Goal: Task Accomplishment & Management: Manage account settings

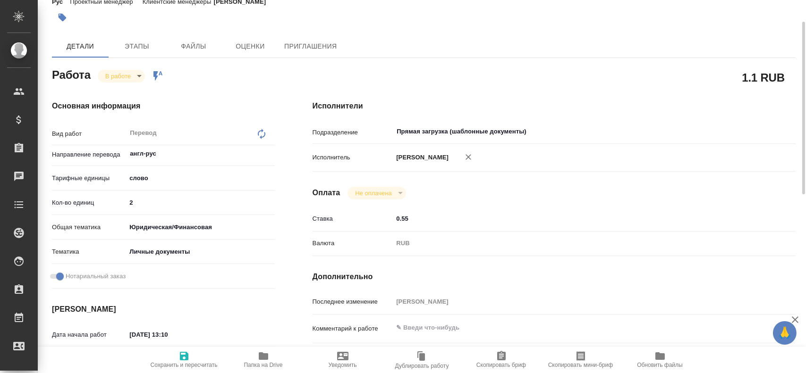
scroll to position [94, 0]
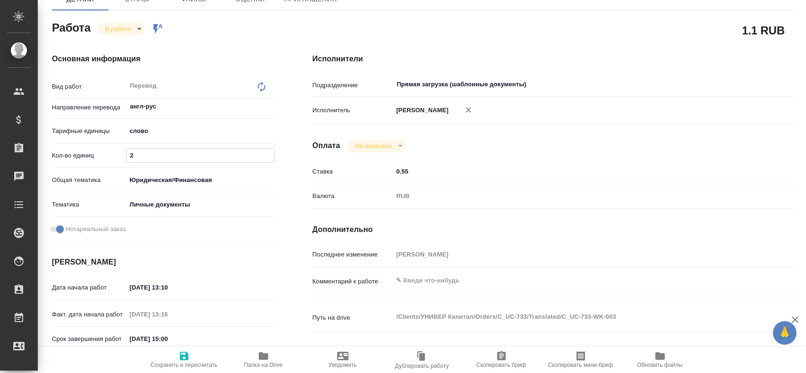
drag, startPoint x: 140, startPoint y: 157, endPoint x: 89, endPoint y: 151, distance: 51.8
click at [89, 151] on div "Кол-во единиц 2" at bounding box center [163, 155] width 223 height 17
type input "225"
click at [182, 355] on icon "button" at bounding box center [183, 356] width 11 height 11
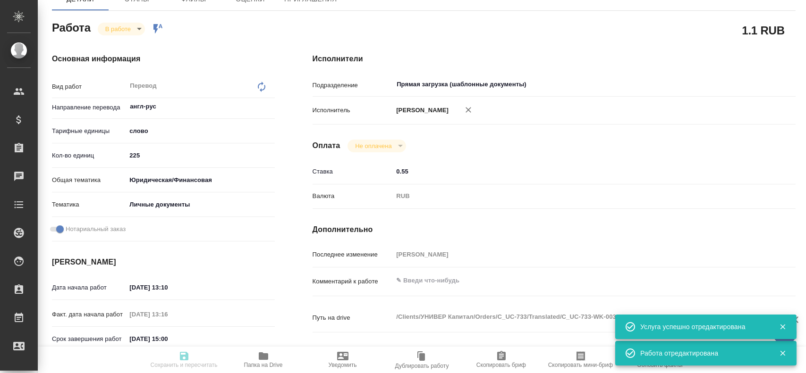
type input "inProgress"
type input "англ-рус"
type input "5a8b1489cc6b4906c91bfd90"
type input "225"
type input "yr-fn"
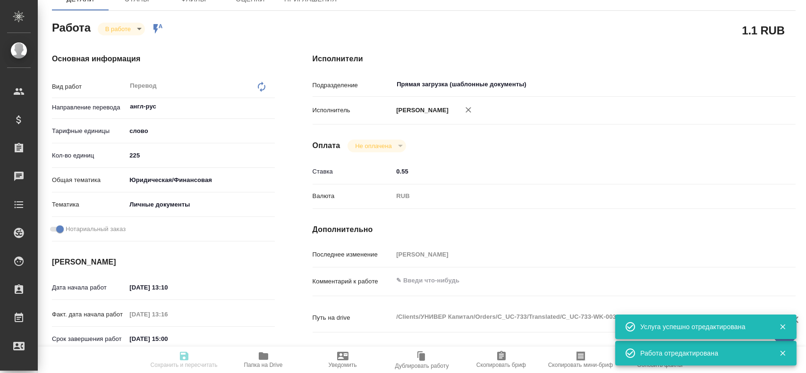
type input "5a8b8b956a9677013d343cfe"
checkbox input "true"
type input "15.08.2025 13:10"
type input "15.08.2025 13:16"
type input "15.08.2025 15:00"
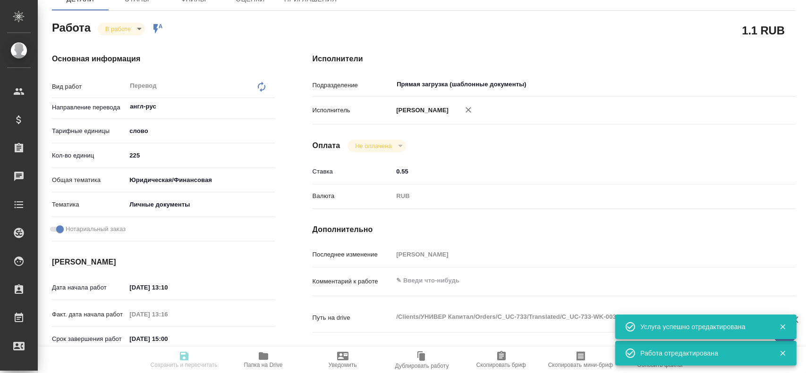
type input "15.08.2025 15:00"
type input "Прямая загрузка (шаблонные документы)"
type input "notPayed"
type input "0.55"
type input "RUB"
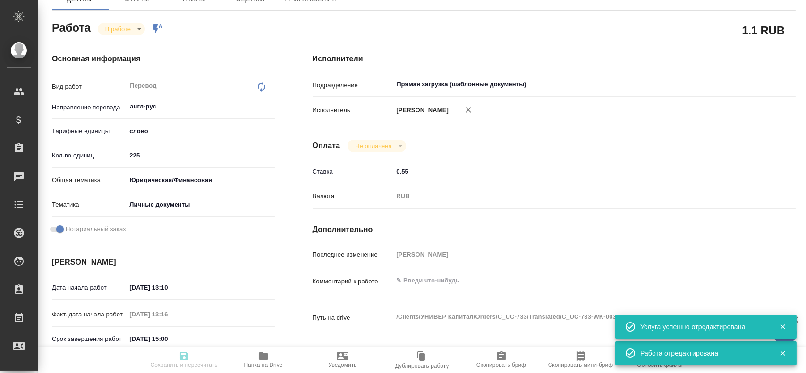
type input "Гусев Александр"
type input "C_UC-733"
type input "Перевод станд. срочный"
type input "Редактура, Постредактура машинного перевода, Приёмка по качеству, Перевод, Корр…"
type input "[PERSON_NAME]"
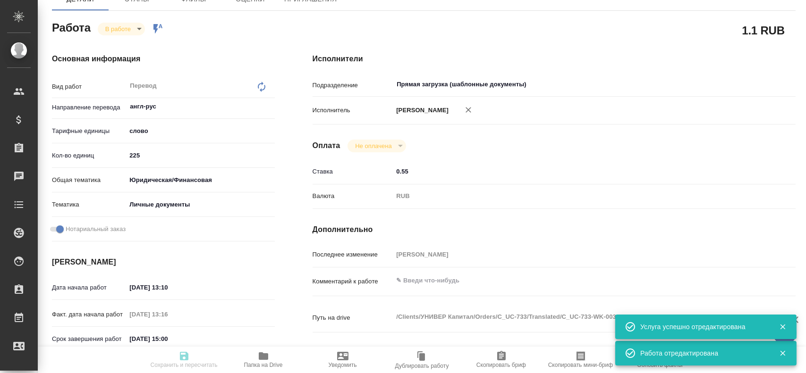
type input "[PERSON_NAME]"
type input "/Clients/УНИВЕР Капитал/Orders/C_UC-733"
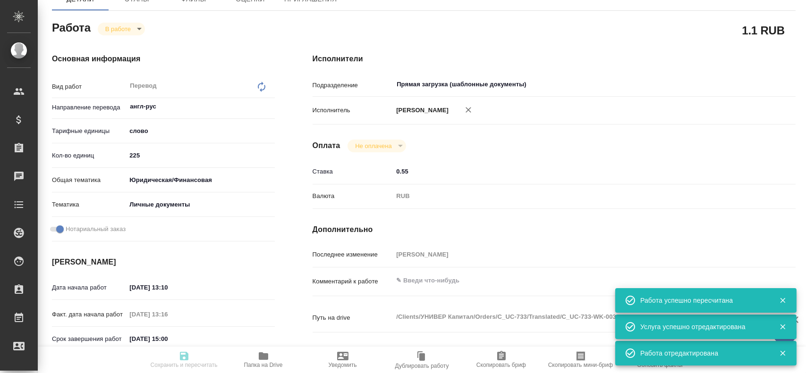
type input "inProgress"
type input "англ-рус"
type input "5a8b1489cc6b4906c91bfd90"
type input "225"
type input "yr-fn"
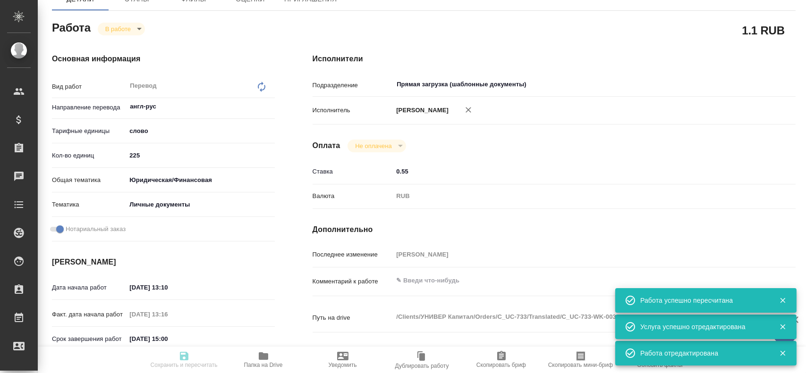
type input "5a8b8b956a9677013d343cfe"
checkbox input "true"
type input "15.08.2025 13:10"
type input "15.08.2025 13:16"
type input "15.08.2025 15:00"
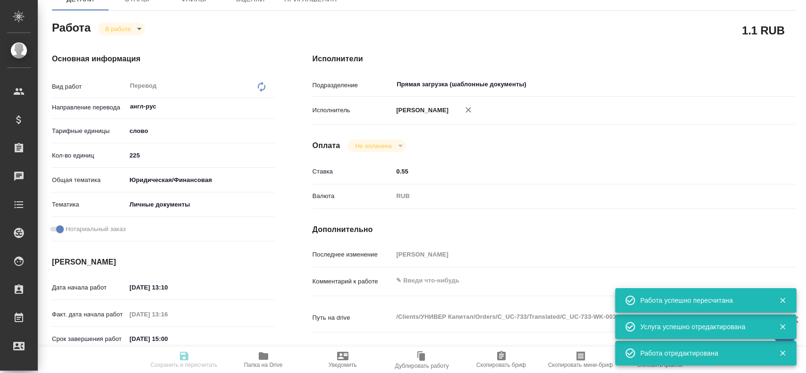
type input "15.08.2025 15:00"
type input "Прямая загрузка (шаблонные документы)"
type input "notPayed"
type input "0.55"
type input "RUB"
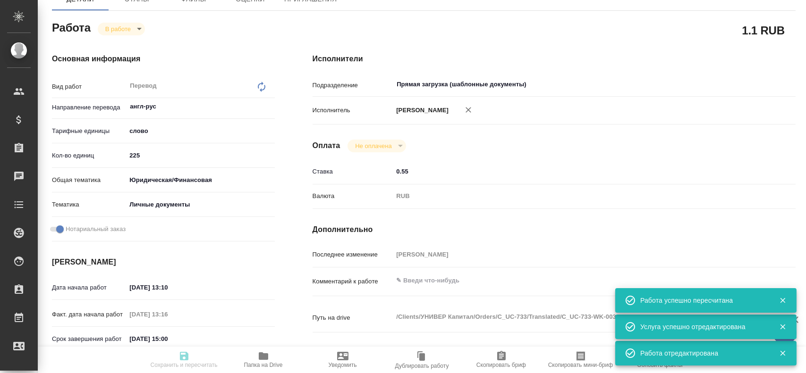
type input "Гусев Александр"
type input "C_UC-733"
type input "Перевод станд. срочный"
type input "Редактура, Постредактура машинного перевода, Приёмка по качеству, Перевод, Корр…"
type input "Димитриева Юлия"
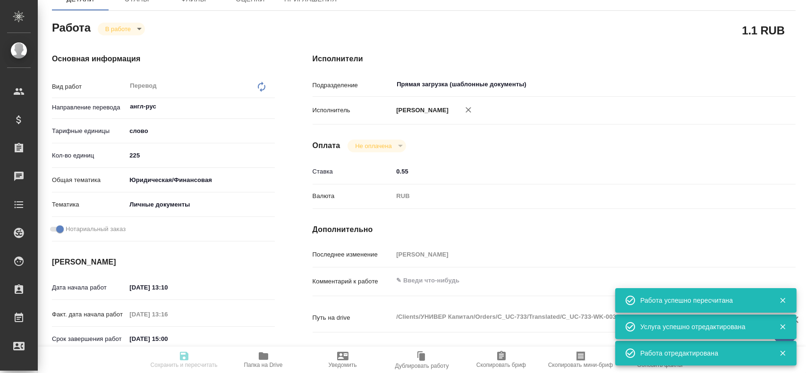
type input "/Clients/УНИВЕР Капитал/Orders/C_UC-733"
click at [409, 277] on textarea at bounding box center [573, 281] width 361 height 16
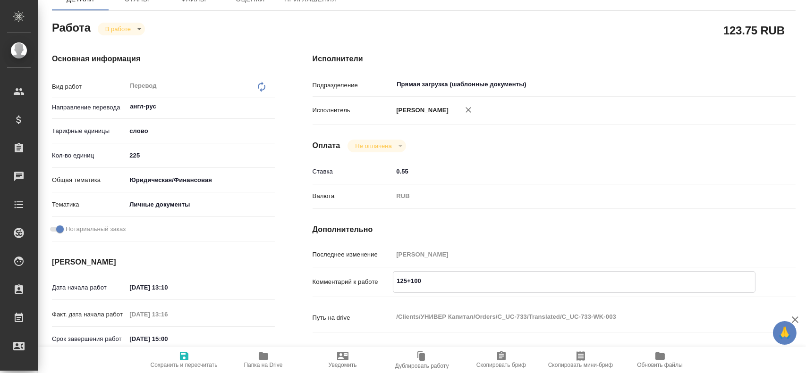
type textarea "125+100"
click at [183, 359] on icon "button" at bounding box center [183, 356] width 11 height 11
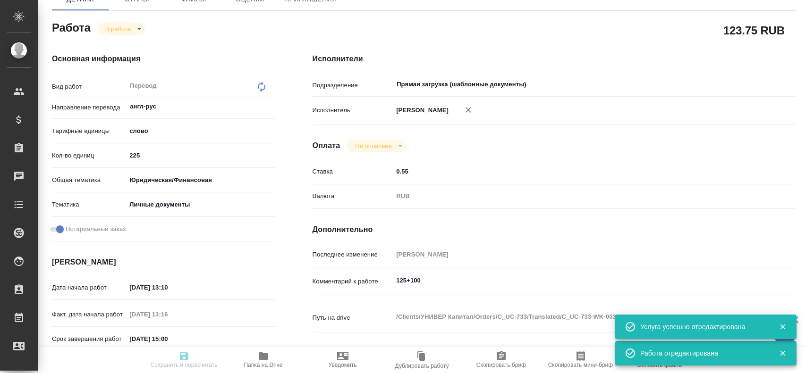
type input "inProgress"
type input "англ-рус"
type input "5a8b1489cc6b4906c91bfd90"
type input "225"
type input "yr-fn"
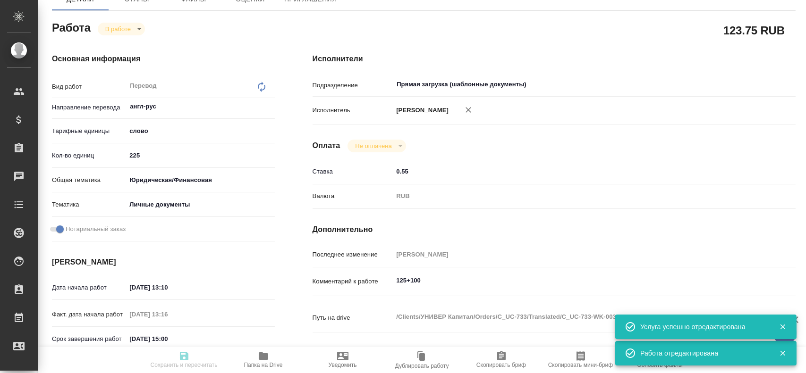
type input "5a8b8b956a9677013d343cfe"
checkbox input "true"
type input "15.08.2025 13:10"
type input "15.08.2025 13:16"
type input "15.08.2025 15:00"
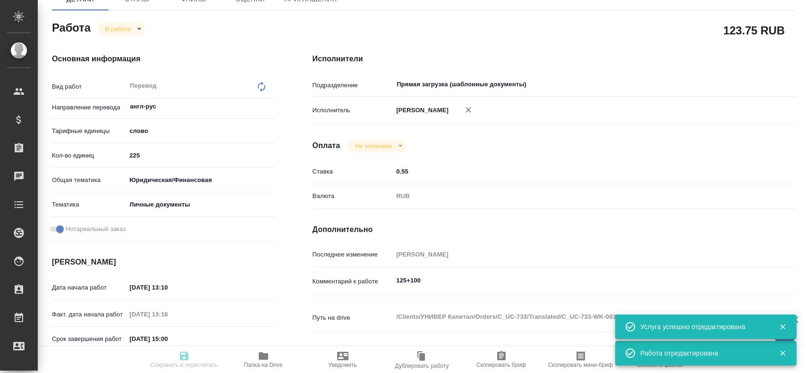
type input "15.08.2025 15:00"
type input "Прямая загрузка (шаблонные документы)"
type input "notPayed"
type input "0.55"
type input "RUB"
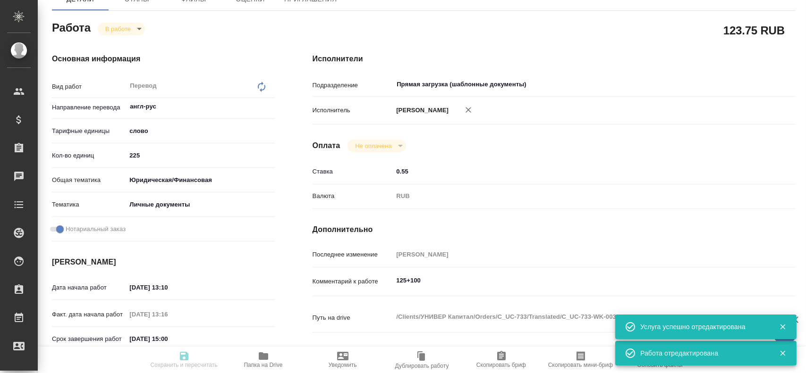
type input "Гусев Александр"
type input "C_UC-733"
type input "Перевод станд. срочный"
type input "Редактура, Постредактура машинного перевода, Приёмка по качеству, Перевод, Корр…"
type input "Димитриева Юлия"
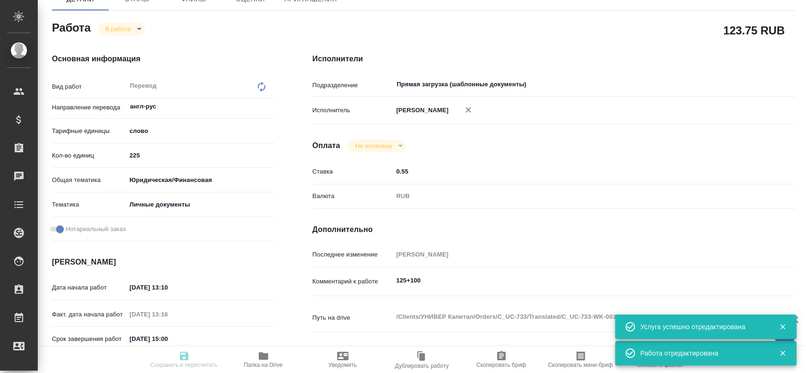
type input "/Clients/УНИВЕР Капитал/Orders/C_UC-733"
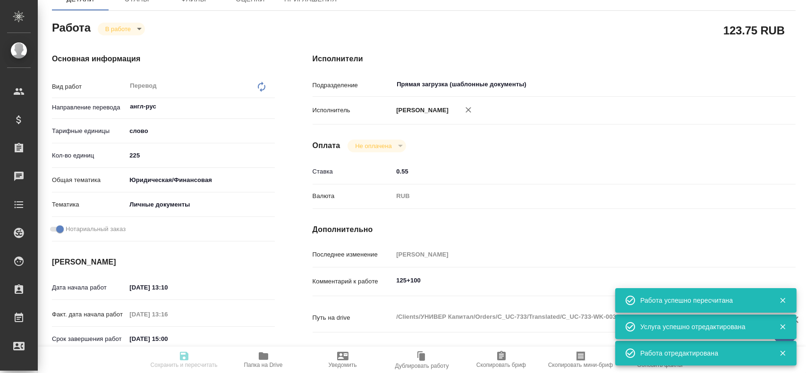
type input "inProgress"
type input "англ-рус"
type input "5a8b1489cc6b4906c91bfd90"
type input "225"
type input "yr-fn"
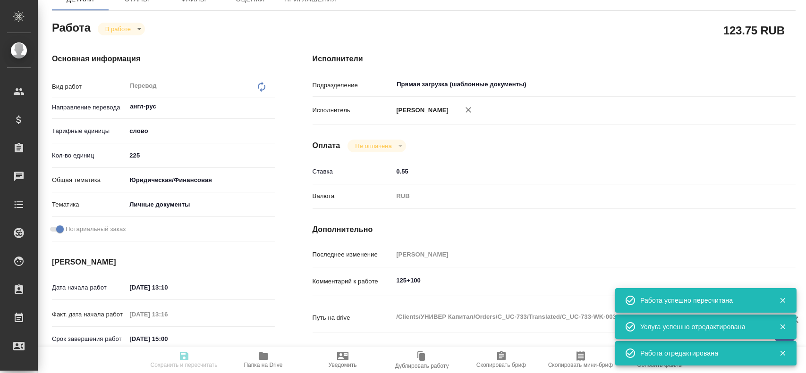
type input "5a8b8b956a9677013d343cfe"
checkbox input "true"
type input "15.08.2025 13:10"
type input "15.08.2025 13:16"
type input "15.08.2025 15:00"
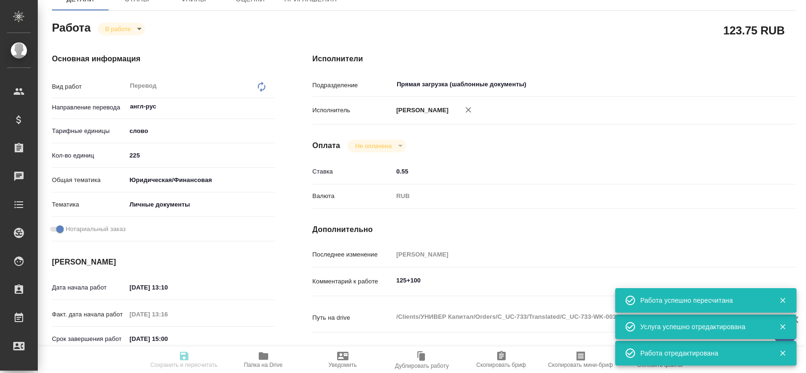
type input "15.08.2025 15:00"
type input "Прямая загрузка (шаблонные документы)"
type input "notPayed"
type input "0.55"
type input "RUB"
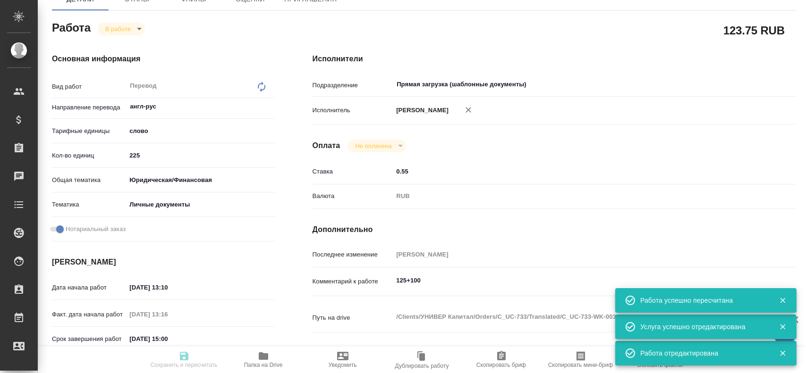
type input "Гусев Александр"
type input "C_UC-733"
type input "Перевод станд. срочный"
type input "Редактура, Постредактура машинного перевода, Приёмка по качеству, Перевод, Корр…"
type input "Димитриева Юлия"
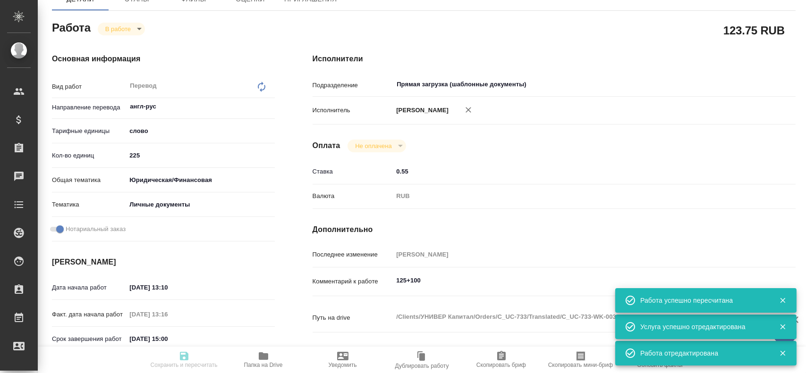
type input "/Clients/УНИВЕР Капитал/Orders/C_UC-733"
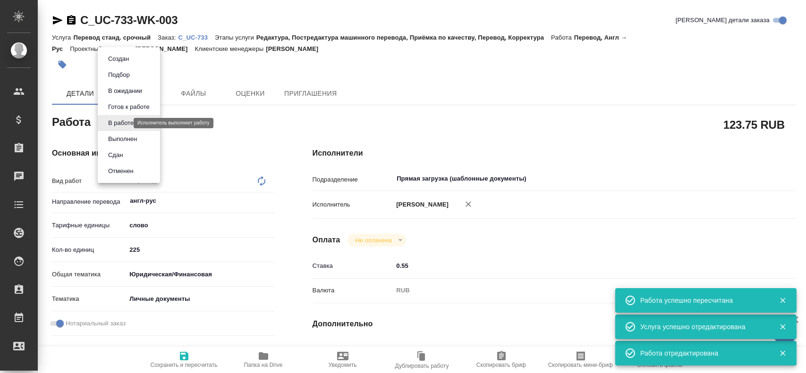
click at [122, 126] on body "🙏 .cls-1 fill:#fff; AWATERA Gusev Alexandr Клиенты Спецификации Заказы 0 Чаты T…" at bounding box center [403, 186] width 806 height 373
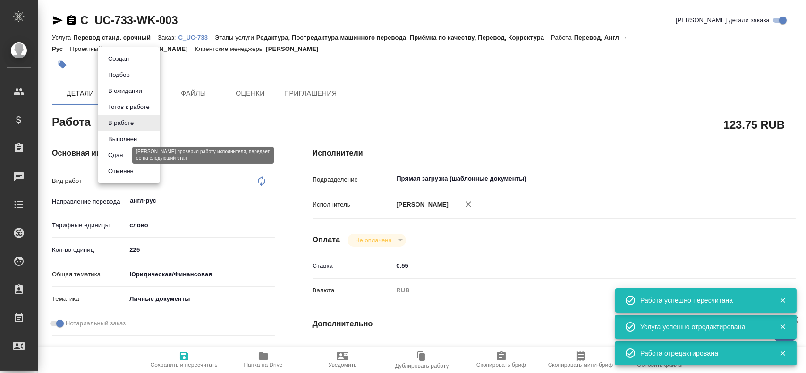
click at [124, 157] on button "Сдан" at bounding box center [115, 155] width 20 height 10
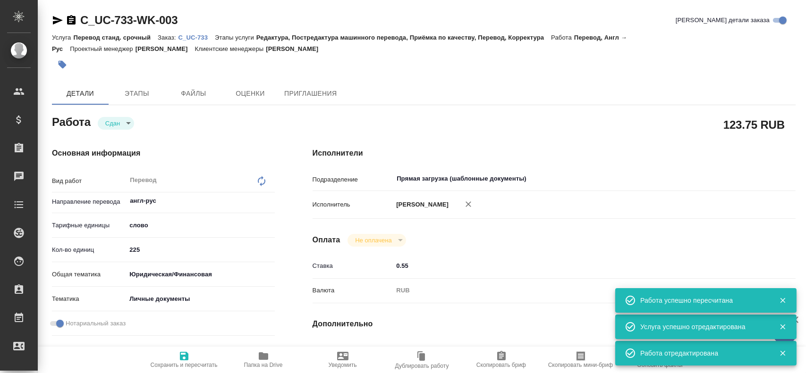
type textarea "x"
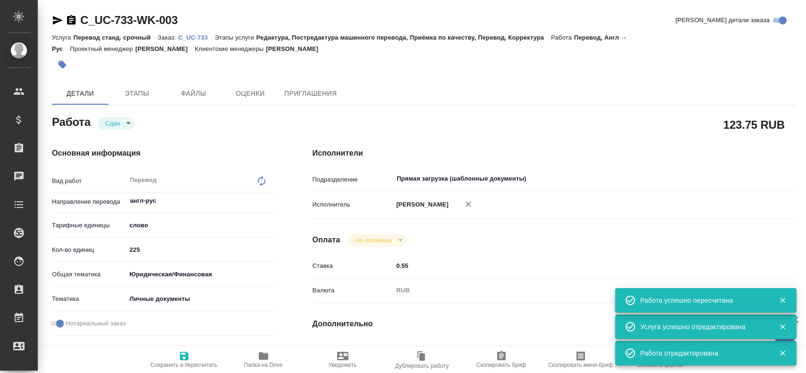
type textarea "x"
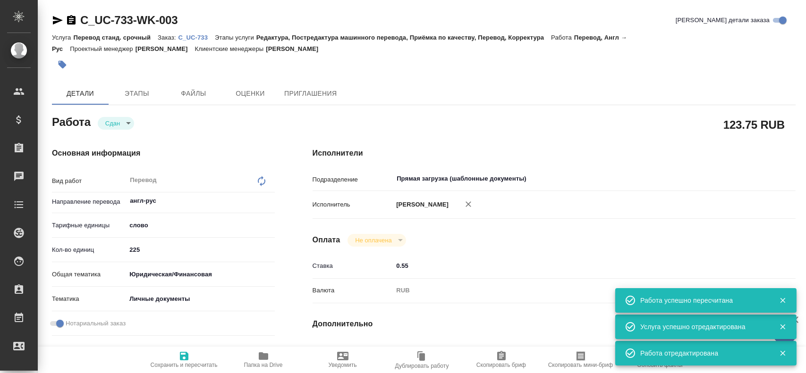
type textarea "x"
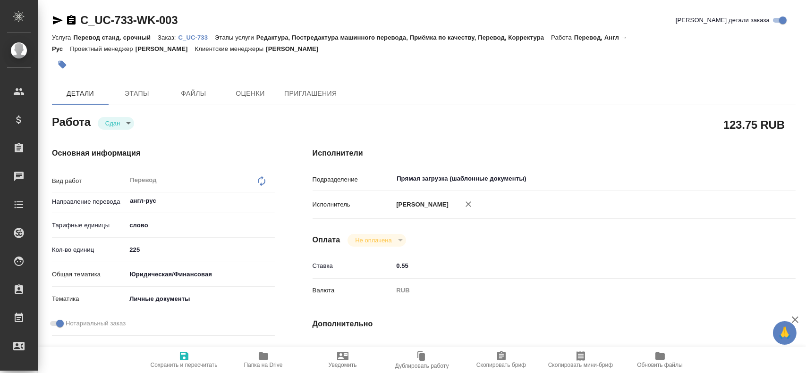
type textarea "x"
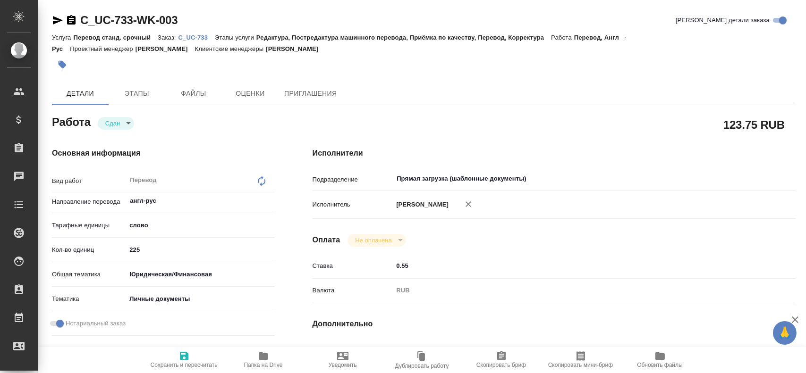
click at [182, 355] on icon "button" at bounding box center [183, 356] width 11 height 11
type textarea "x"
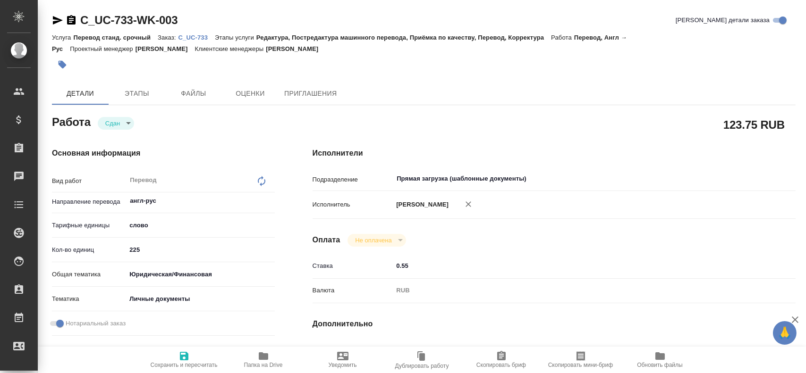
type textarea "x"
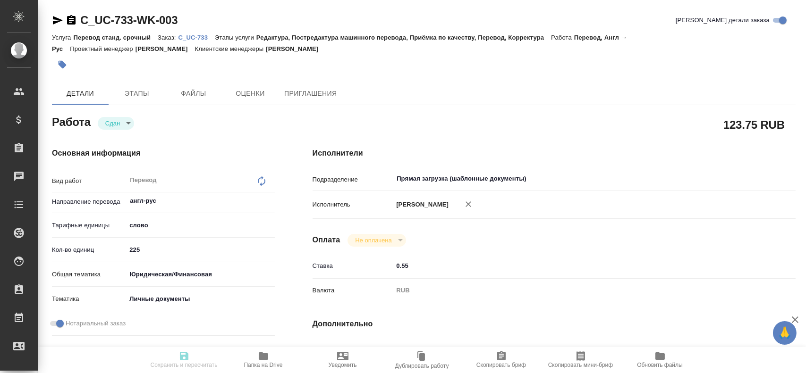
type textarea "x"
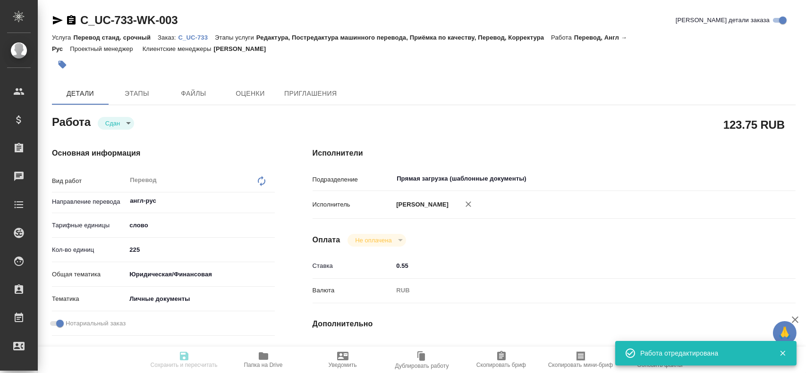
type input "closed"
type textarea "Перевод"
type textarea "x"
type input "англ-рус"
type input "5a8b1489cc6b4906c91bfd90"
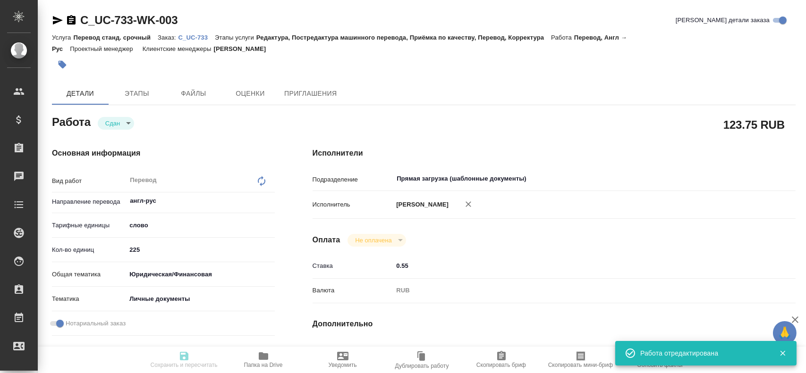
type input "225"
type input "yr-fn"
type input "5a8b8b956a9677013d343cfe"
checkbox input "true"
type input "15.08.2025 13:10"
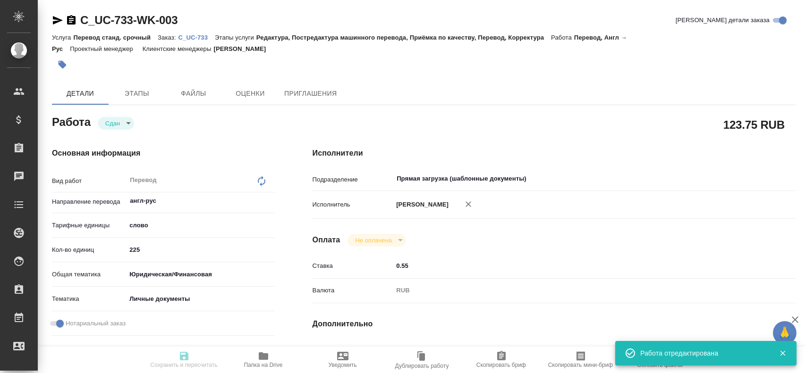
type input "15.08.2025 13:16"
type input "15.08.2025 15:00"
type input "15.08.2025 13:54"
type input "15.08.2025 15:00"
type input "Прямая загрузка (шаблонные документы)"
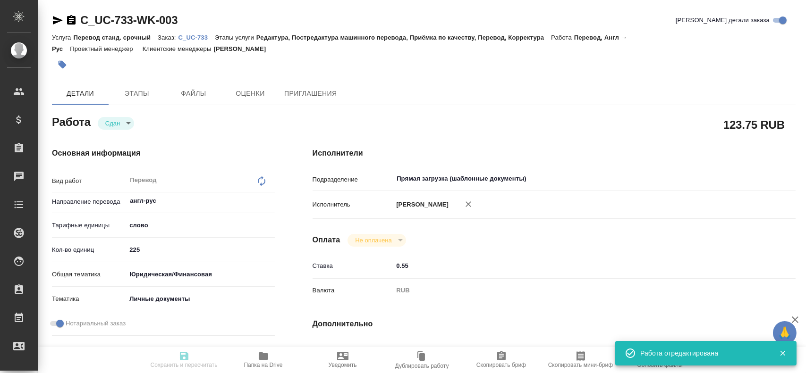
type input "notPayed"
type input "0.55"
type input "RUB"
type input "Гусев Александр"
type textarea "125+100"
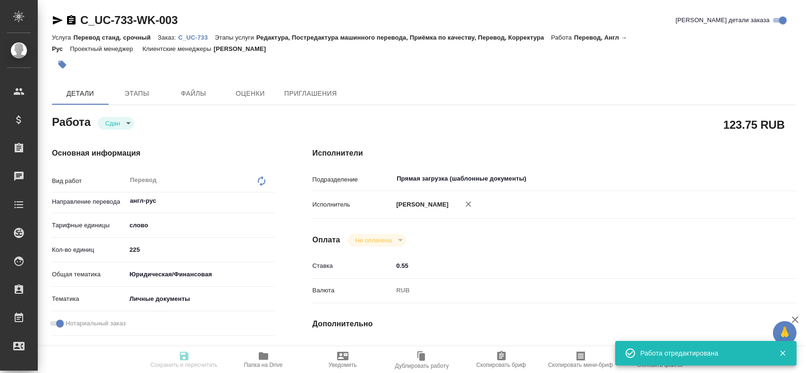
type textarea "x"
type textarea "/Clients/УНИВЕР Капитал/Orders/C_UC-733/Translated/C_UC-733-WK-003"
type textarea "x"
type input "C_UC-733"
type input "Перевод станд. срочный"
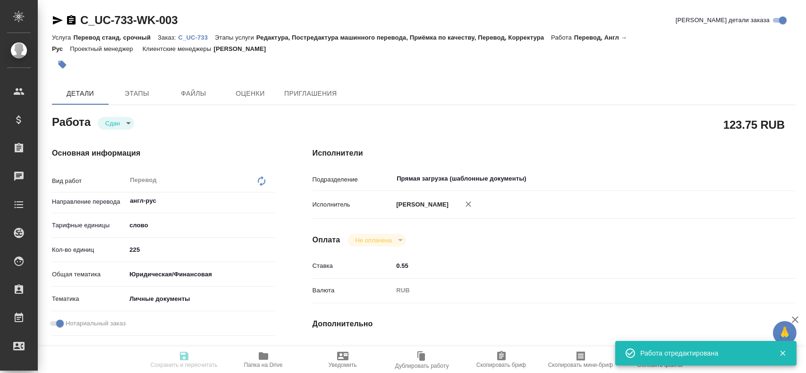
type input "Редактура, Постредактура машинного перевода, Приёмка по качеству, Перевод, Корр…"
type input "Димитриева Юлия"
type input "/Clients/УНИВЕР Капитал/Orders/C_UC-733"
type textarea "x"
type textarea "Паспорт Назаровой Дианы переводили основной разворот, вложила его рядом с орига…"
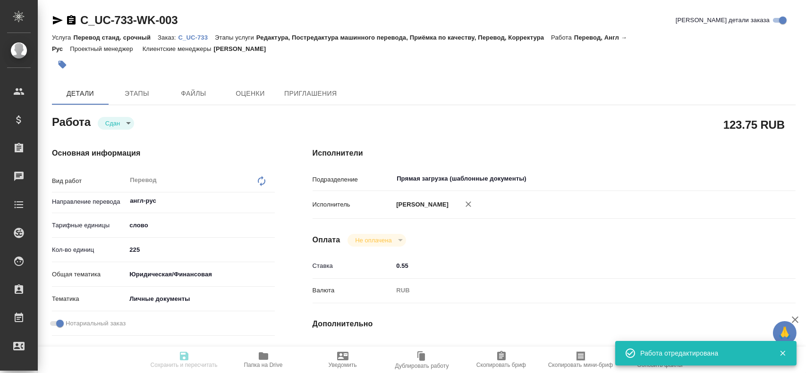
type textarea "x"
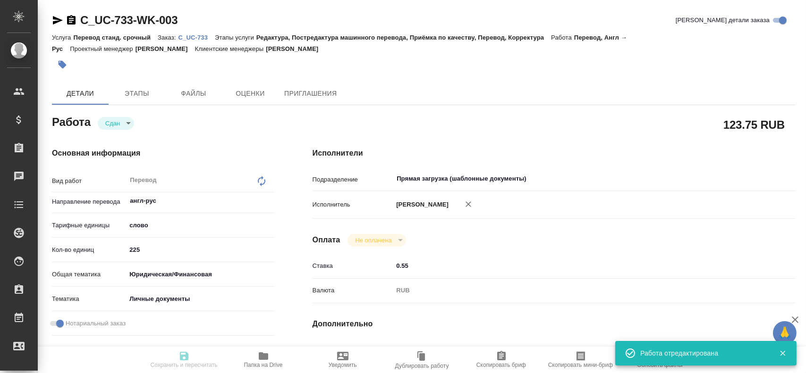
type textarea "x"
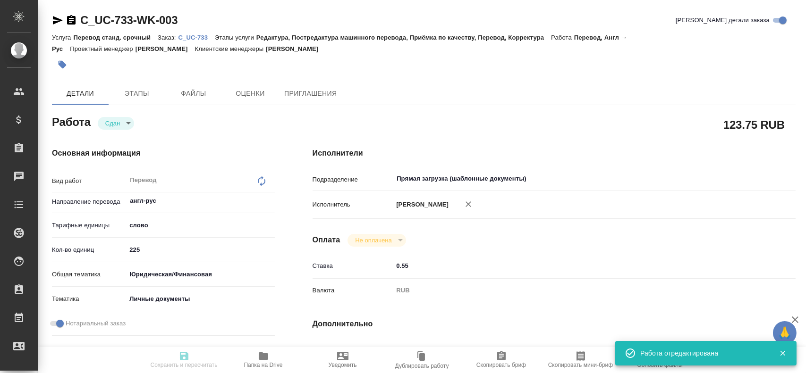
type textarea "x"
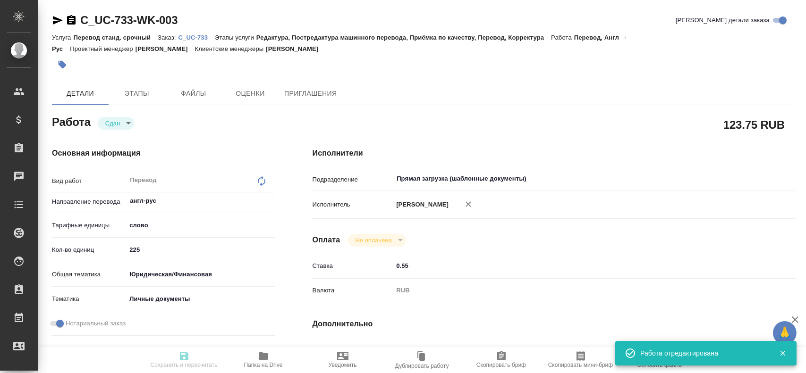
type textarea "x"
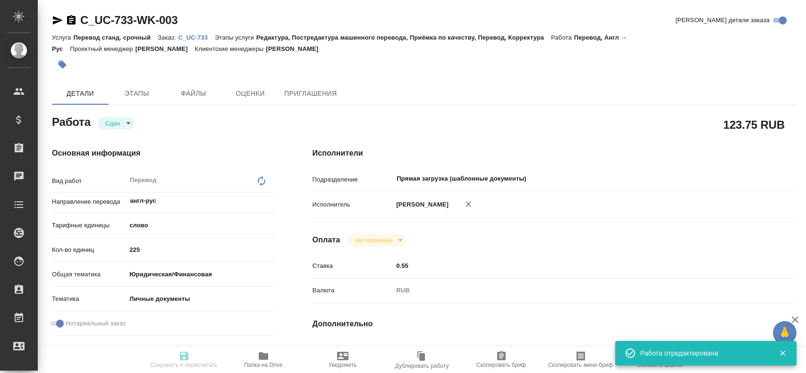
type textarea "x"
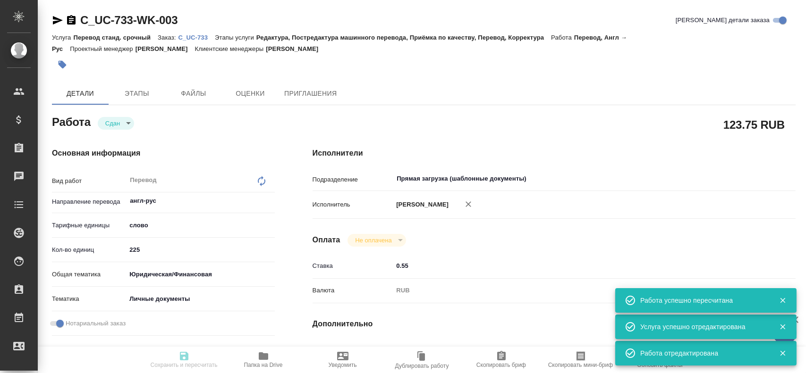
type input "closed"
type textarea "Перевод"
type textarea "x"
type input "англ-рус"
type input "5a8b1489cc6b4906c91bfd90"
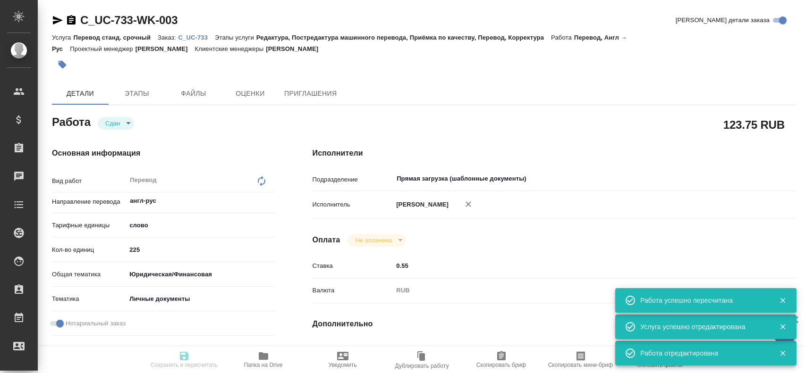
type input "225"
type input "yr-fn"
type input "5a8b8b956a9677013d343cfe"
checkbox input "true"
type input "15.08.2025 13:10"
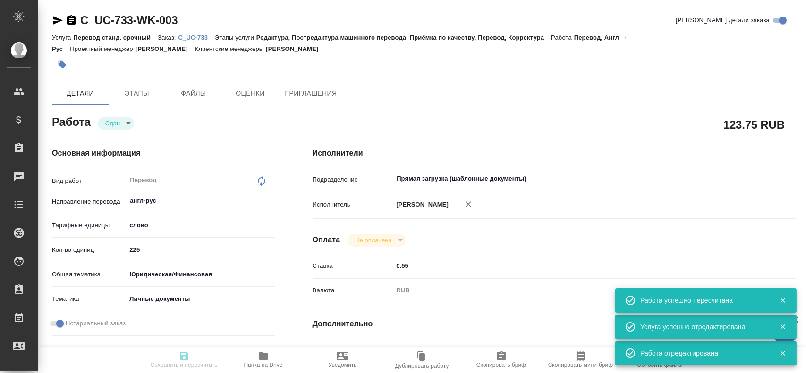
type input "15.08.2025 13:16"
type input "15.08.2025 15:00"
type input "15.08.2025 13:54"
type input "15.08.2025 15:00"
type input "Прямая загрузка (шаблонные документы)"
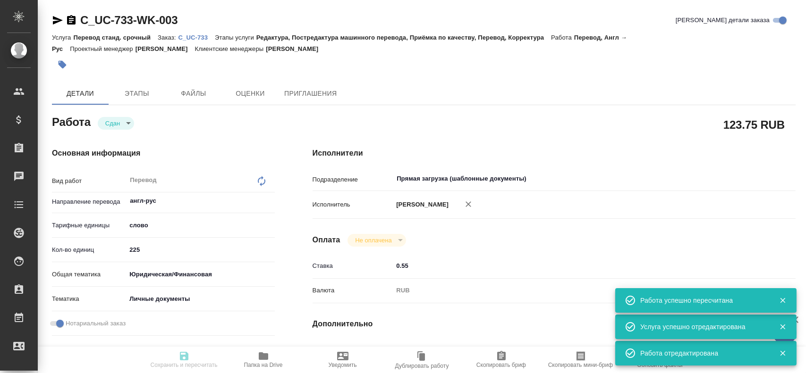
type input "notPayed"
type input "0.55"
type input "RUB"
type input "Гусев Александр"
type textarea "125+100"
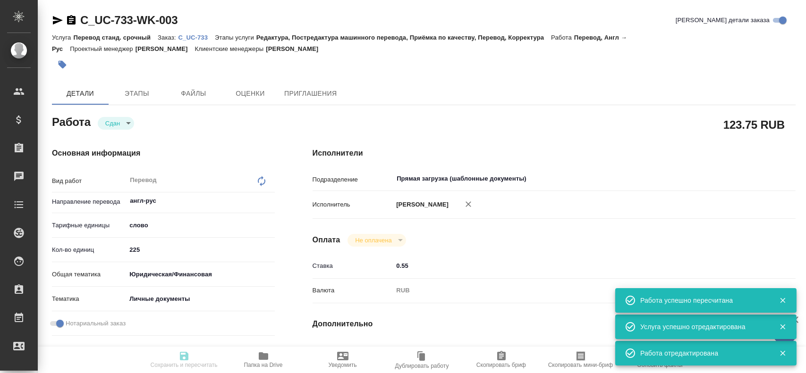
type textarea "x"
type textarea "/Clients/УНИВЕР Капитал/Orders/C_UC-733/Translated/C_UC-733-WK-003"
type textarea "x"
type input "C_UC-733"
type input "Перевод станд. срочный"
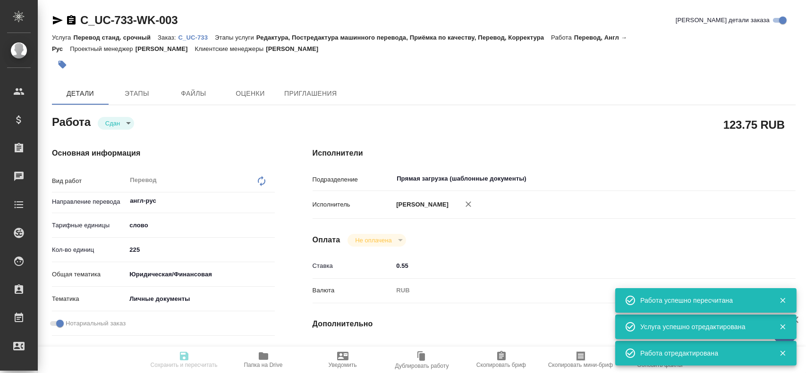
type input "Редактура, Постредактура машинного перевода, Приёмка по качеству, Перевод, Корр…"
type input "Димитриева Юлия"
type input "/Clients/УНИВЕР Капитал/Orders/C_UC-733"
type textarea "x"
type textarea "Паспорт Назаровой Дианы переводили основной разворот, вложила его рядом с орига…"
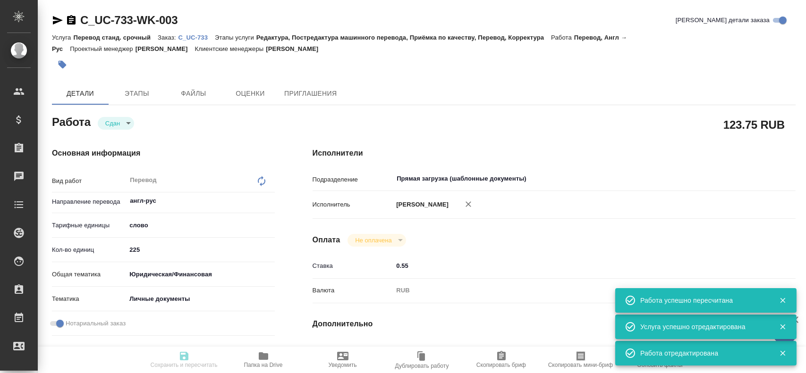
type textarea "x"
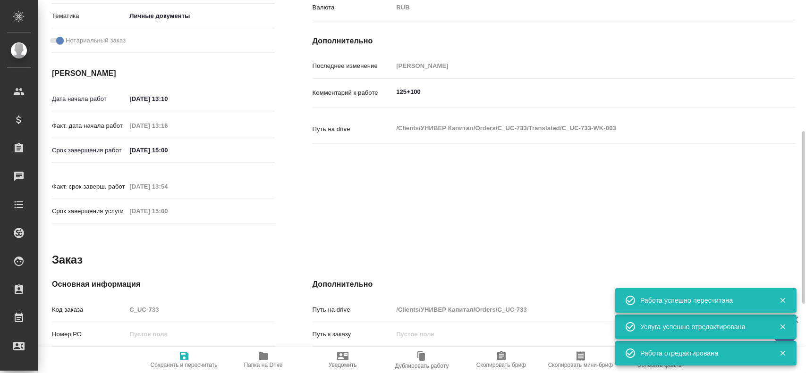
scroll to position [331, 0]
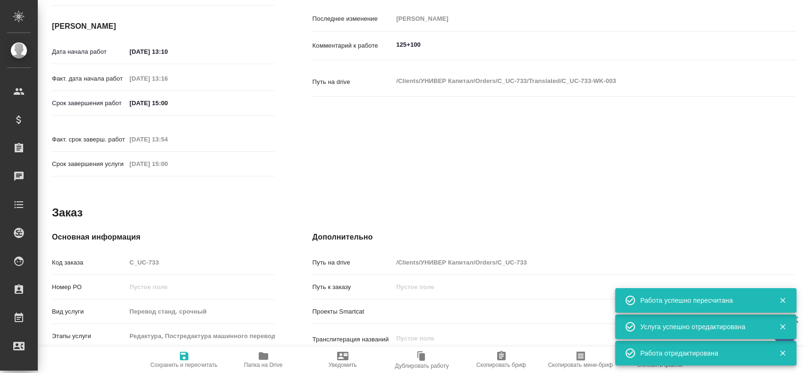
click at [104, 254] on div "Код заказа C_UC-733" at bounding box center [163, 262] width 223 height 17
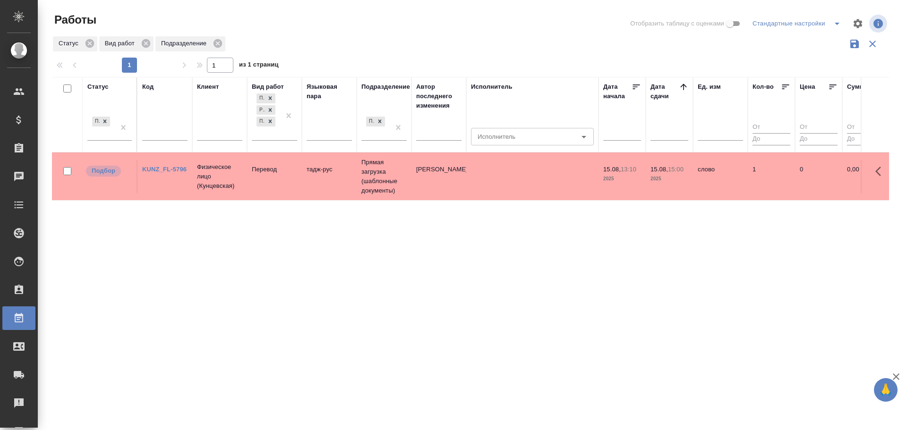
click at [324, 173] on td "тадж-рус" at bounding box center [329, 176] width 55 height 33
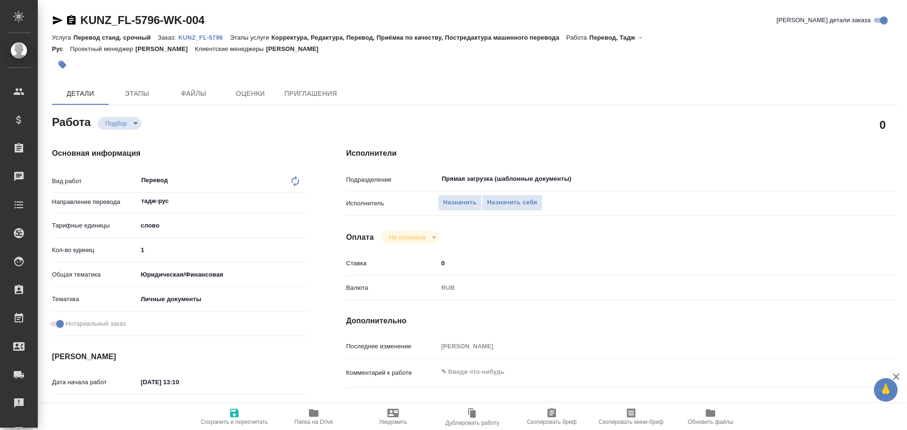
type textarea "x"
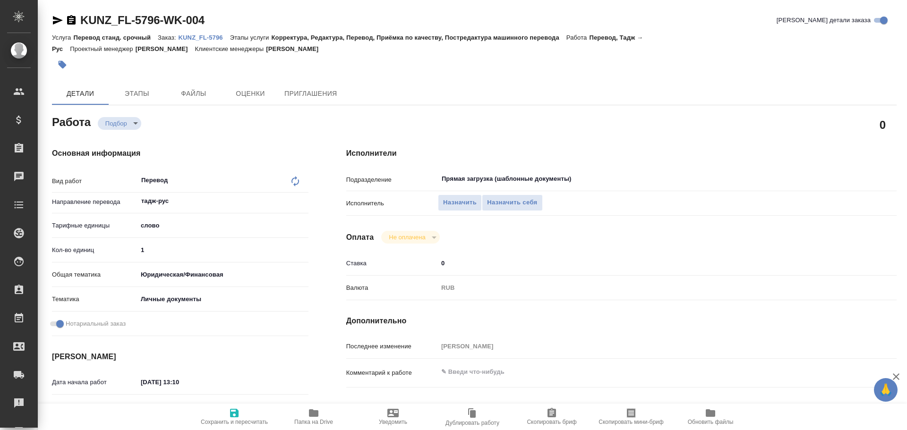
type textarea "x"
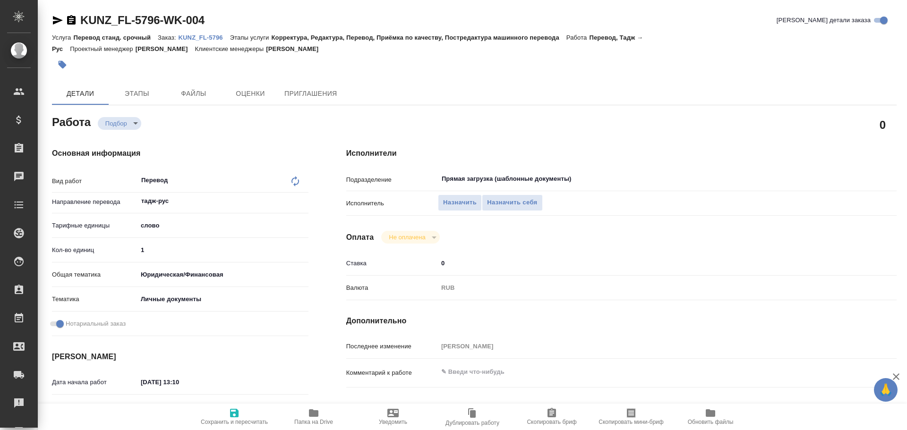
type textarea "x"
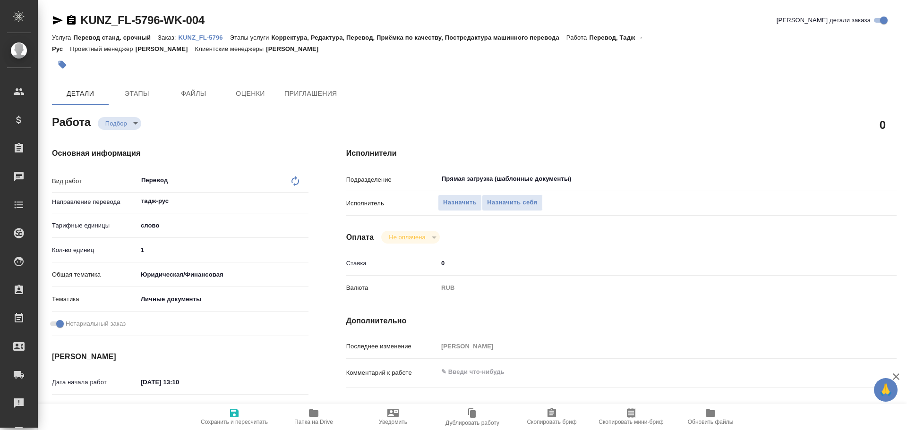
type textarea "x"
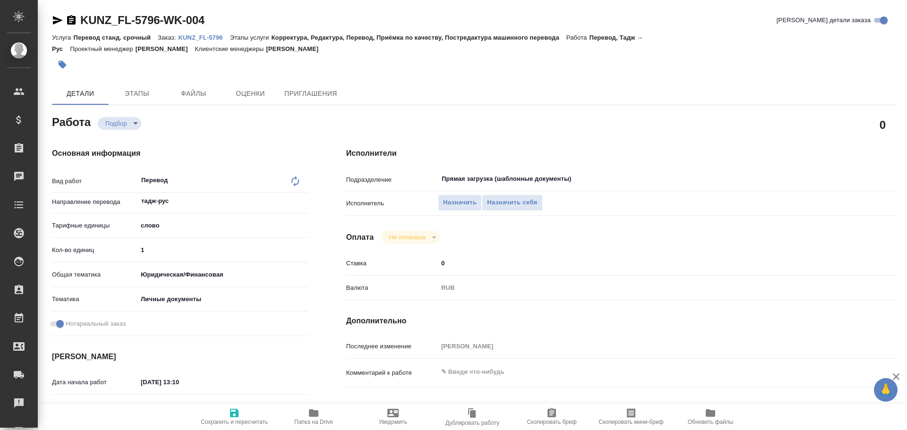
type textarea "x"
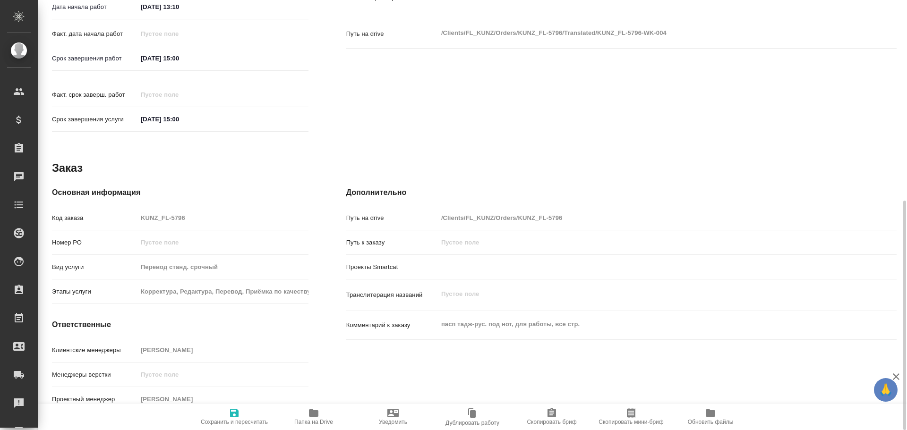
scroll to position [139, 0]
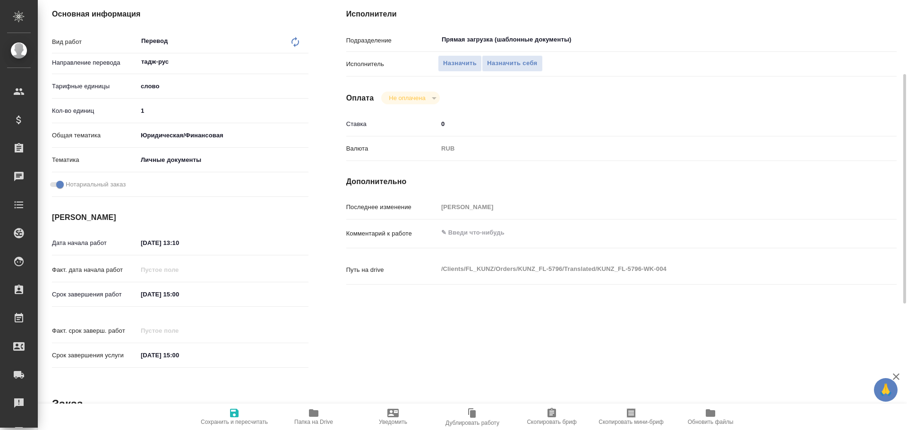
type textarea "x"
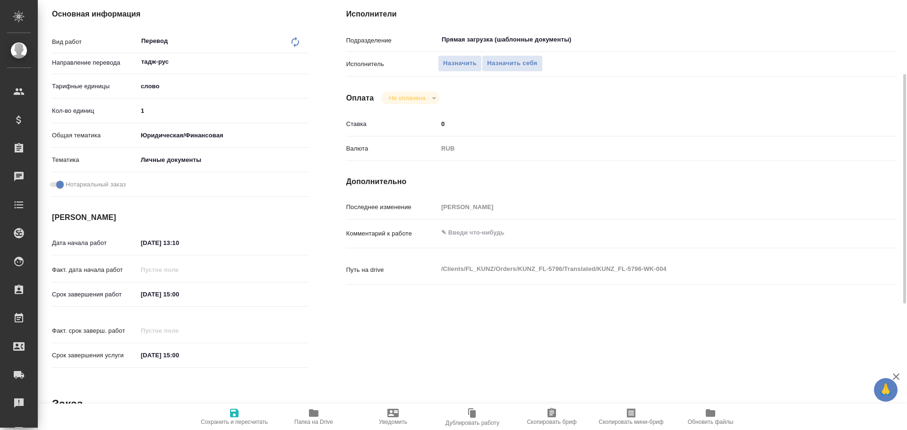
type textarea "x"
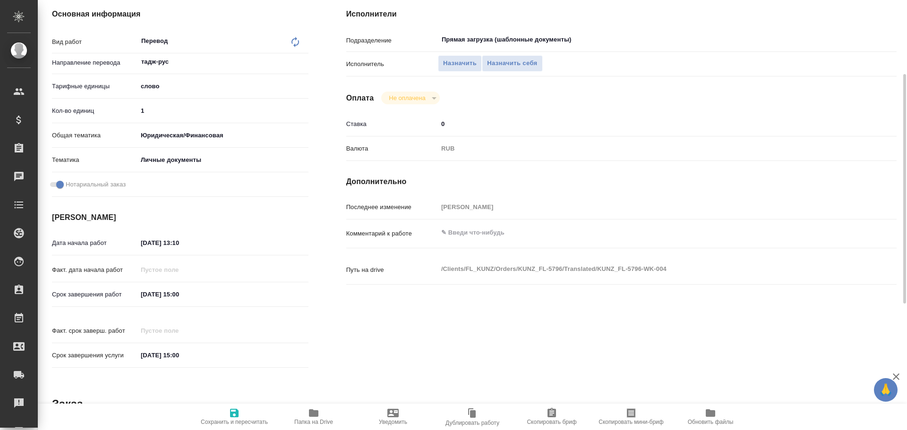
type textarea "x"
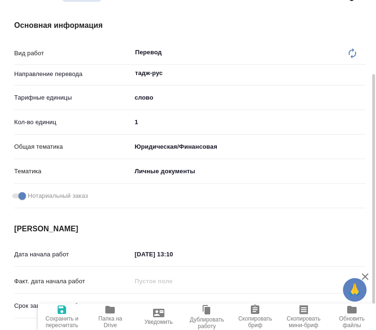
type textarea "x"
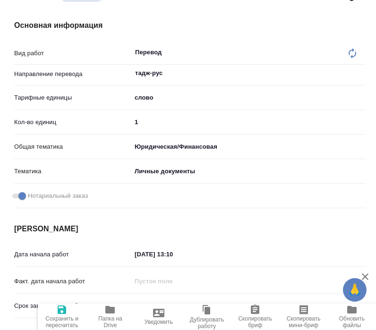
type textarea "x"
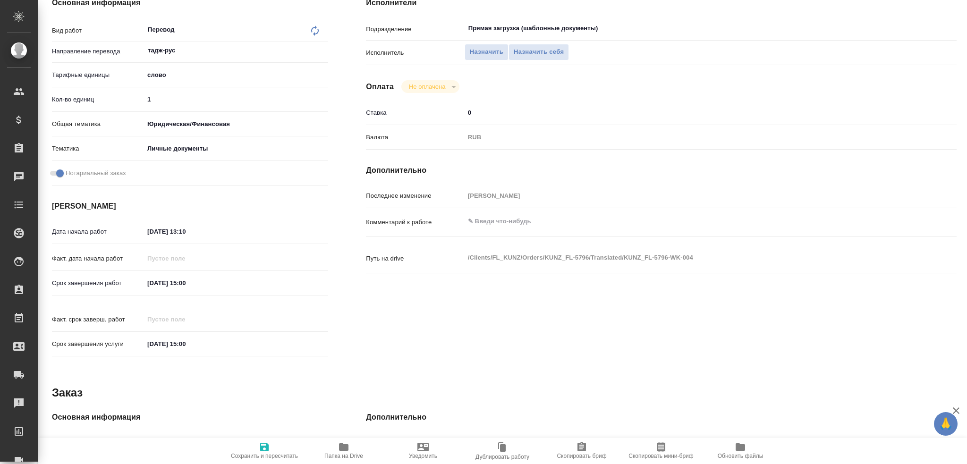
type textarea "x"
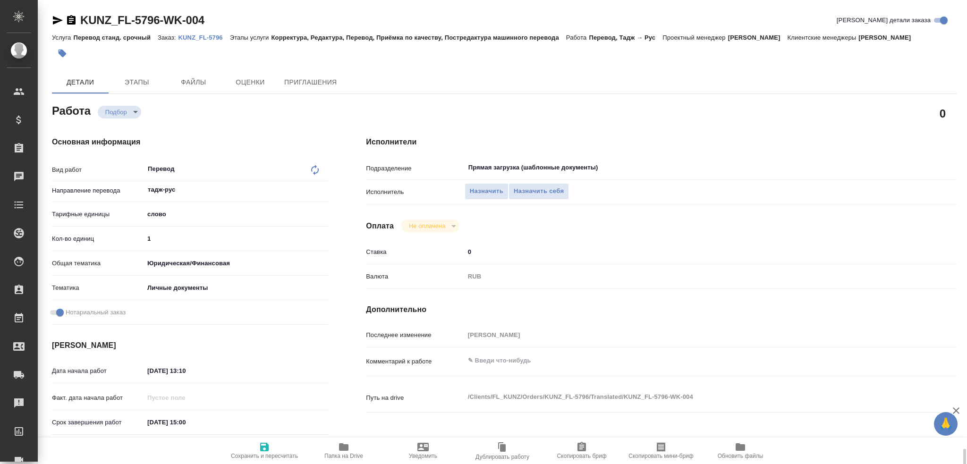
scroll to position [330, 0]
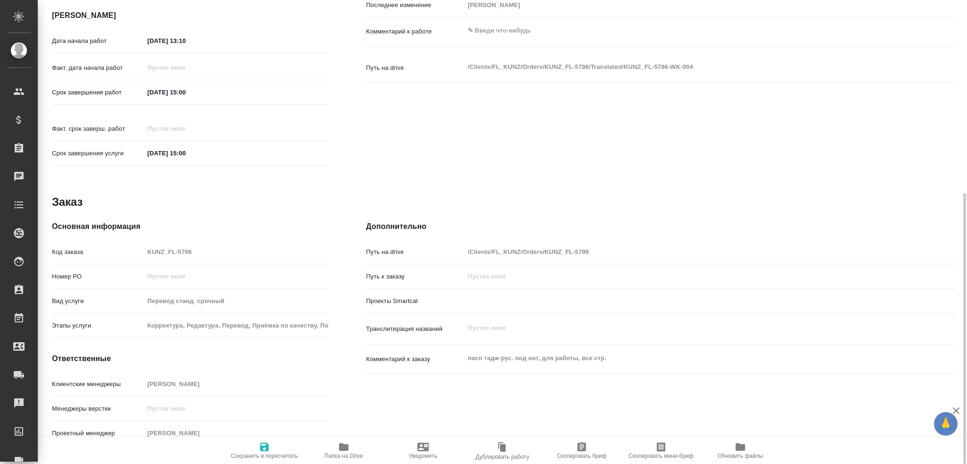
click at [119, 244] on div "Код заказа KUNZ_FL-5796" at bounding box center [190, 252] width 276 height 17
click at [349, 430] on icon "button" at bounding box center [343, 446] width 11 height 11
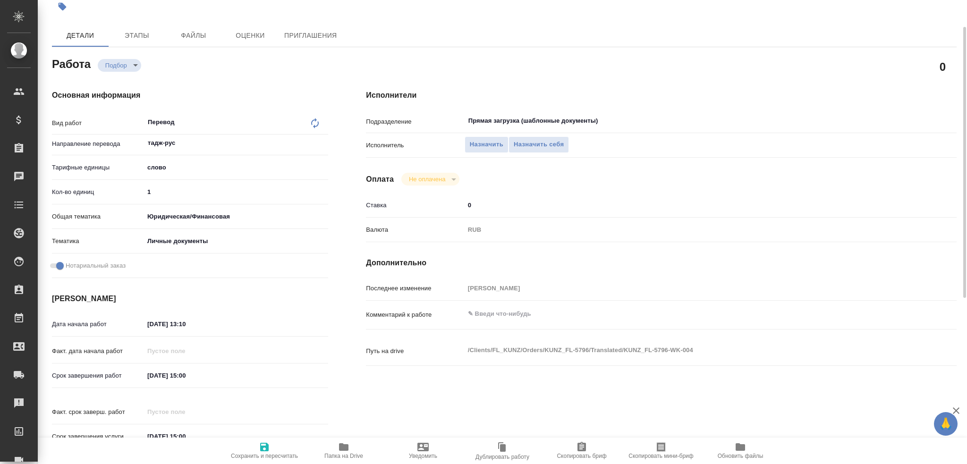
scroll to position [0, 0]
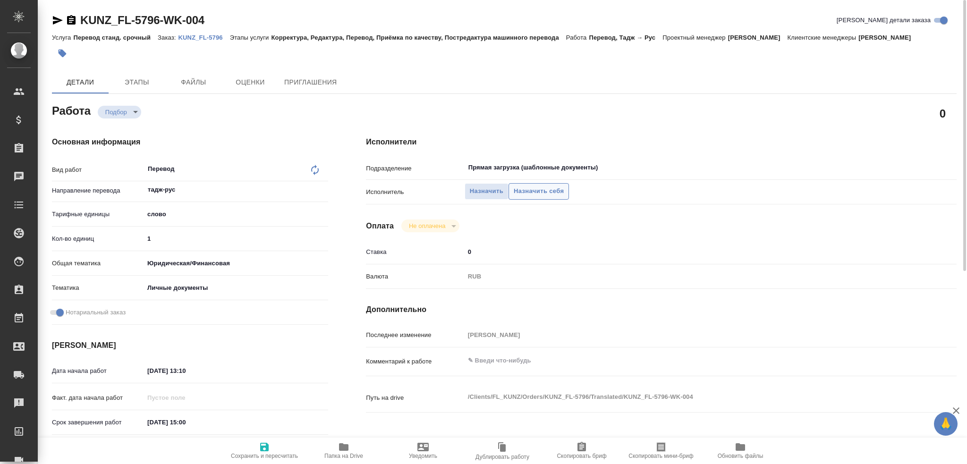
click at [531, 189] on span "Назначить себя" at bounding box center [539, 191] width 50 height 11
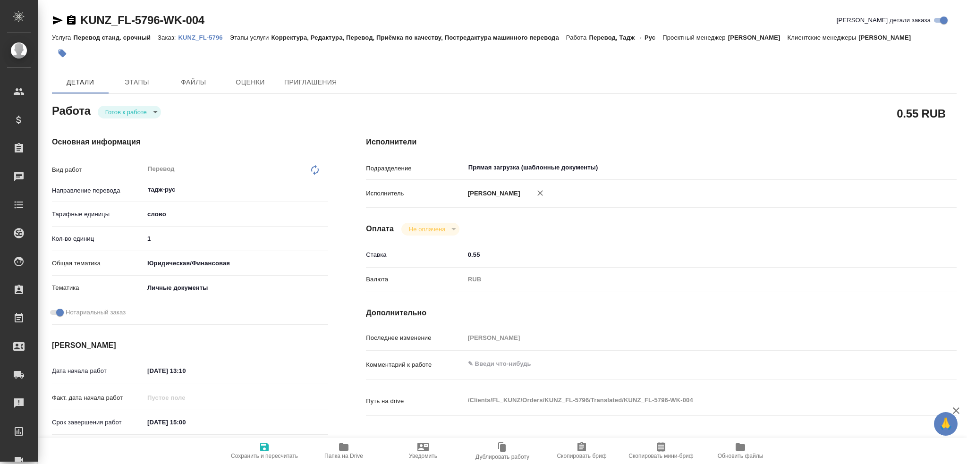
type textarea "x"
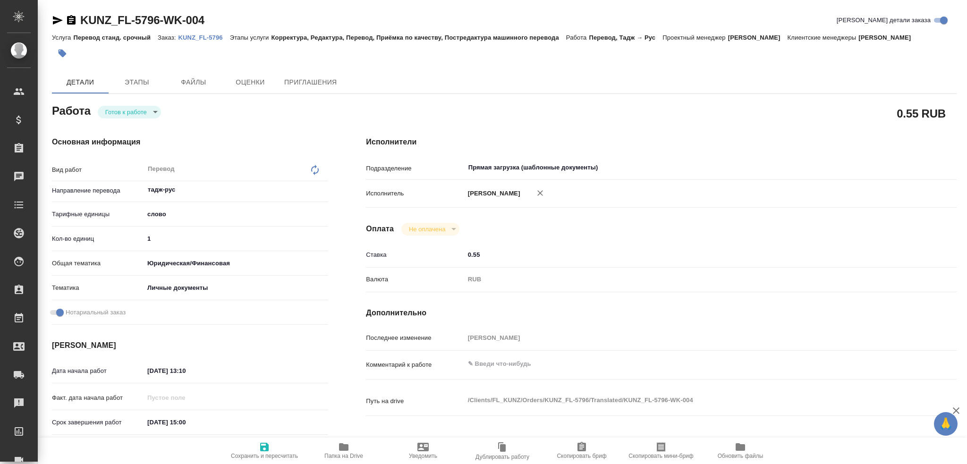
type textarea "x"
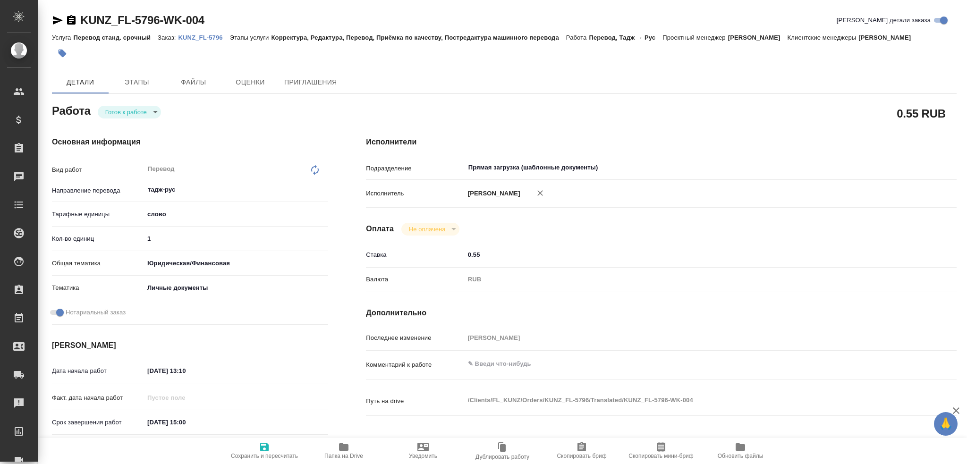
type textarea "x"
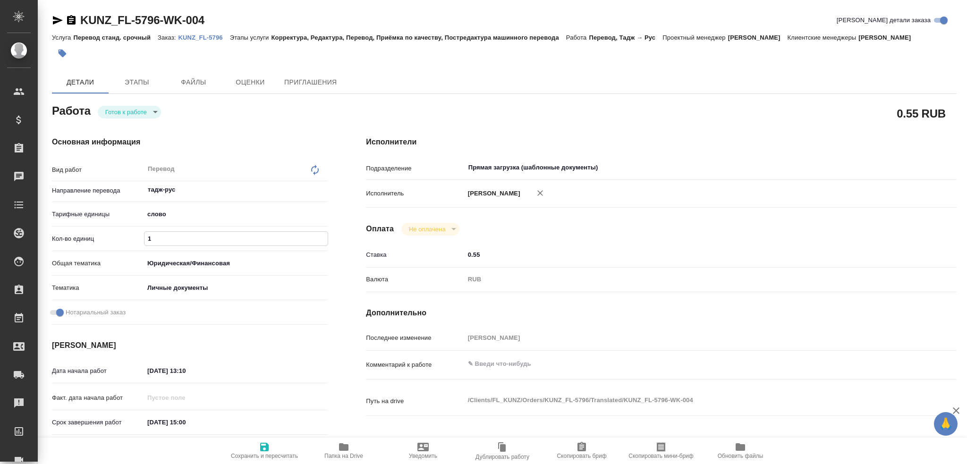
drag, startPoint x: 162, startPoint y: 239, endPoint x: 121, endPoint y: 236, distance: 41.6
click at [121, 236] on div "Кол-во единиц 1" at bounding box center [190, 238] width 276 height 17
type textarea "x"
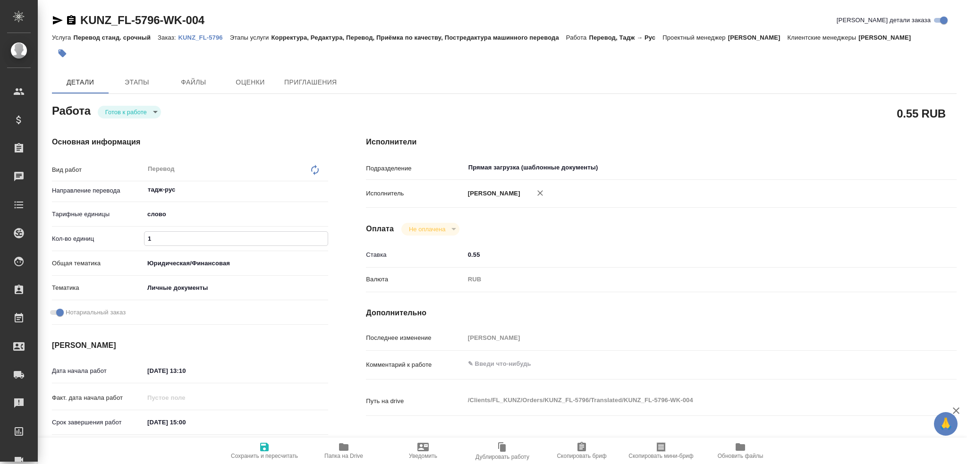
type textarea "x"
type input "10"
type textarea "x"
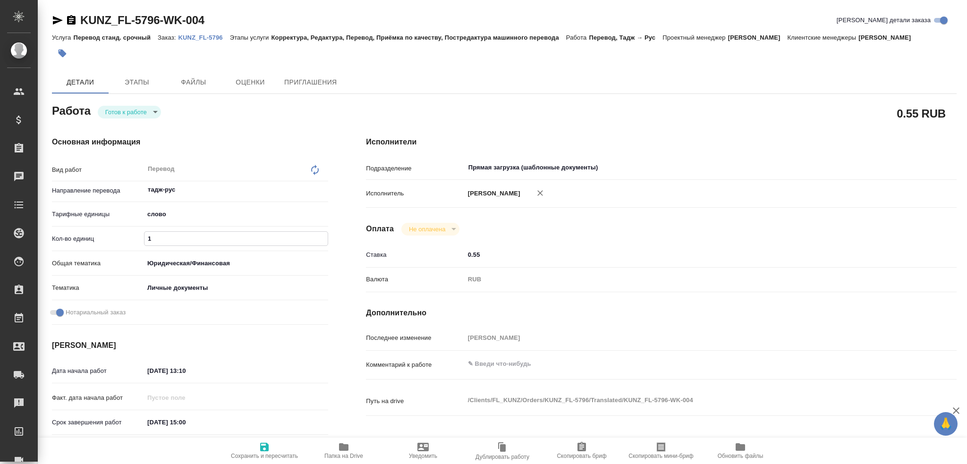
type textarea "x"
type input "100"
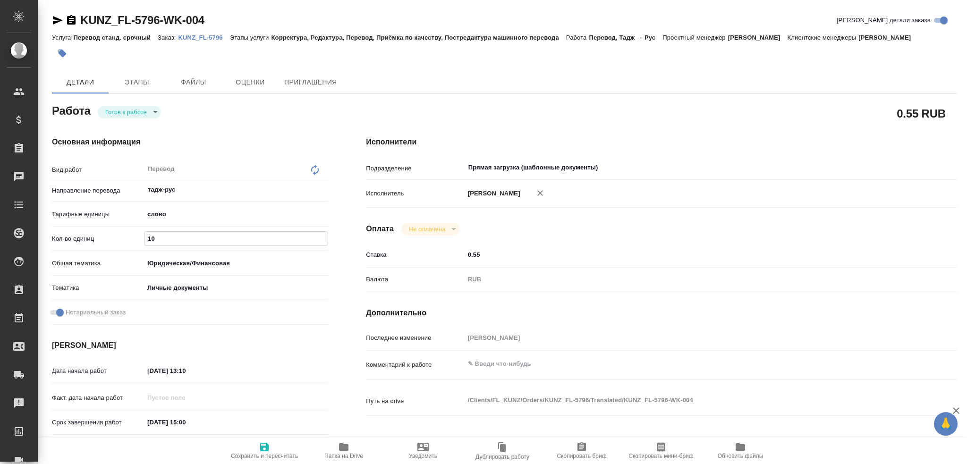
type textarea "x"
type input "100"
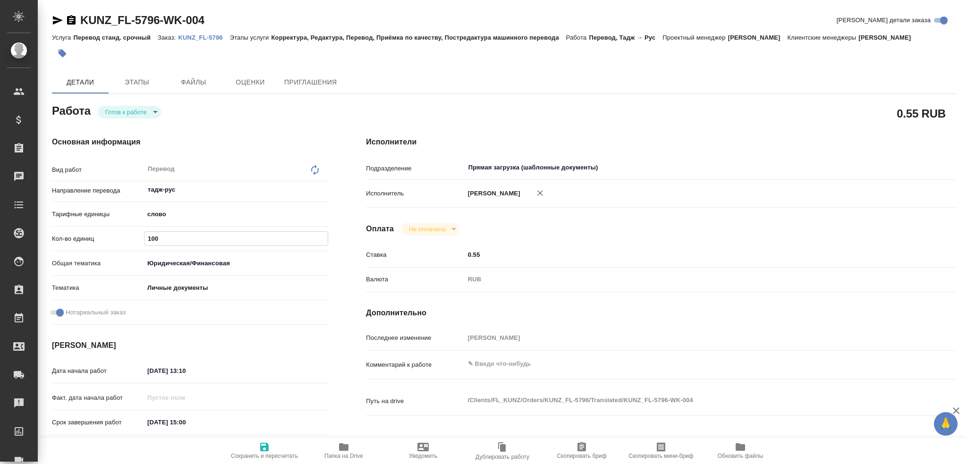
click at [261, 452] on icon "button" at bounding box center [264, 446] width 11 height 11
type textarea "x"
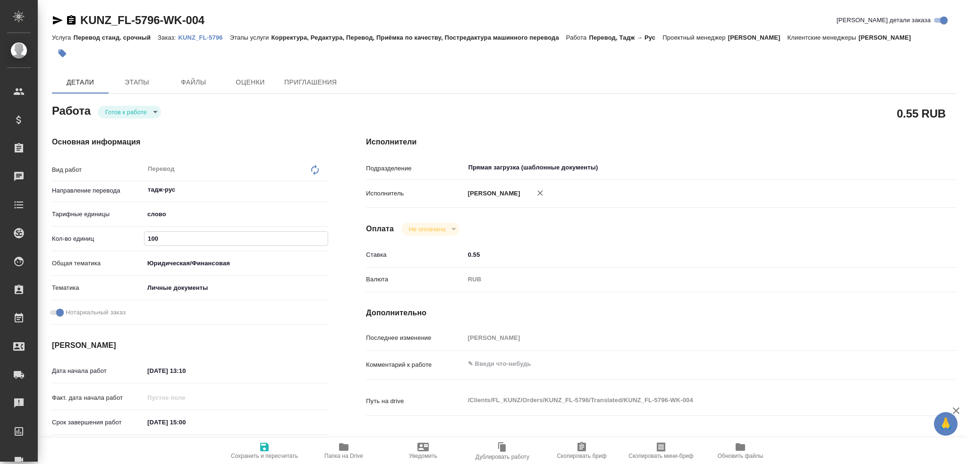
type textarea "x"
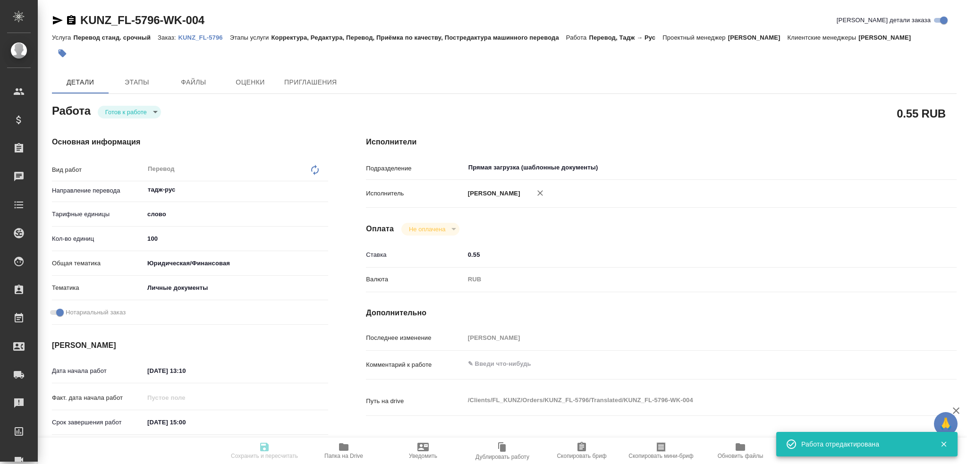
type textarea "x"
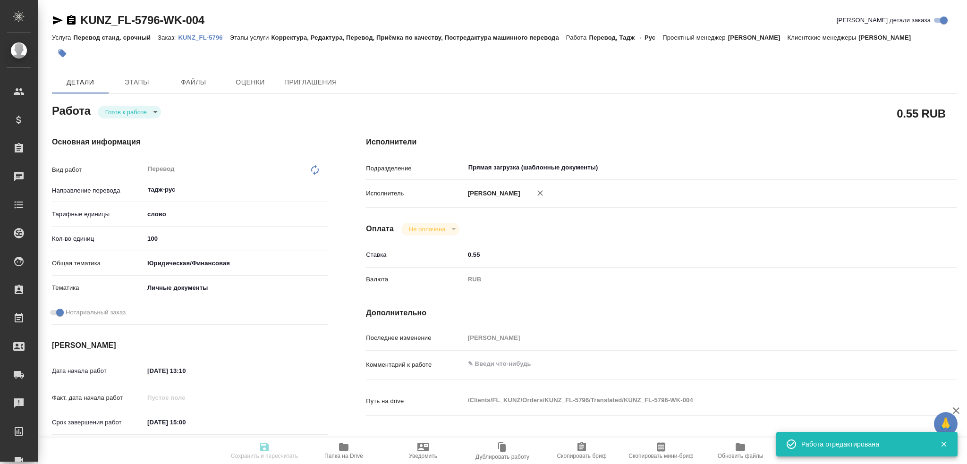
type input "readyForWork"
type textarea "Перевод"
type textarea "x"
type input "тадж-рус"
type input "5a8b1489cc6b4906c91bfd90"
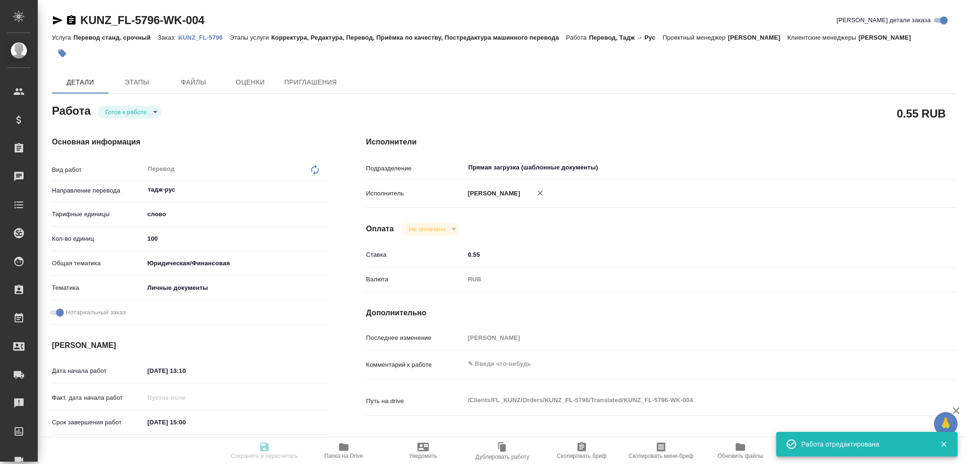
type input "100"
type input "yr-fn"
type input "5a8b8b956a9677013d343cfe"
checkbox input "true"
type input "15.08.2025 13:10"
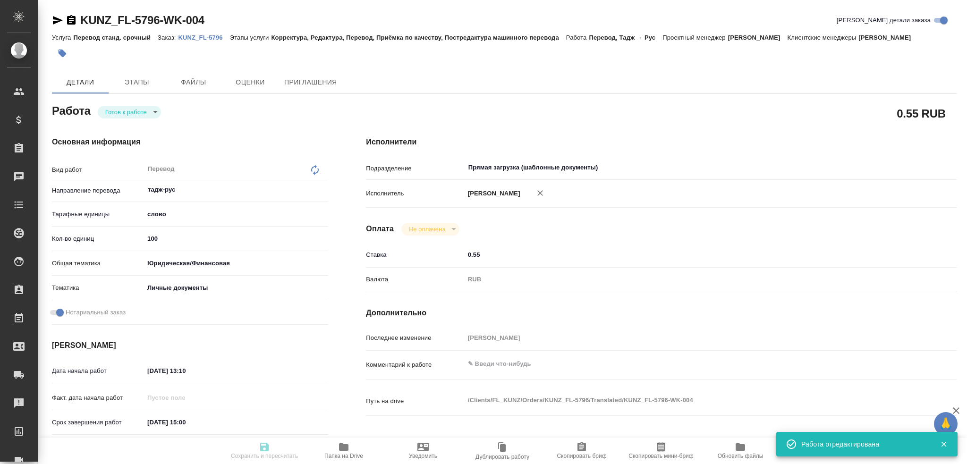
type input "15.08.2025 15:00"
type input "Прямая загрузка (шаблонные документы)"
type input "notPayed"
type input "0.55"
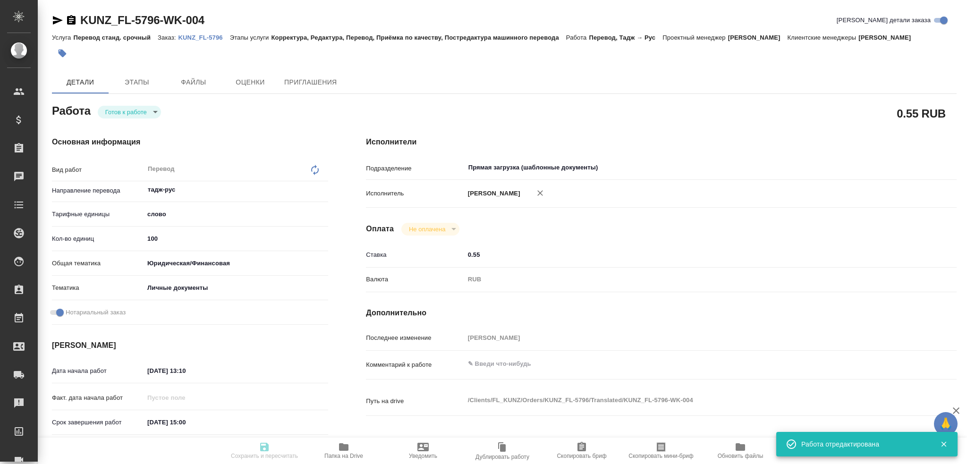
type input "RUB"
type input "Гусев Александр"
type textarea "x"
type textarea "/Clients/FL_KUNZ/Orders/KUNZ_FL-5796/Translated/KUNZ_FL-5796-WK-004"
type textarea "x"
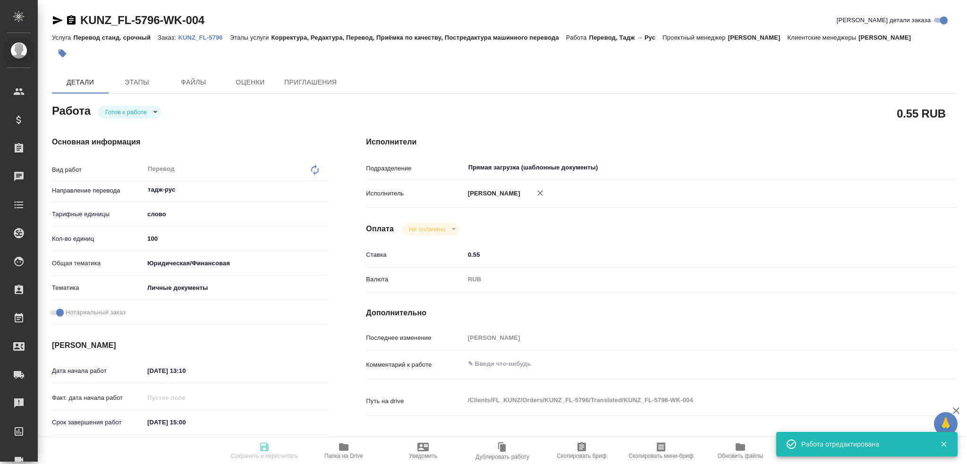
type input "KUNZ_FL-5796"
type input "Перевод станд. срочный"
type input "Корректура, Редактура, Перевод, Приёмка по качеству, Постредактура машинного пе…"
type input "Веселова Юлия"
type input "/Clients/FL_KUNZ/Orders/KUNZ_FL-5796"
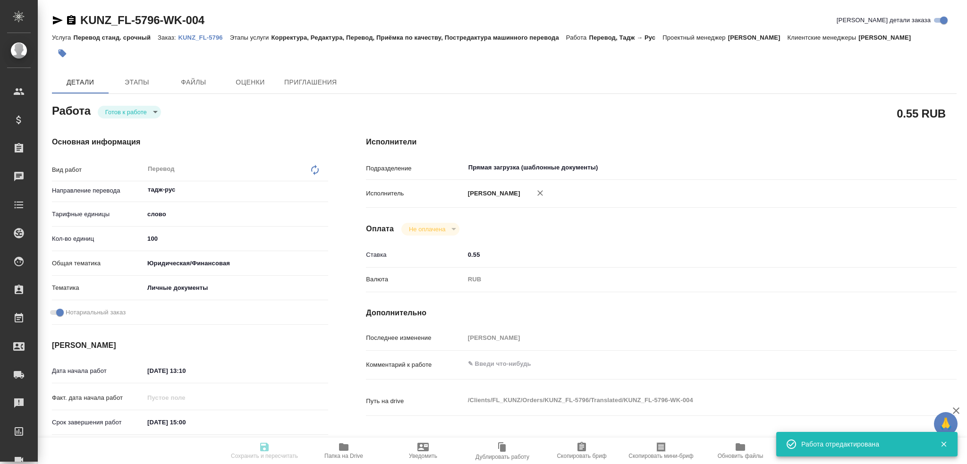
type textarea "x"
type textarea "пасп тадж-рус. под нот, для работы, все стр."
type textarea "x"
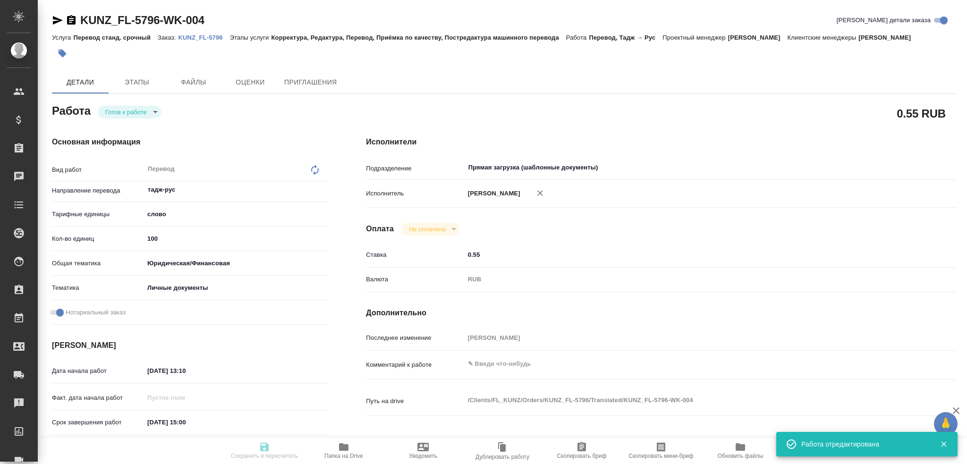
type textarea "x"
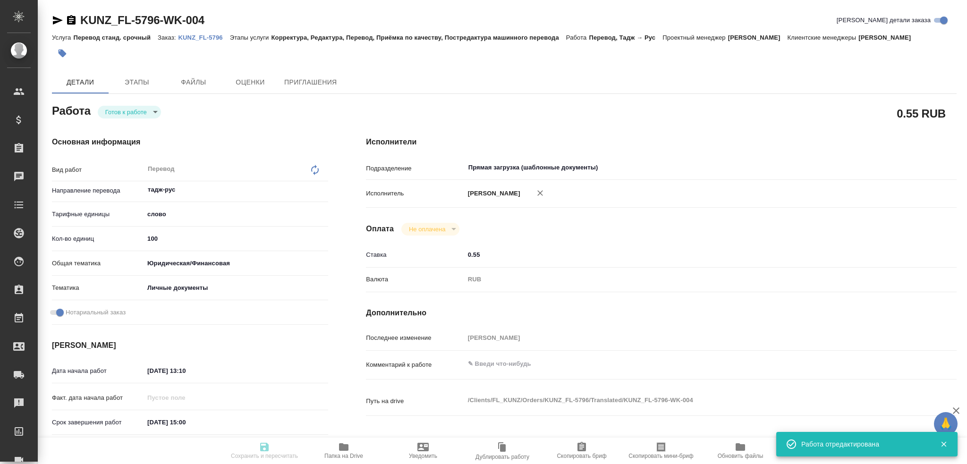
type textarea "x"
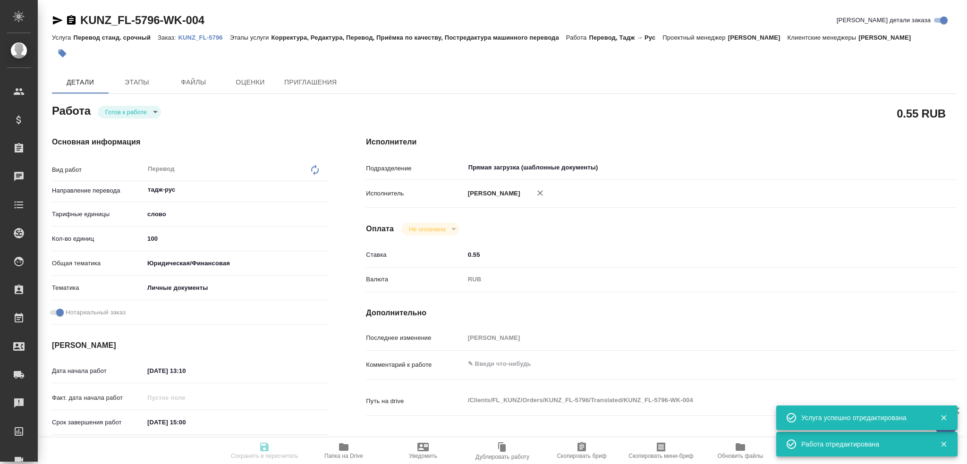
type textarea "x"
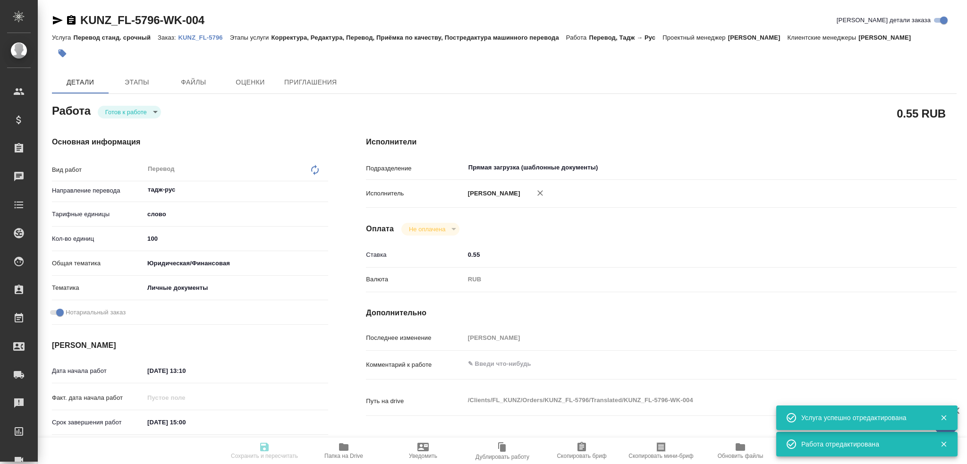
type textarea "x"
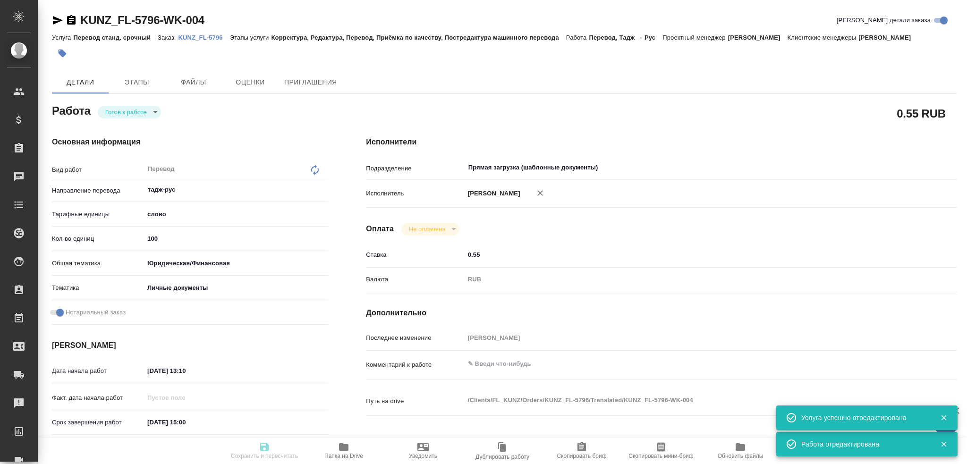
type textarea "x"
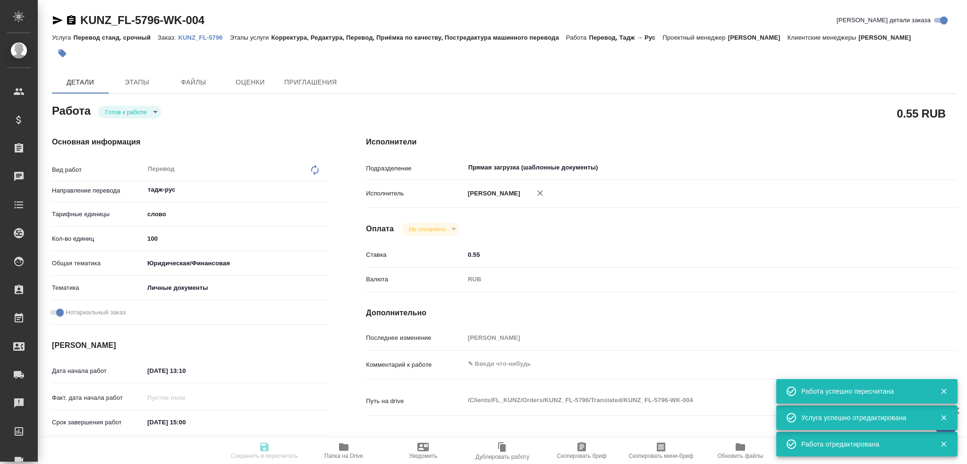
type input "readyForWork"
type textarea "Перевод"
type textarea "x"
type input "тадж-рус"
type input "5a8b1489cc6b4906c91bfd90"
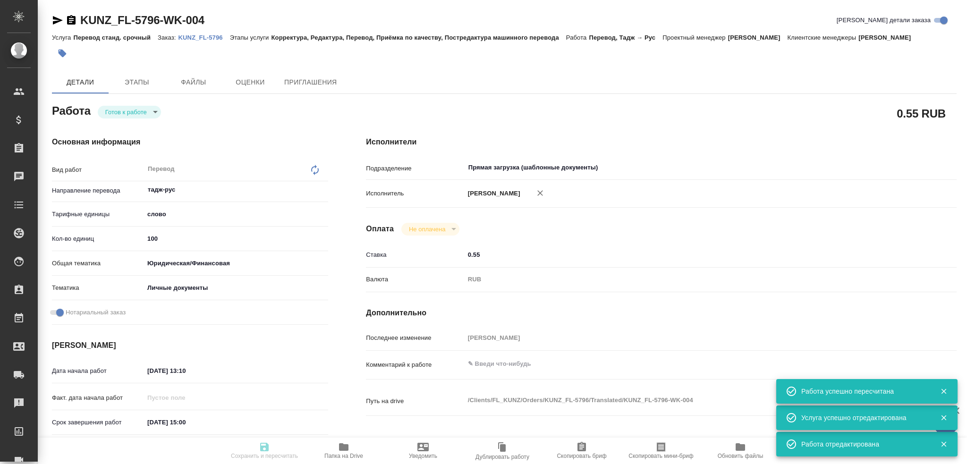
type input "100"
type input "yr-fn"
type input "5a8b8b956a9677013d343cfe"
checkbox input "true"
type input "15.08.2025 13:10"
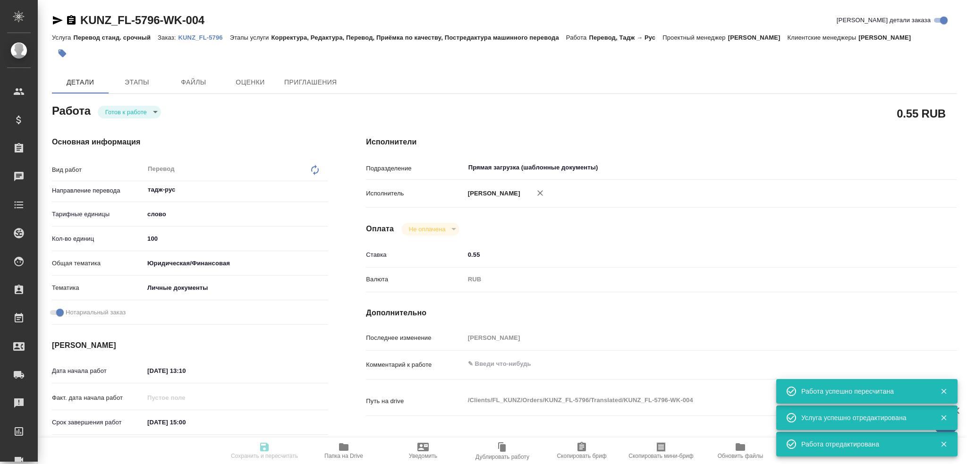
type input "15.08.2025 15:00"
type input "Прямая загрузка (шаблонные документы)"
type input "notPayed"
type input "0.55"
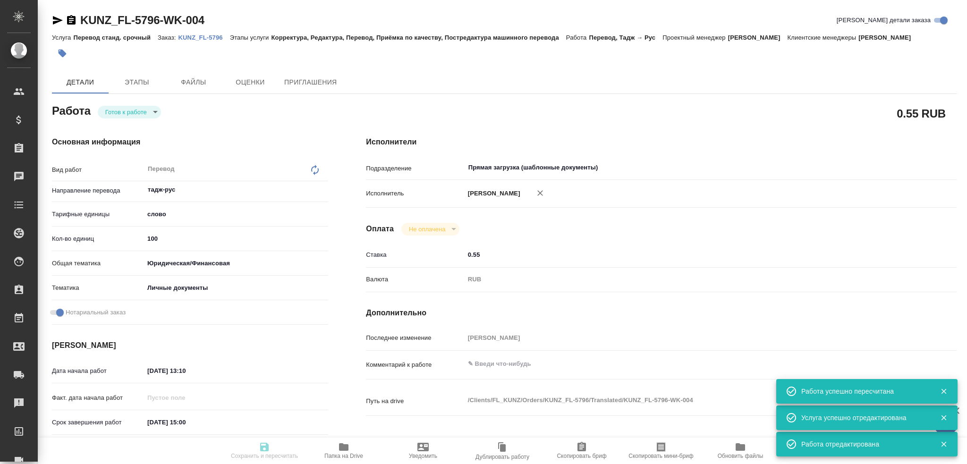
type input "RUB"
type input "Гусев Александр"
type textarea "x"
type textarea "/Clients/FL_KUNZ/Orders/KUNZ_FL-5796/Translated/KUNZ_FL-5796-WK-004"
type textarea "x"
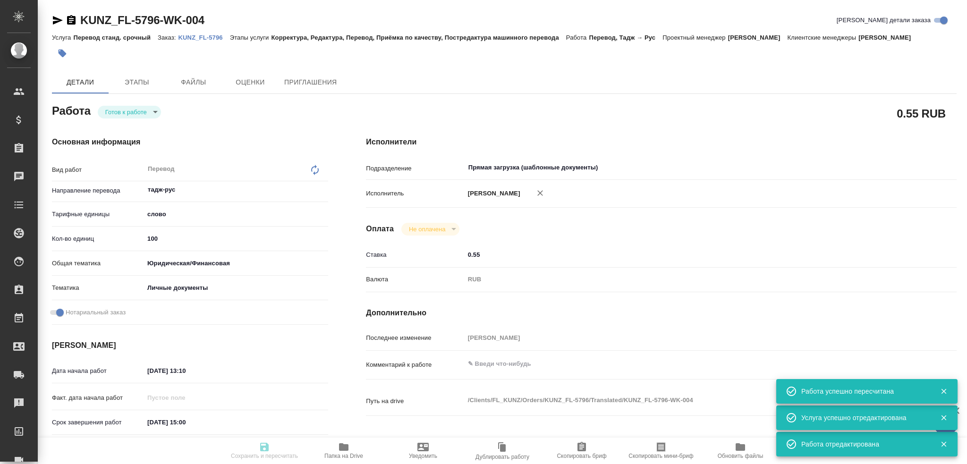
type input "KUNZ_FL-5796"
type input "Перевод станд. срочный"
type input "Корректура, Редактура, Перевод, Приёмка по качеству, Постредактура машинного пе…"
type input "Веселова Юлия"
type input "/Clients/FL_KUNZ/Orders/KUNZ_FL-5796"
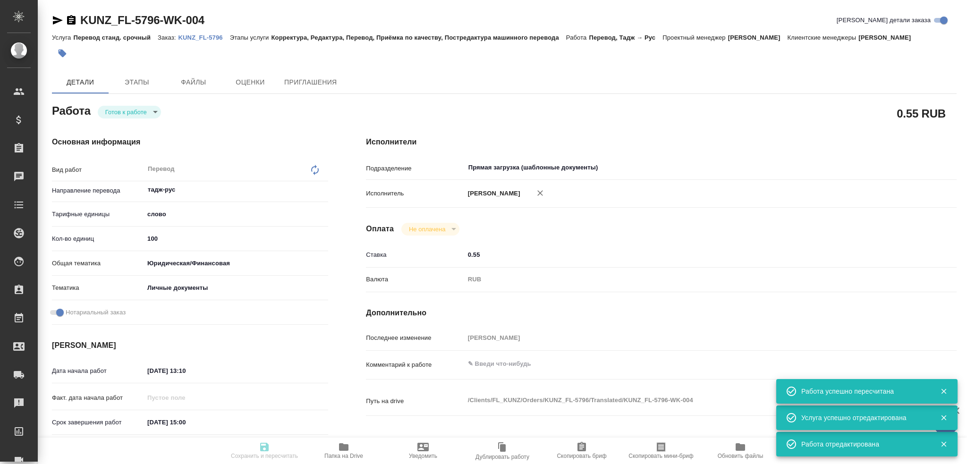
type textarea "x"
type textarea "пасп тадж-рус. под нот, для работы, все стр."
type textarea "x"
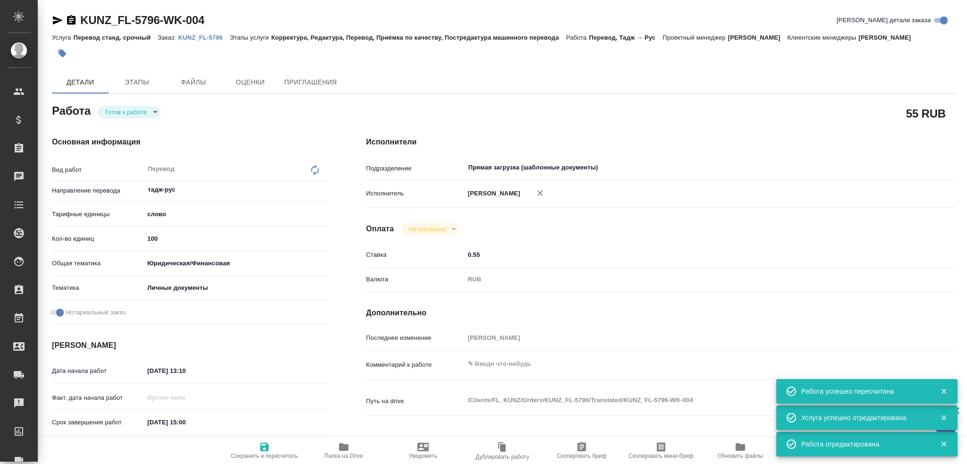
type textarea "x"
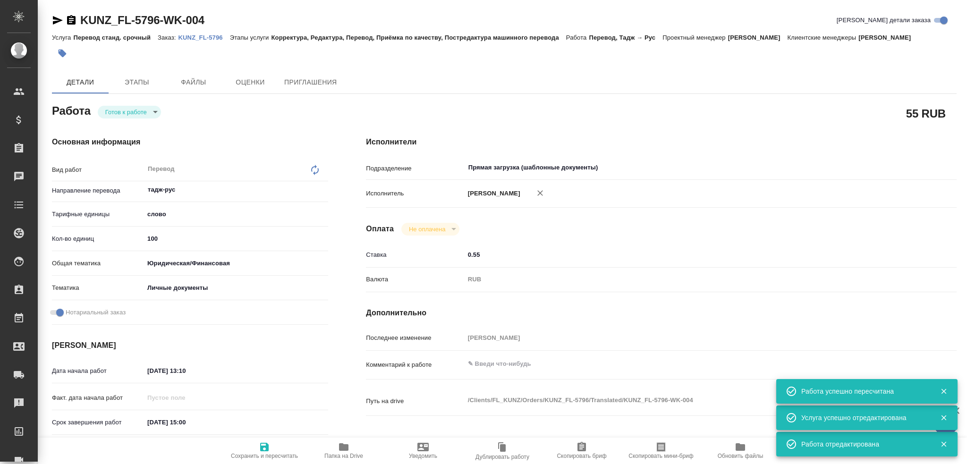
type textarea "x"
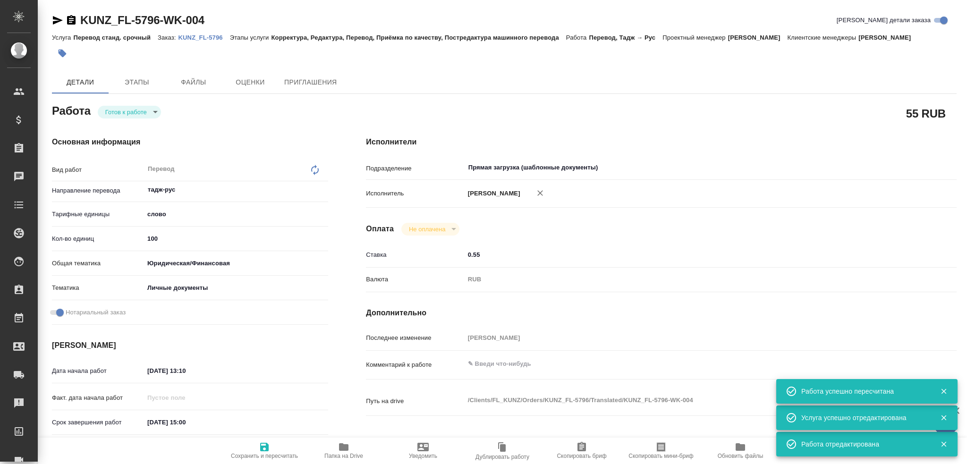
type textarea "x"
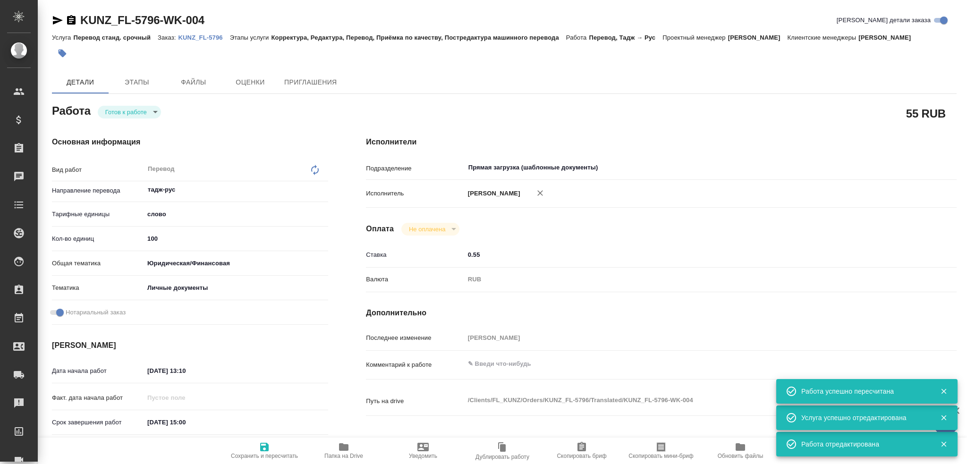
type textarea "x"
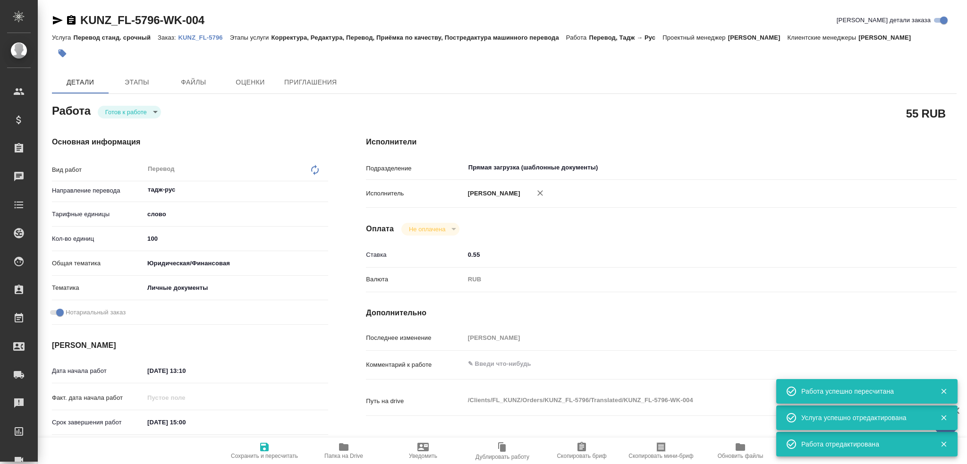
type textarea "x"
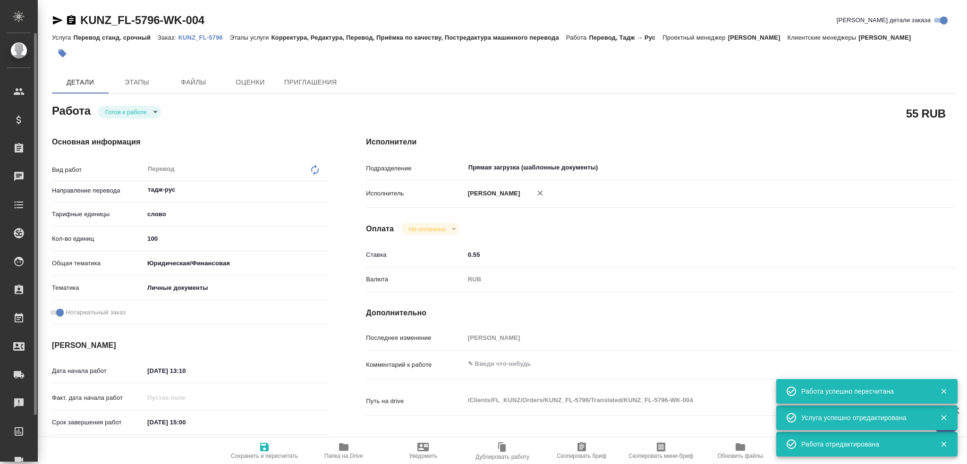
type textarea "x"
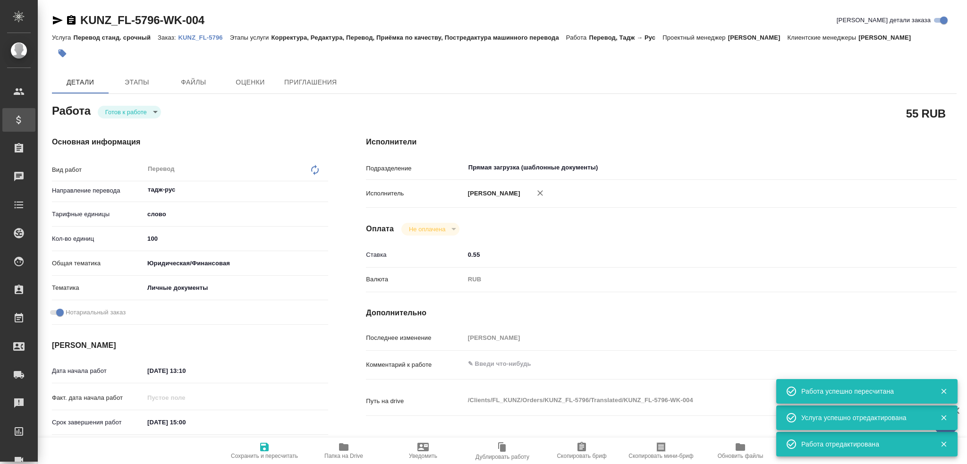
type textarea "x"
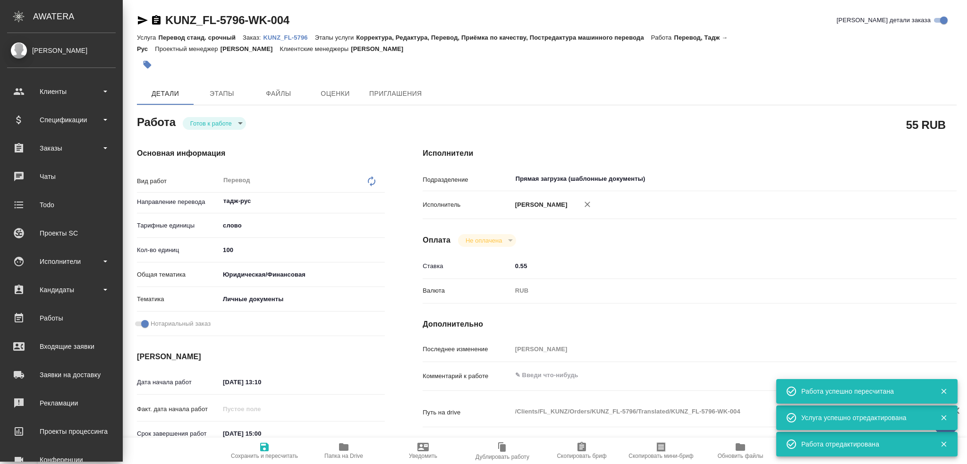
type textarea "x"
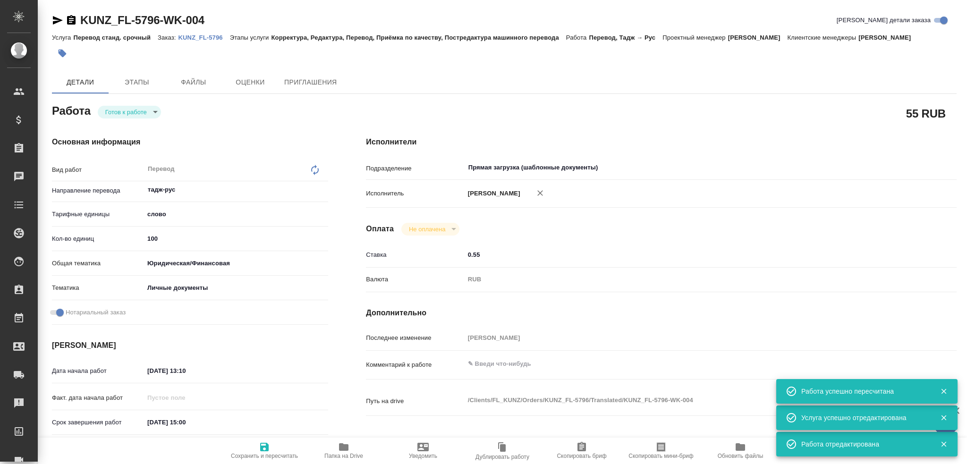
type textarea "x"
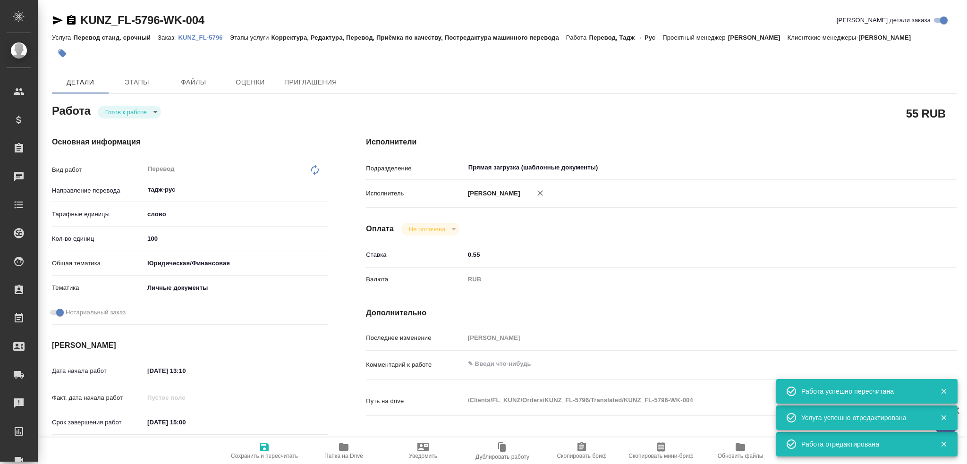
type textarea "x"
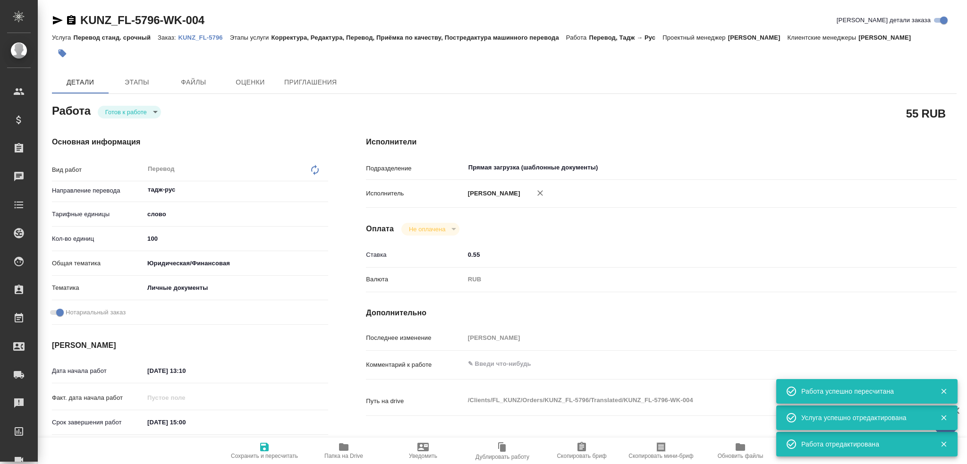
type textarea "x"
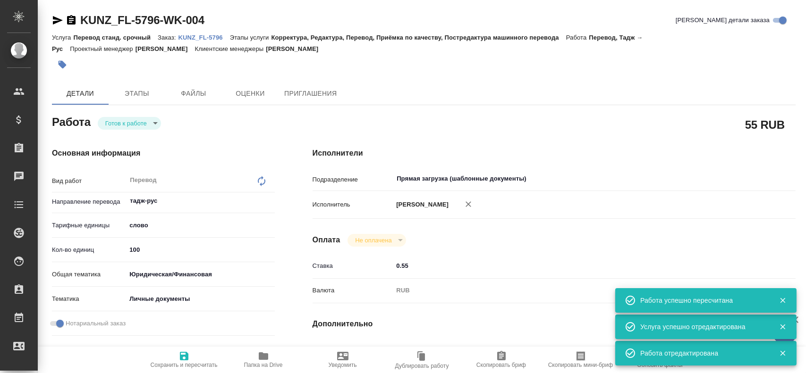
type textarea "x"
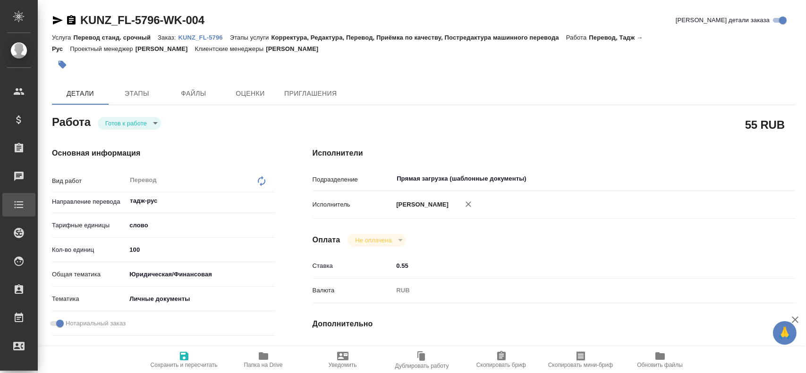
type textarea "x"
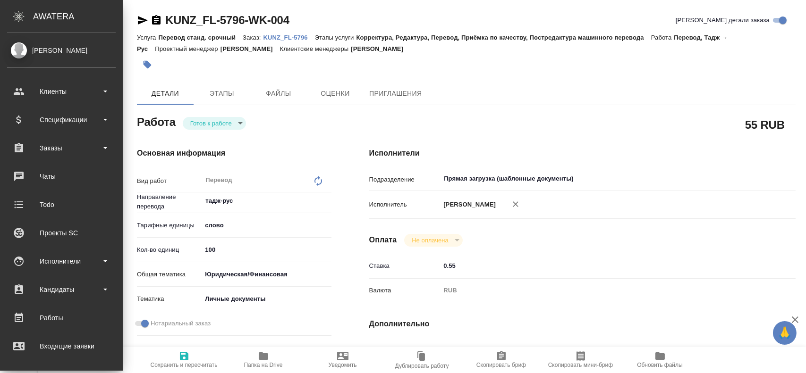
type textarea "x"
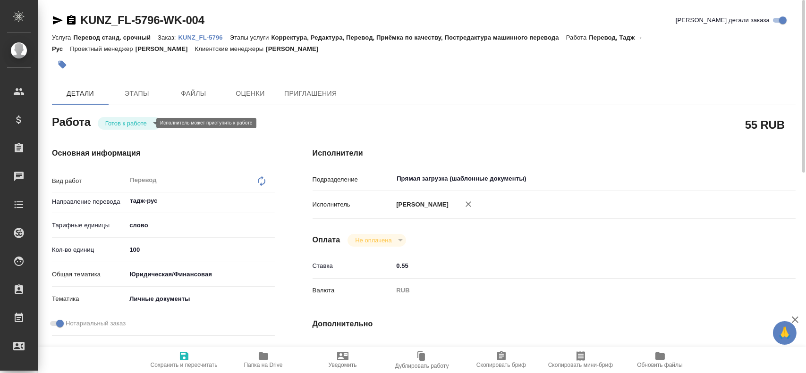
click at [136, 120] on body "🙏 .cls-1 fill:#fff; AWATERA Gusev Alexandr Клиенты Спецификации Заказы 0 Чаты T…" at bounding box center [403, 186] width 806 height 373
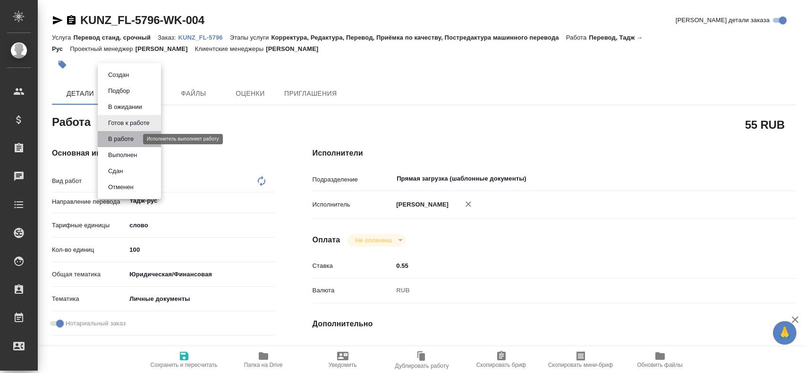
click at [127, 137] on button "В работе" at bounding box center [120, 139] width 31 height 10
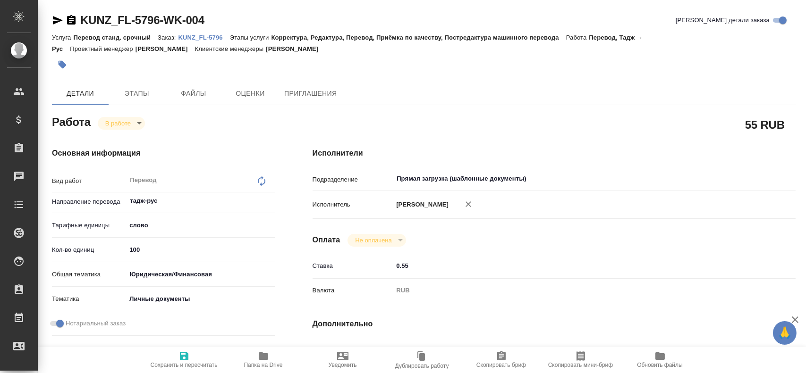
type textarea "x"
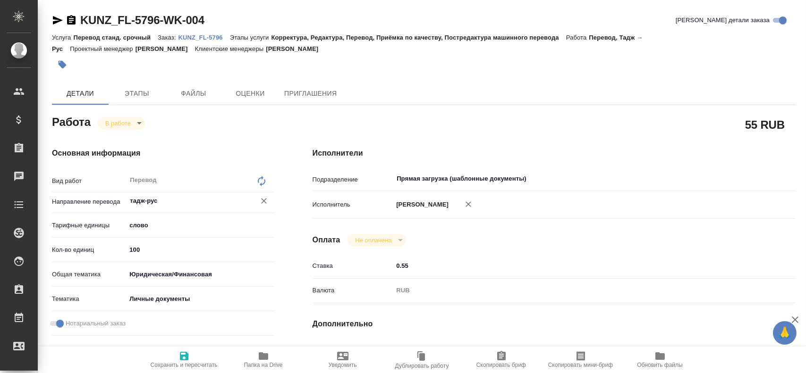
type textarea "x"
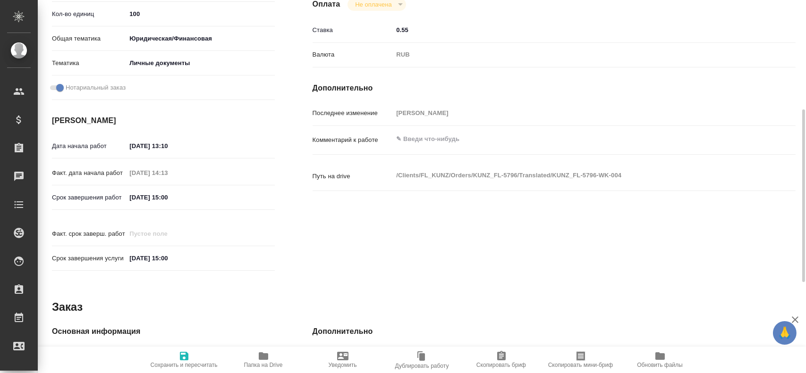
scroll to position [378, 0]
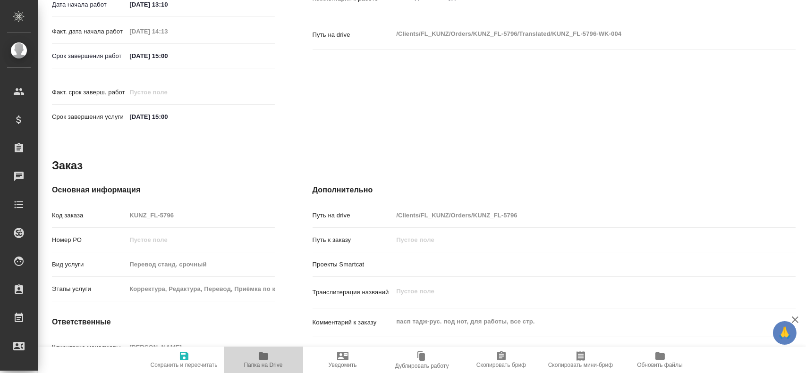
click at [256, 361] on span "Папка на Drive" at bounding box center [263, 360] width 68 height 18
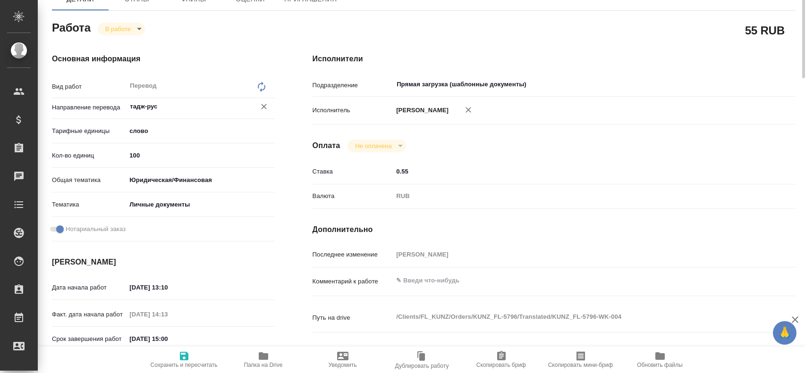
scroll to position [0, 0]
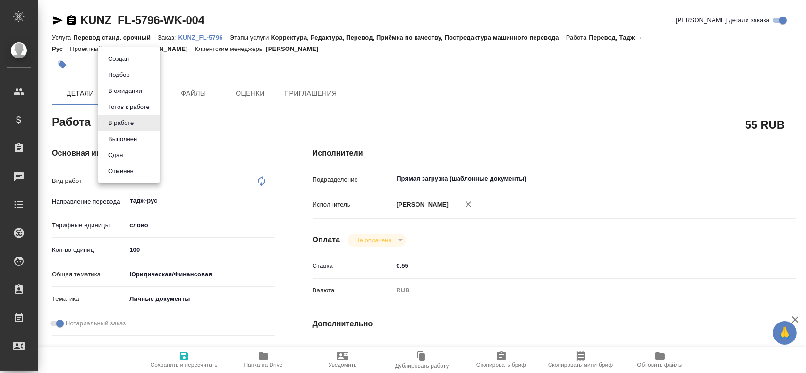
click at [133, 123] on body "🙏 .cls-1 fill:#fff; AWATERA Gusev Alexandr Клиенты Спецификации Заказы 0 Чаты T…" at bounding box center [403, 186] width 806 height 373
click at [108, 153] on button "Сдан" at bounding box center [115, 155] width 20 height 10
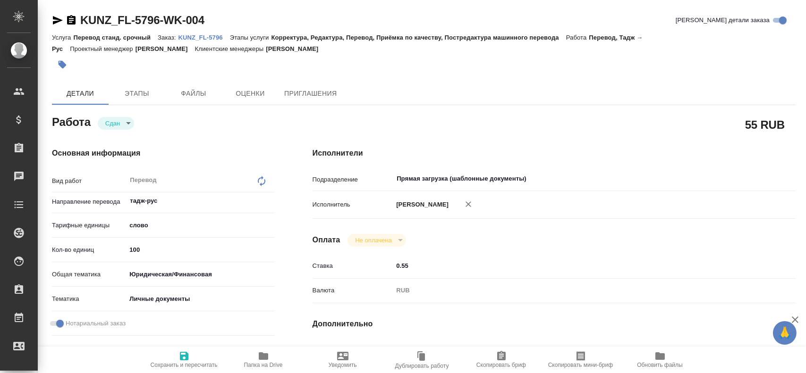
click at [170, 359] on span "Сохранить и пересчитать" at bounding box center [184, 360] width 68 height 18
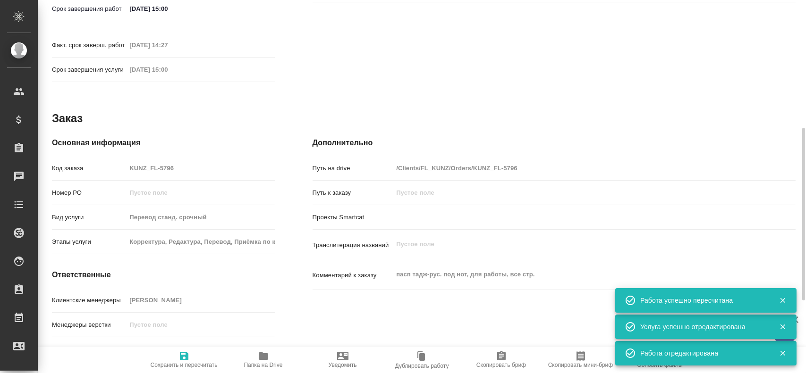
scroll to position [378, 0]
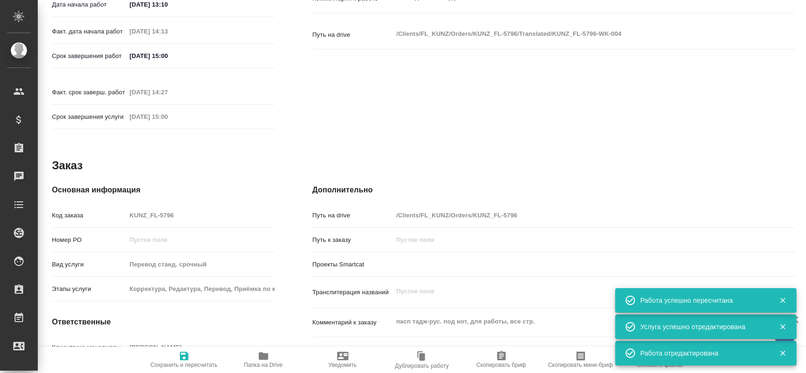
click at [119, 207] on div "Код заказа KUNZ_FL-5796" at bounding box center [163, 215] width 223 height 17
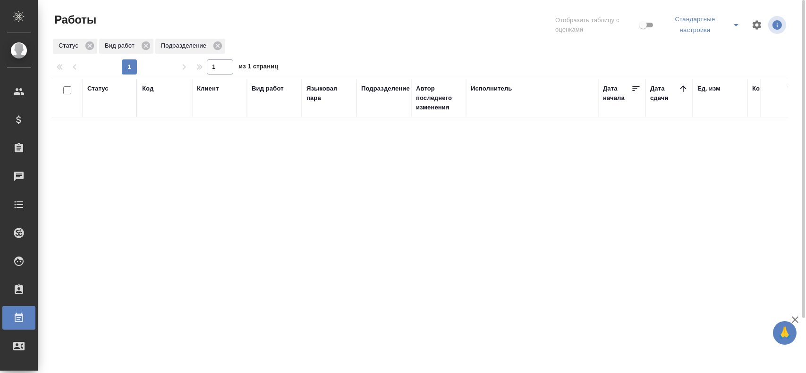
click at [738, 28] on icon "split button" at bounding box center [735, 24] width 11 height 11
click at [727, 52] on li "Мои, в работе" at bounding box center [704, 49] width 82 height 15
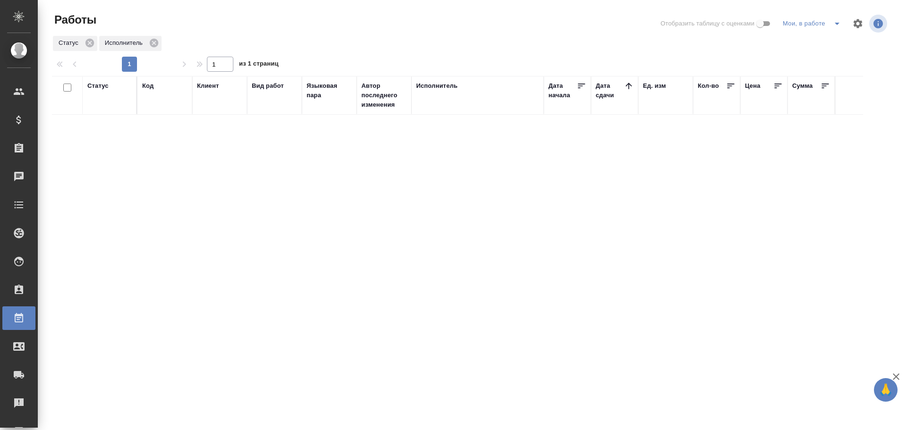
click at [839, 23] on icon "split button" at bounding box center [836, 23] width 11 height 11
click at [815, 41] on li "Стандартные настройки" at bounding box center [813, 42] width 91 height 15
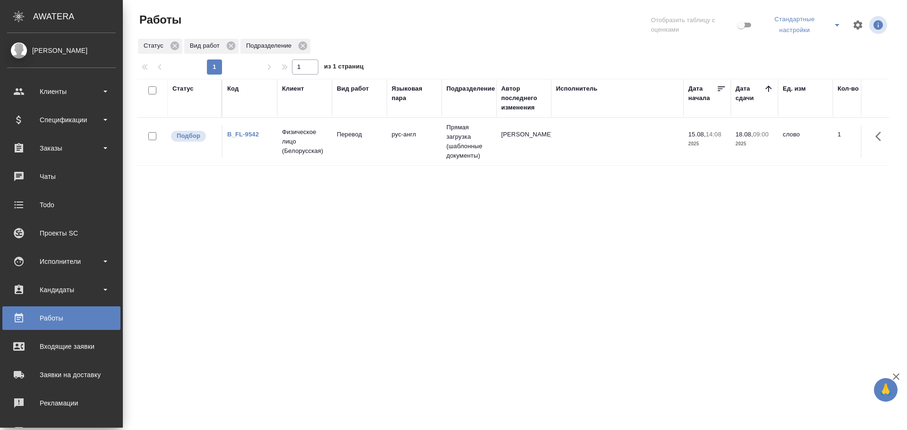
click at [271, 151] on td "B_FL-9542" at bounding box center [249, 141] width 55 height 33
click at [298, 157] on td "ООО "УНИВЕР Капитал" / ИВА Партнерс" at bounding box center [304, 142] width 55 height 38
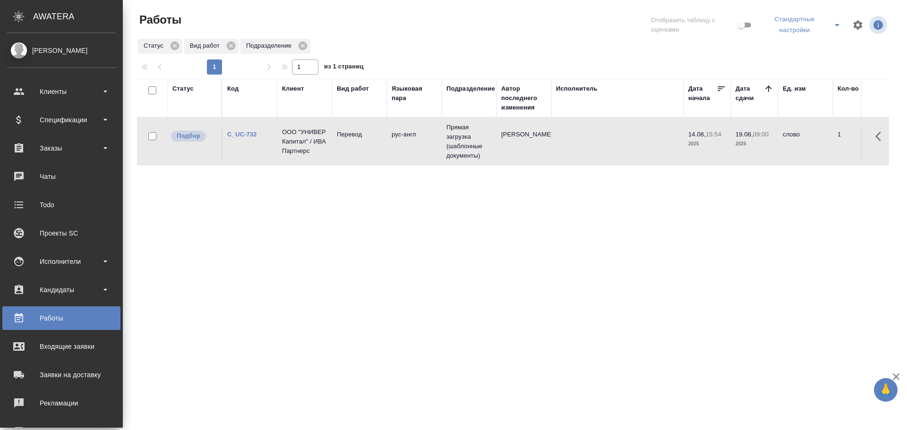
click at [298, 157] on td "ООО "УНИВЕР Капитал" / ИВА Партнерс" at bounding box center [304, 142] width 55 height 38
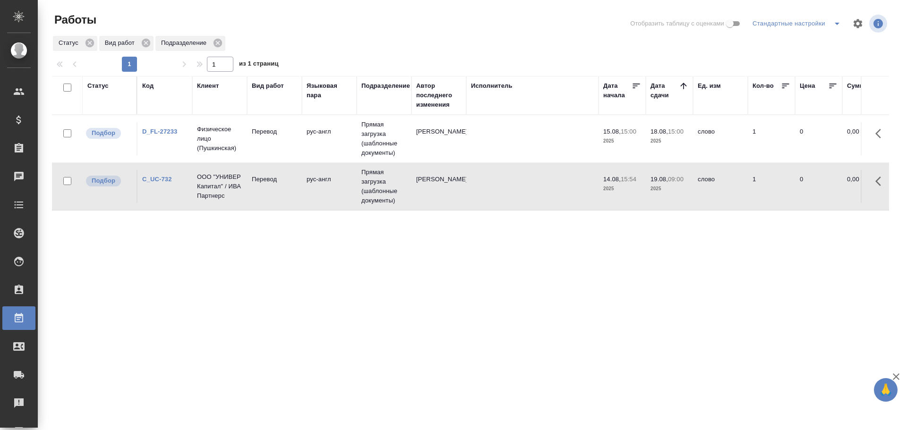
click at [289, 148] on td "Перевод" at bounding box center [274, 138] width 55 height 33
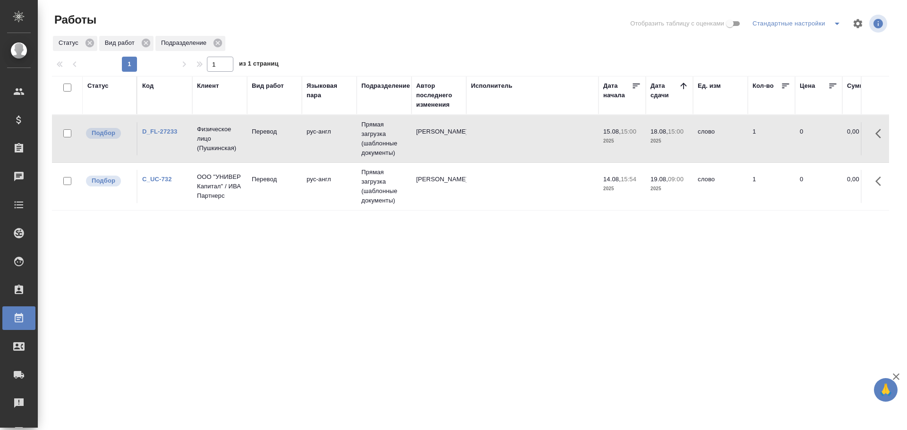
click at [289, 148] on td "Перевод" at bounding box center [274, 138] width 55 height 33
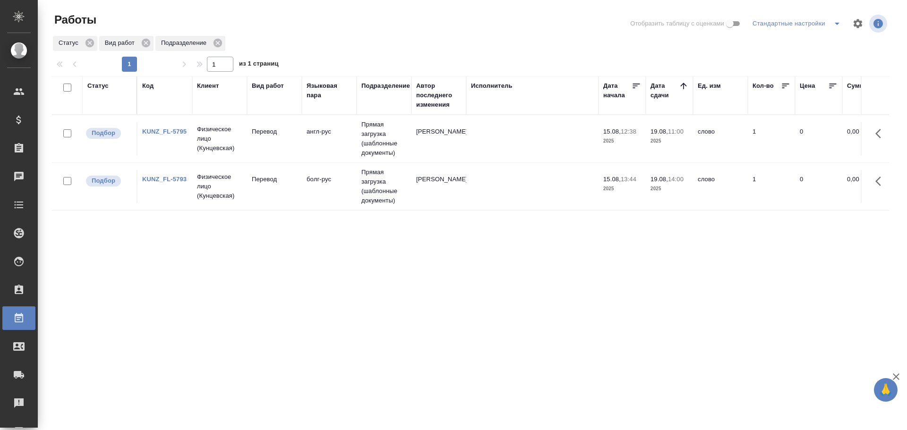
click at [166, 140] on td "KUNZ_FL-5795" at bounding box center [164, 138] width 55 height 33
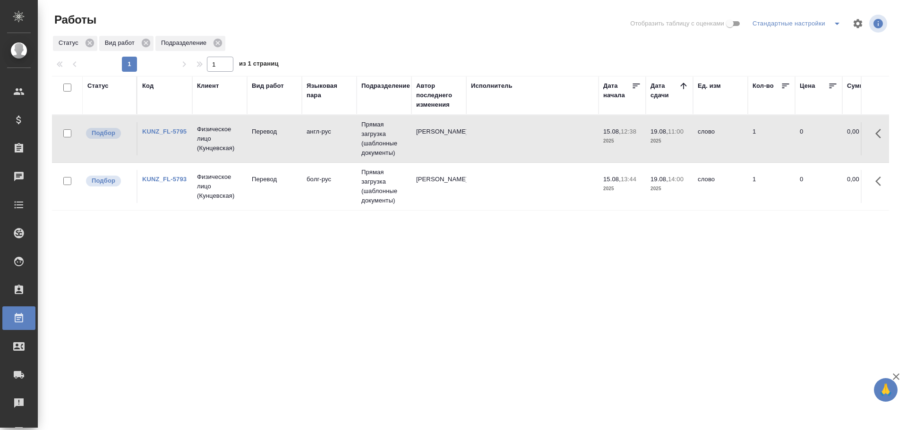
click at [166, 140] on td "KUNZ_FL-5795" at bounding box center [164, 138] width 55 height 33
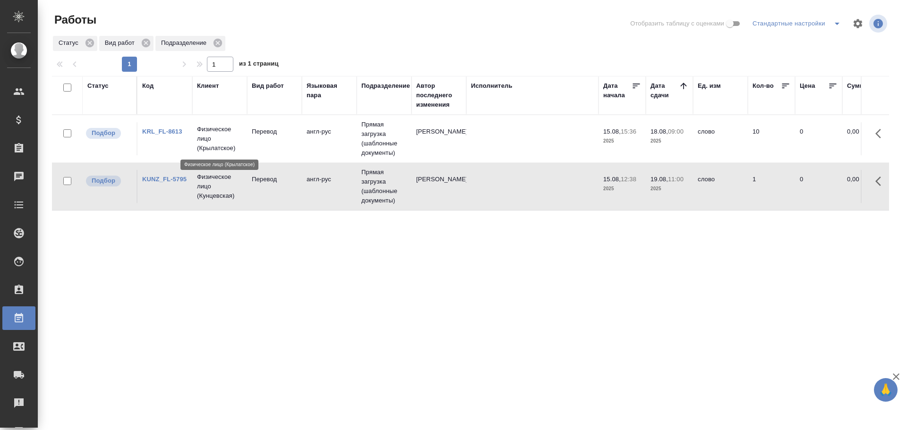
click at [206, 152] on p "Физическое лицо (Крылатское)" at bounding box center [219, 139] width 45 height 28
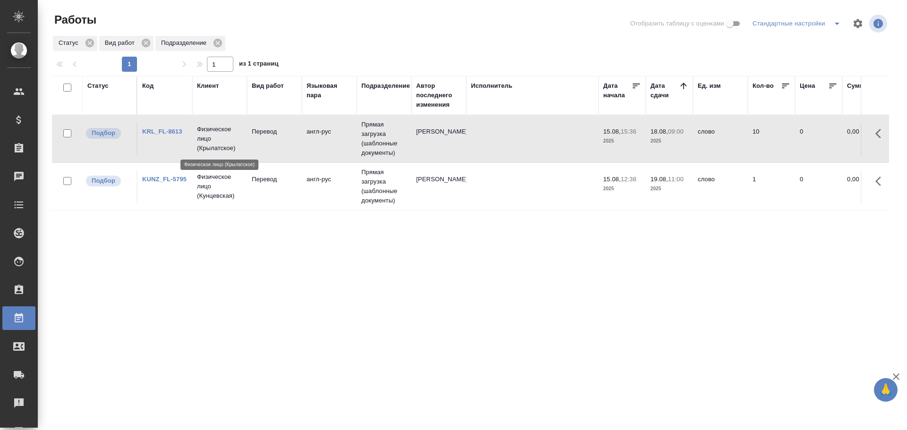
click at [206, 152] on p "Физическое лицо (Крылатское)" at bounding box center [219, 139] width 45 height 28
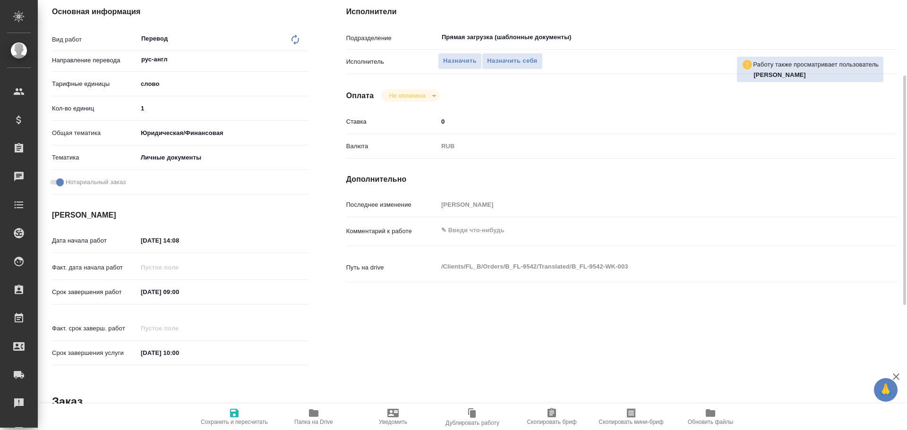
type textarea "x"
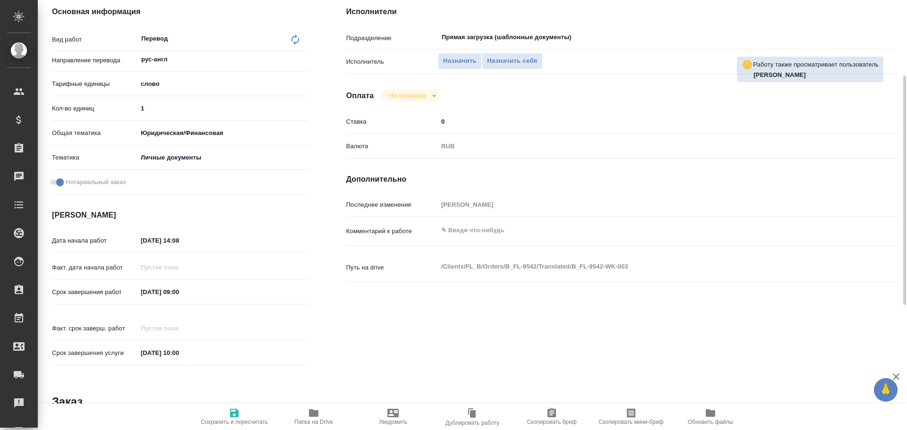
scroll to position [331, 0]
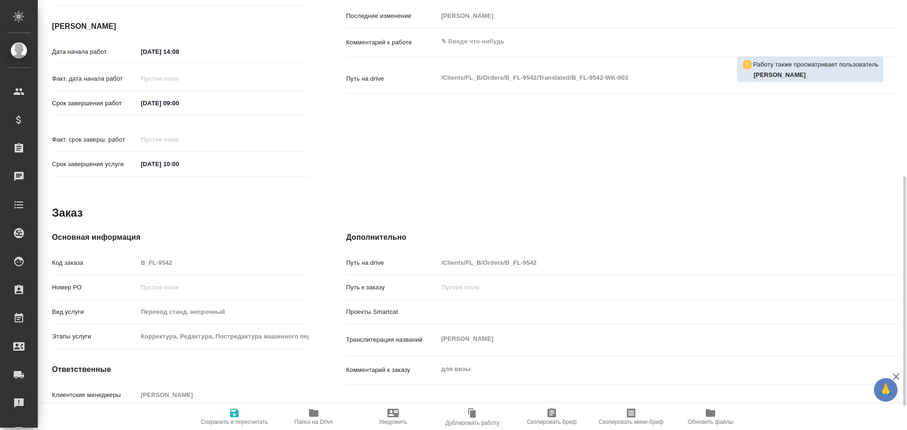
type textarea "x"
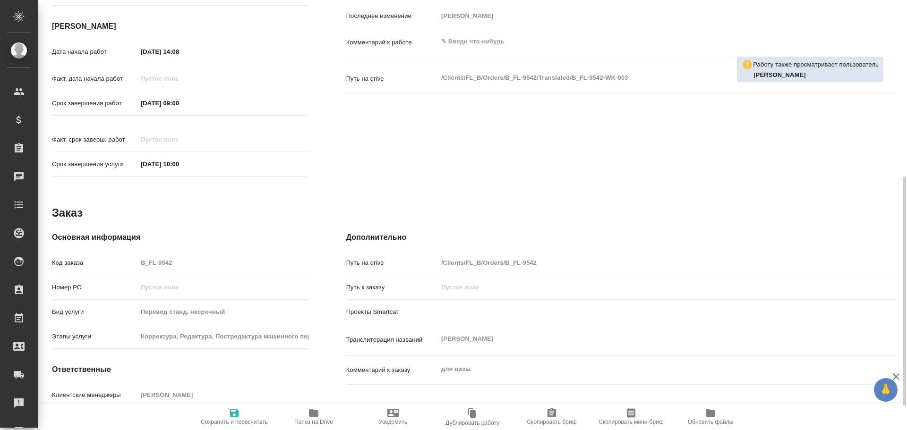
type textarea "x"
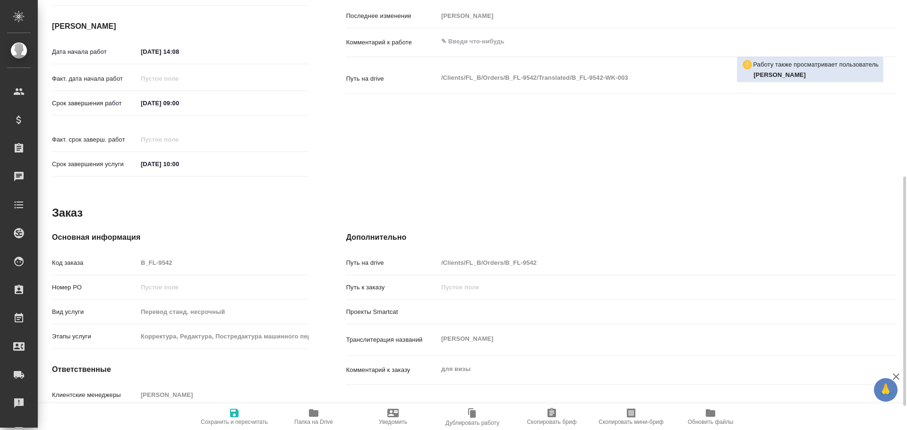
click at [318, 415] on icon "button" at bounding box center [313, 413] width 9 height 8
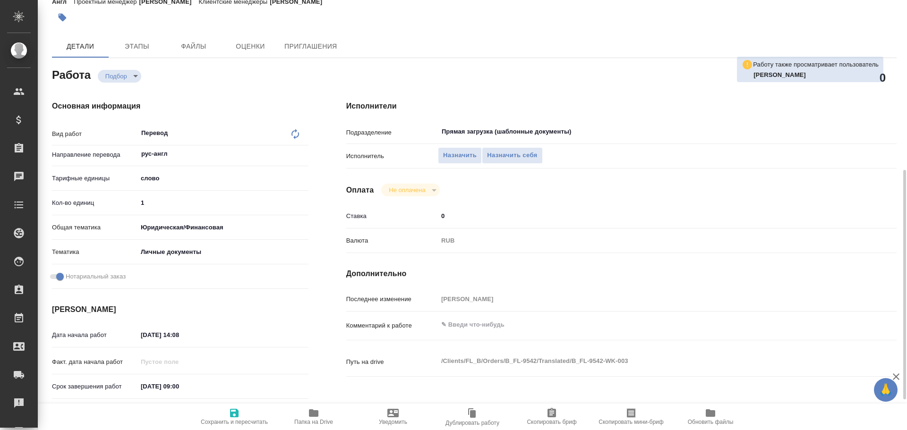
scroll to position [0, 0]
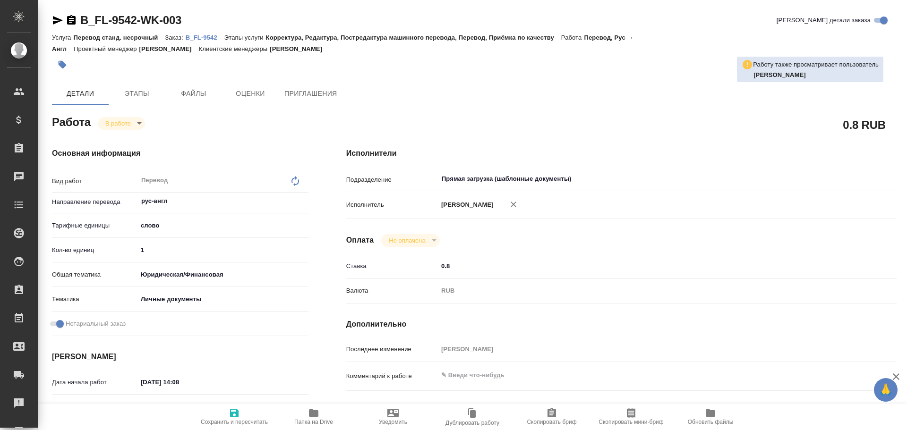
type textarea "x"
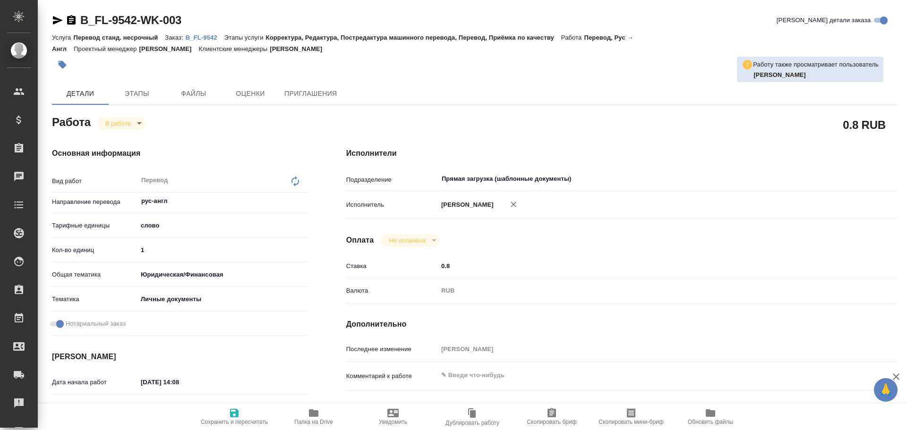
type textarea "x"
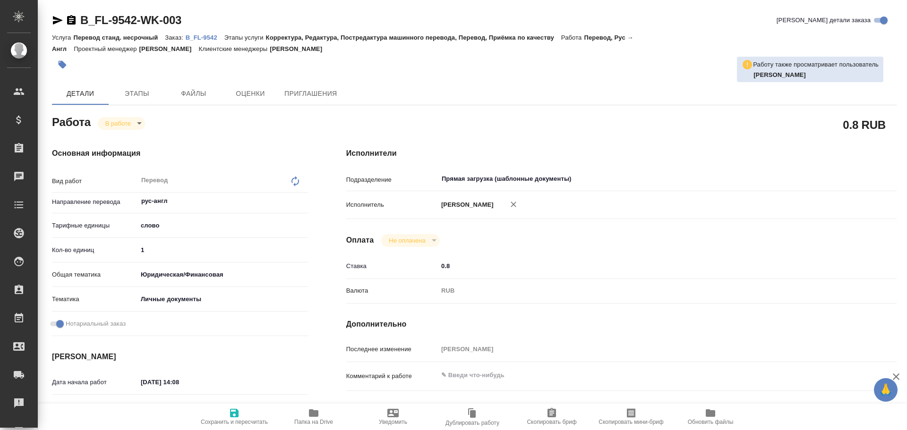
type textarea "x"
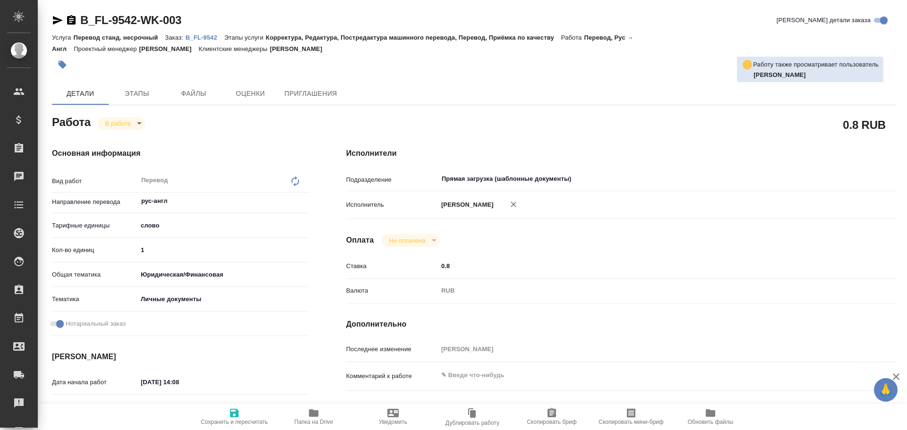
type textarea "x"
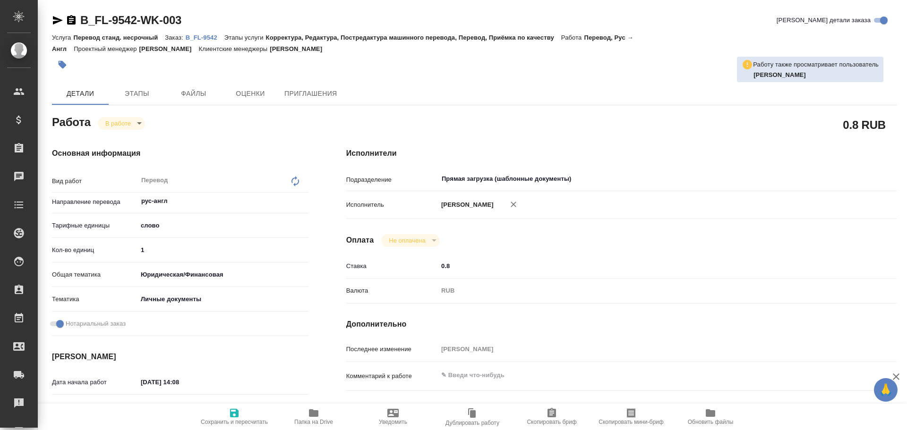
type textarea "x"
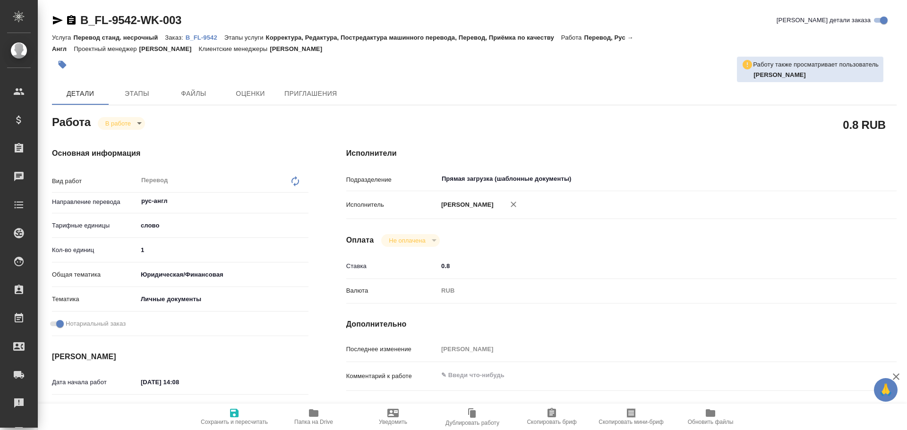
type textarea "x"
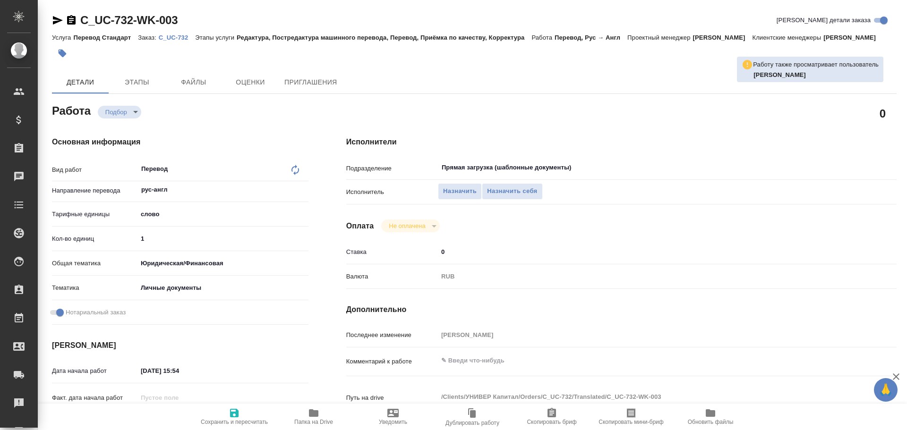
type textarea "x"
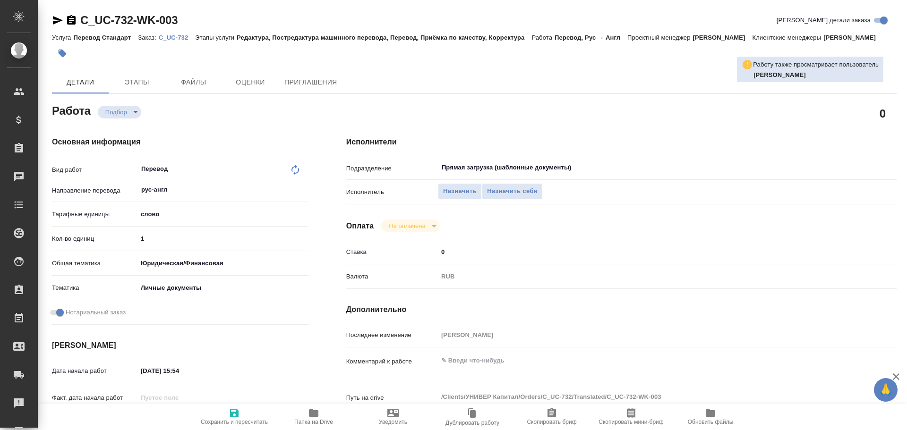
type textarea "x"
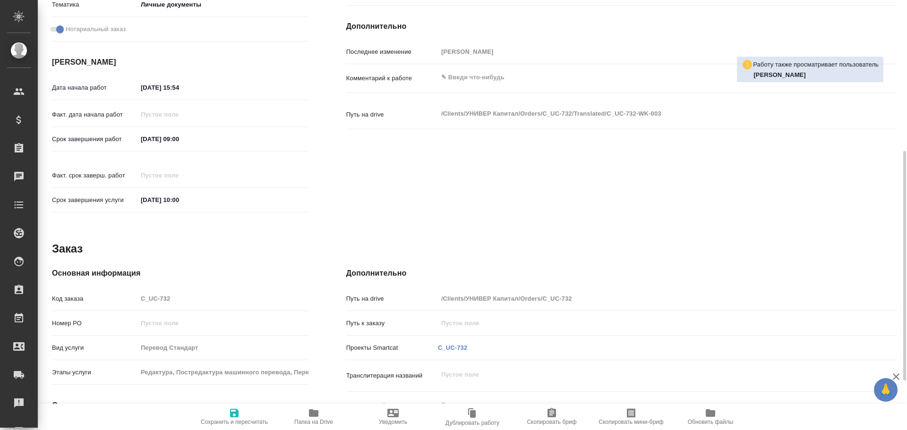
type textarea "x"
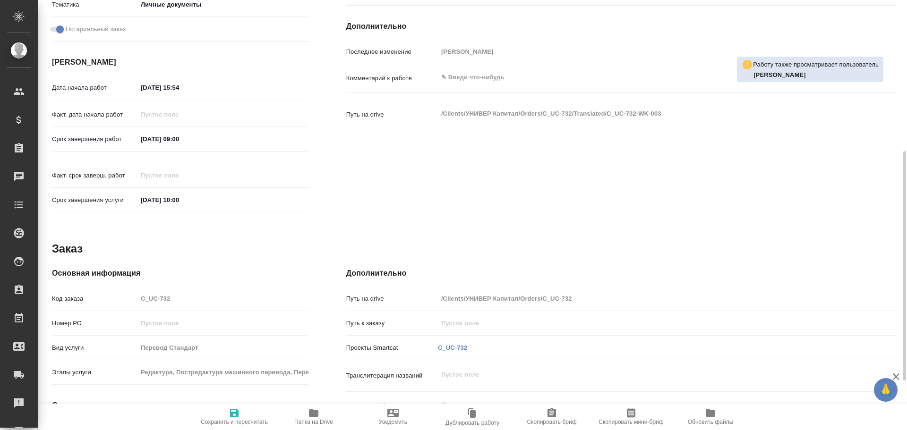
scroll to position [375, 0]
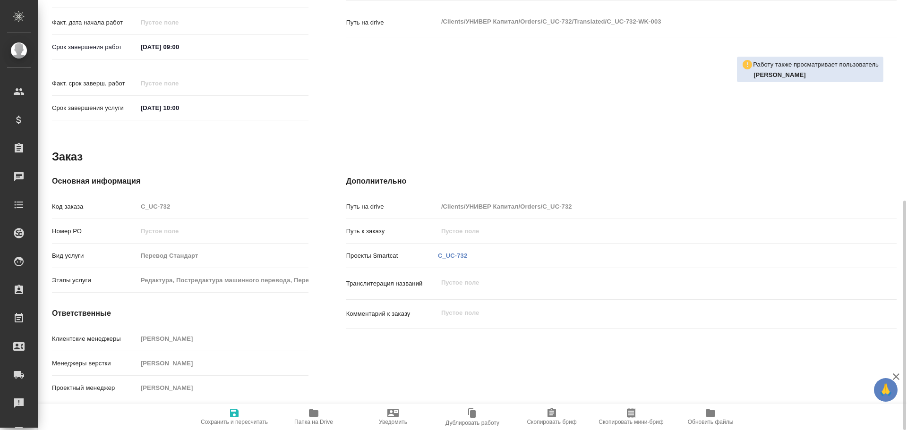
type textarea "x"
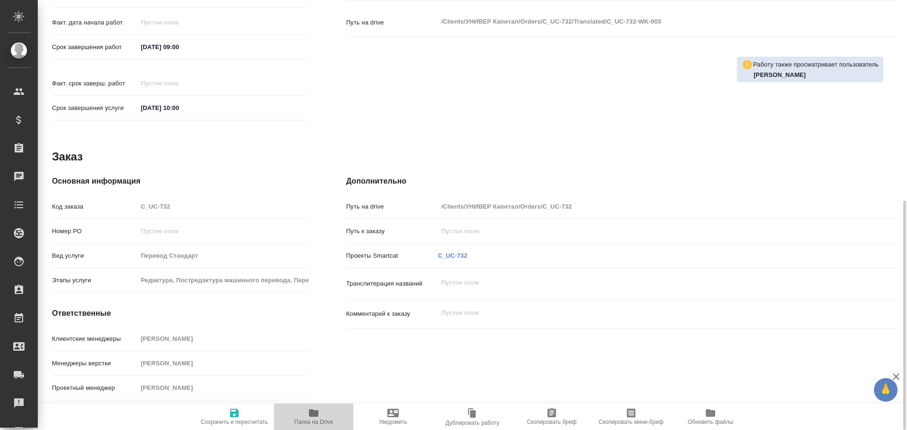
click at [311, 422] on span "Папка на Drive" at bounding box center [313, 422] width 39 height 7
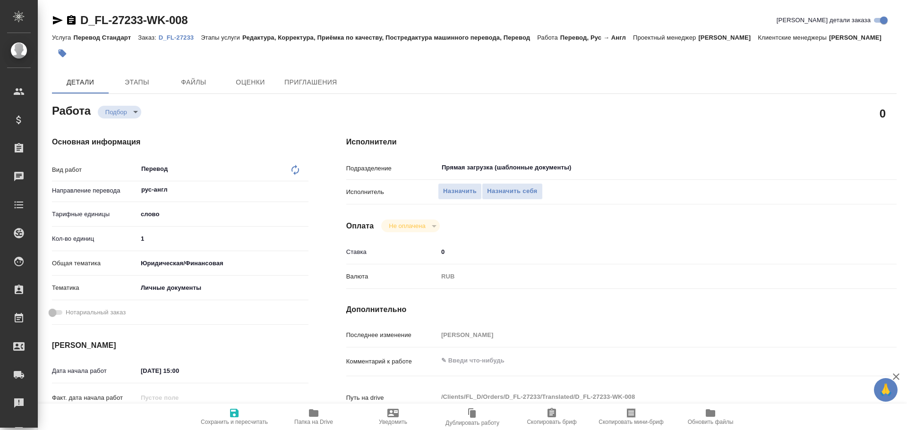
type textarea "x"
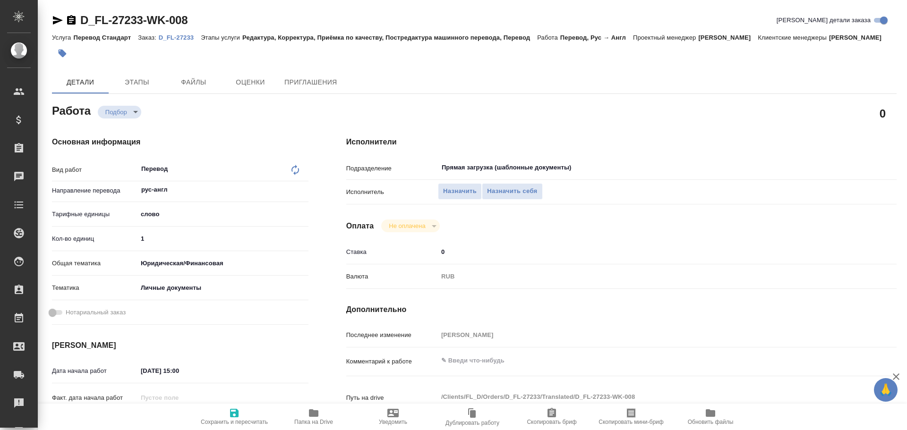
type textarea "x"
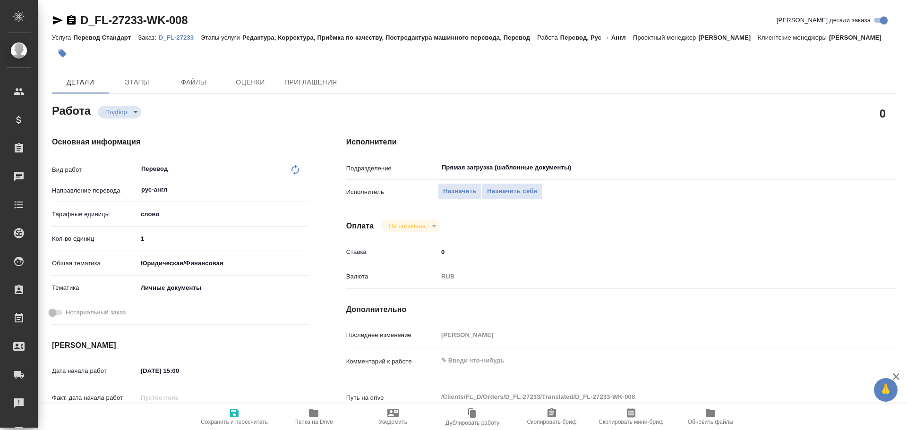
type textarea "x"
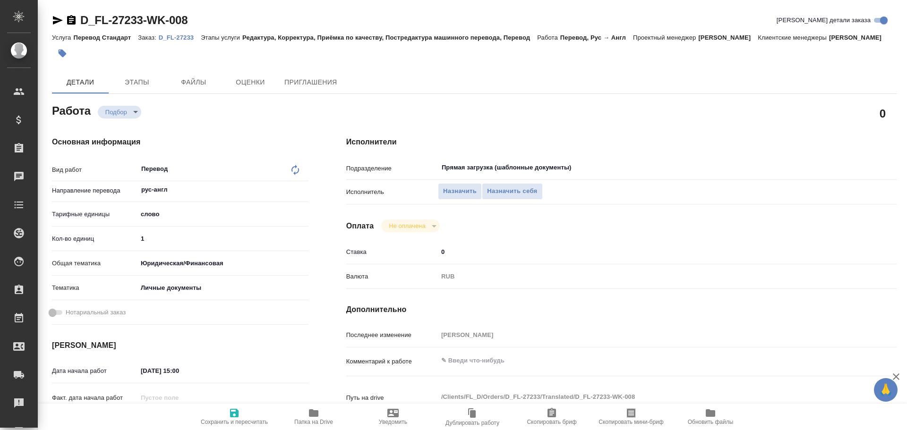
type textarea "x"
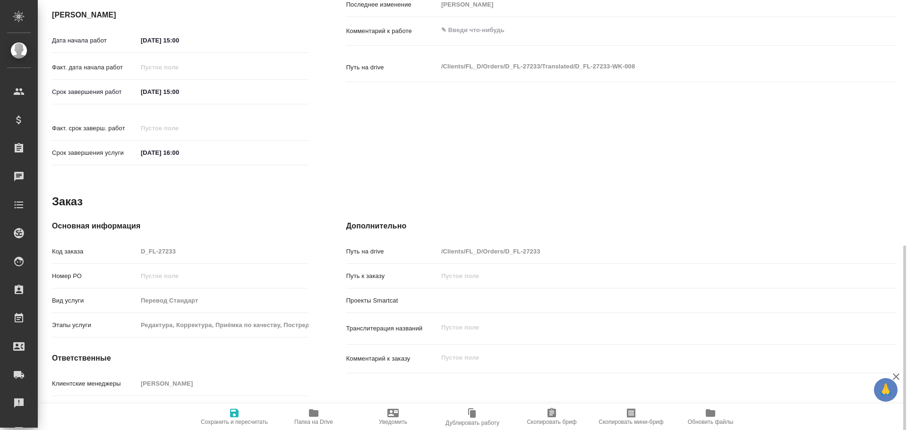
scroll to position [375, 0]
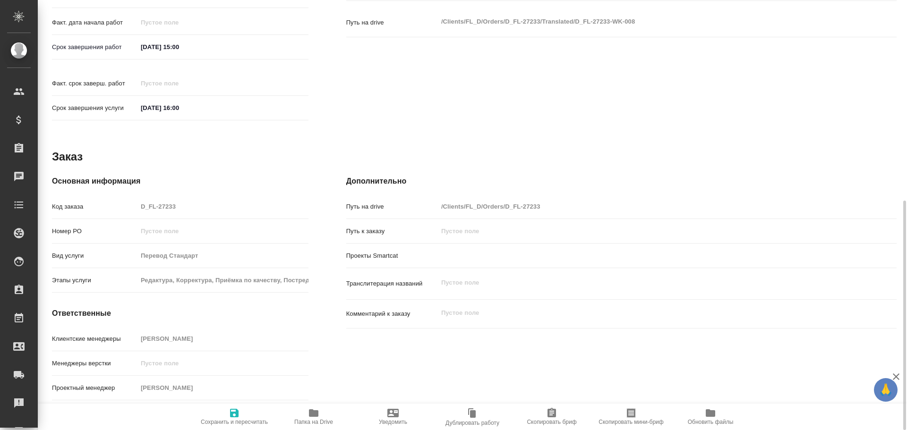
type textarea "x"
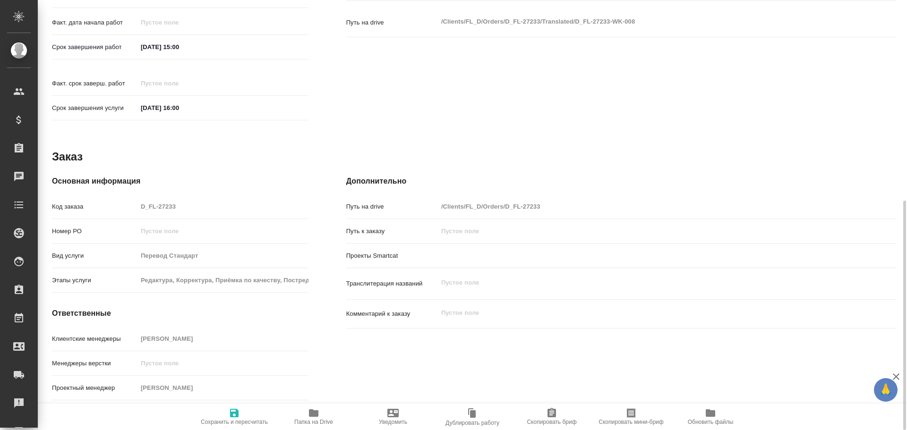
type textarea "x"
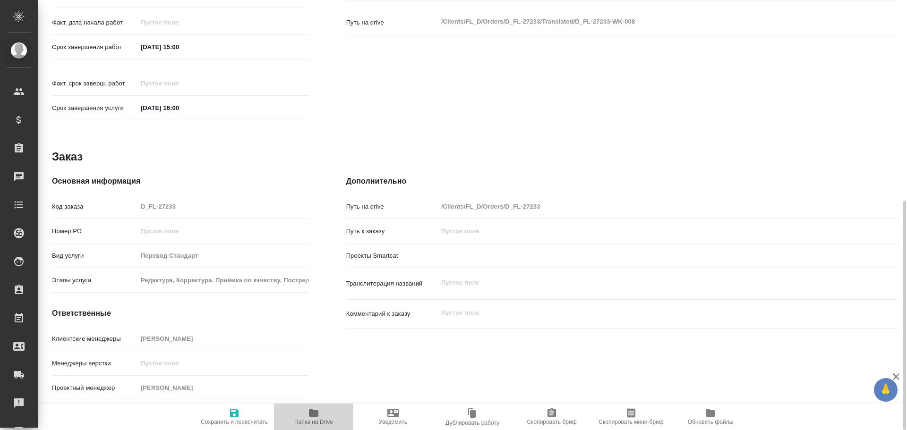
click at [310, 415] on icon "button" at bounding box center [313, 413] width 9 height 8
type textarea "x"
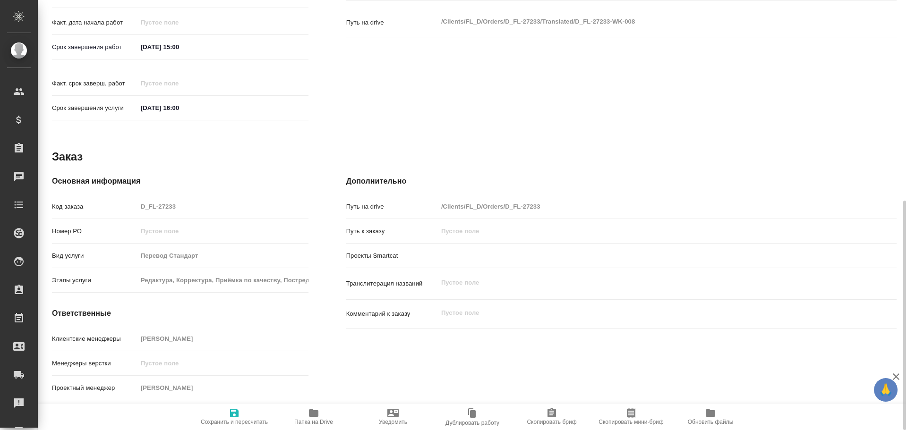
type textarea "x"
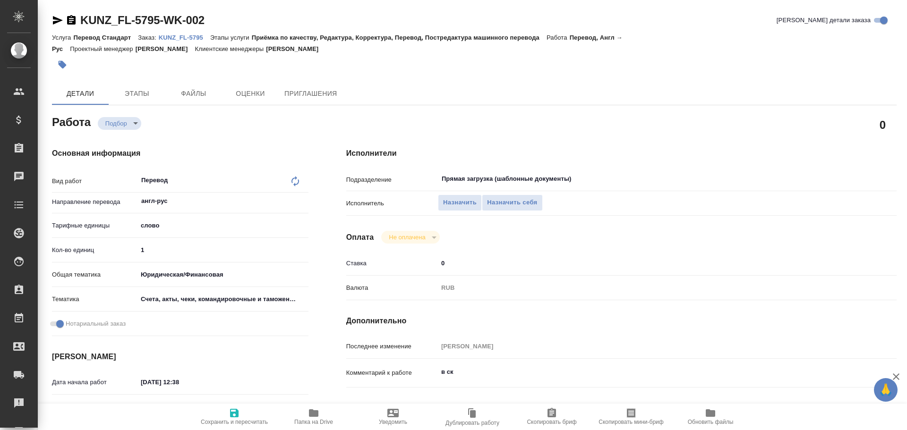
type textarea "x"
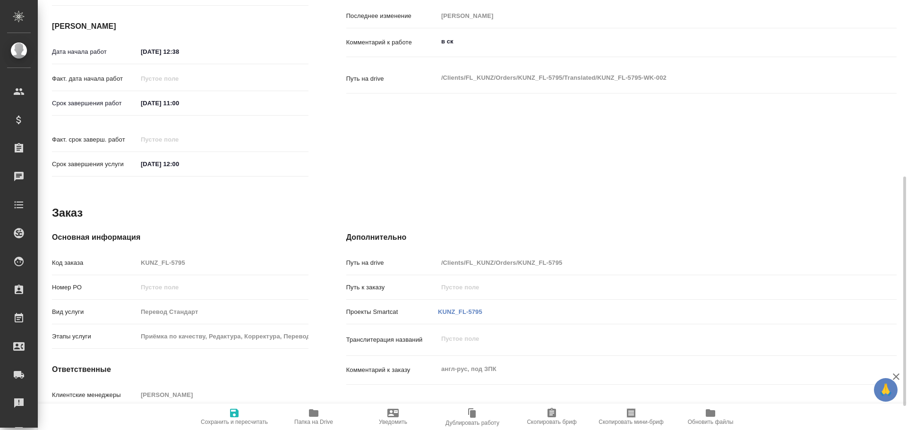
type textarea "x"
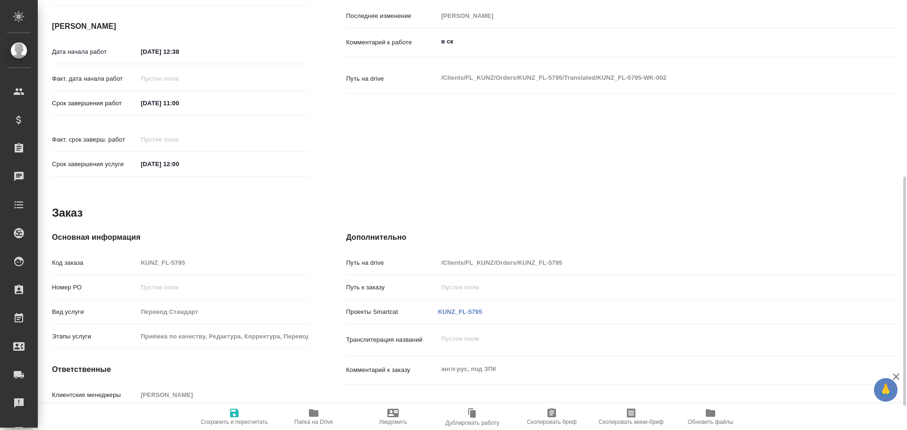
scroll to position [375, 0]
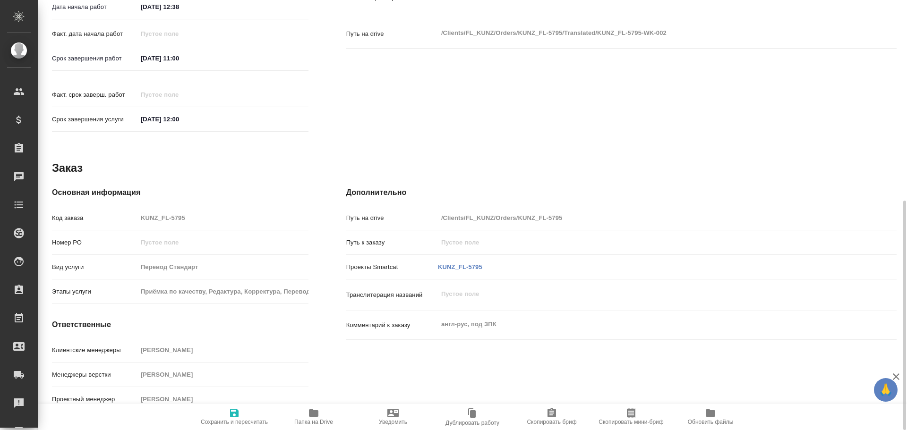
type textarea "x"
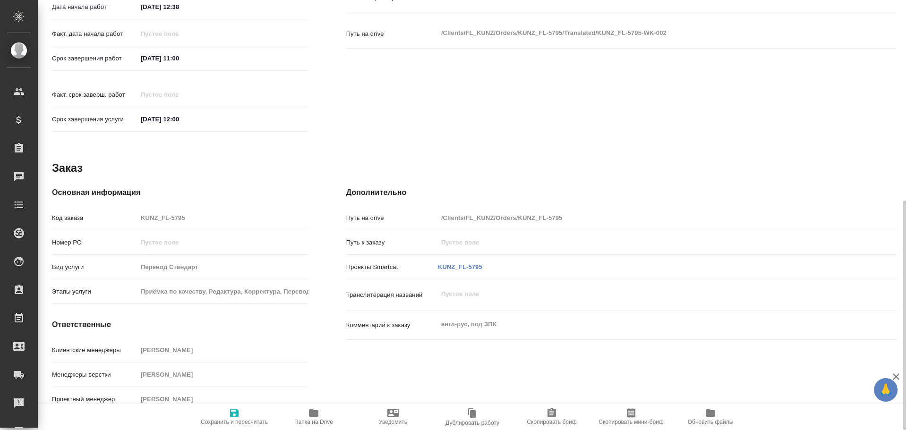
type textarea "x"
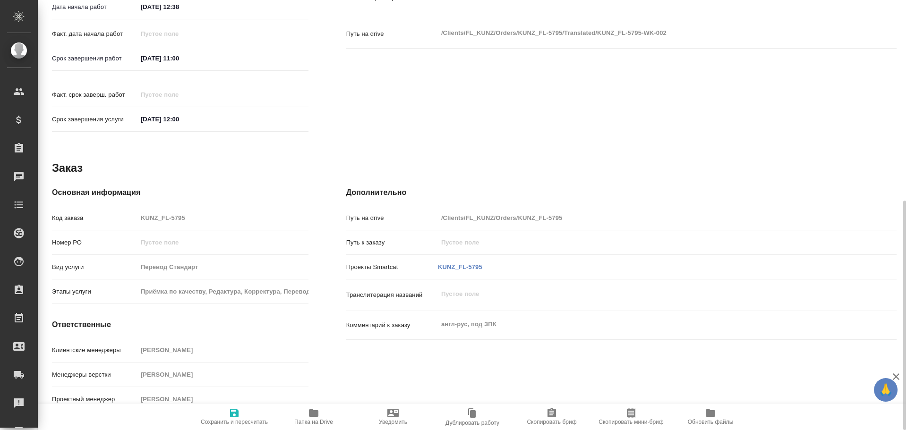
click at [315, 416] on icon "button" at bounding box center [313, 413] width 9 height 8
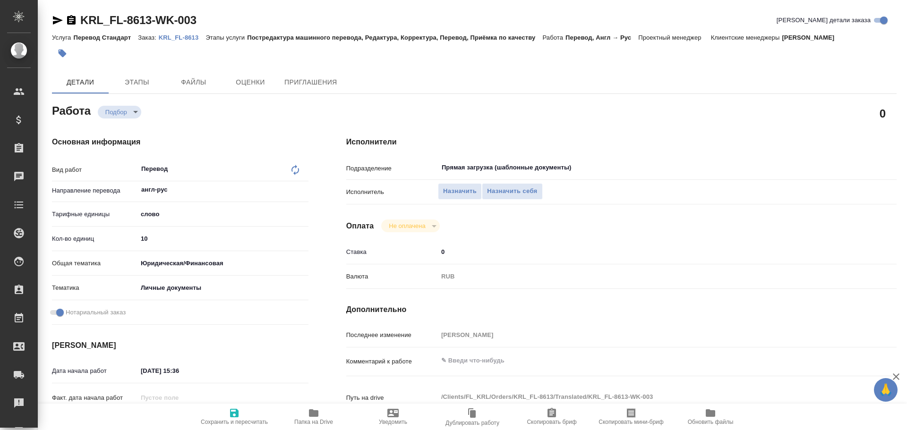
type textarea "x"
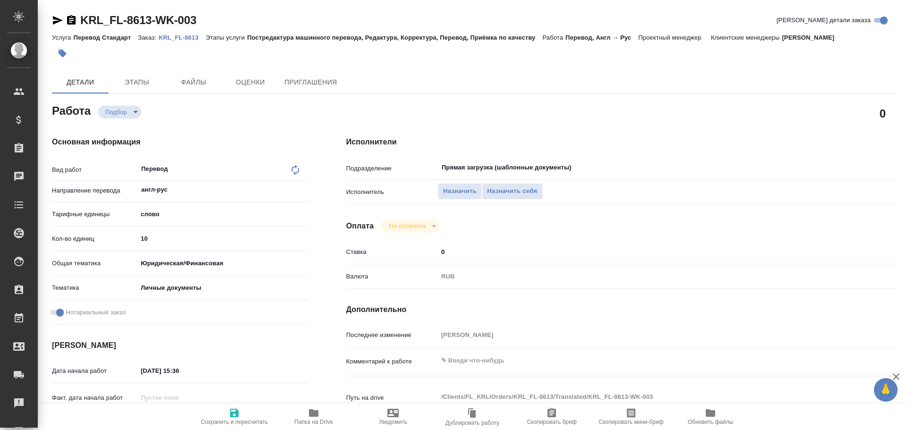
type textarea "x"
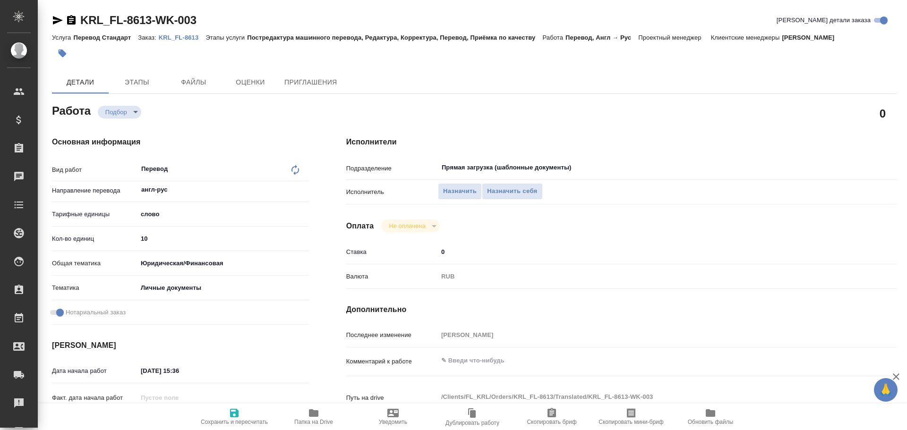
type textarea "x"
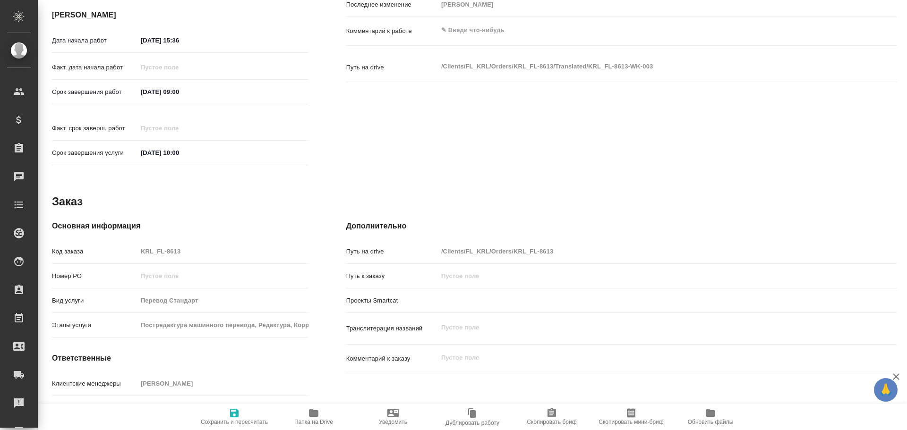
type textarea "x"
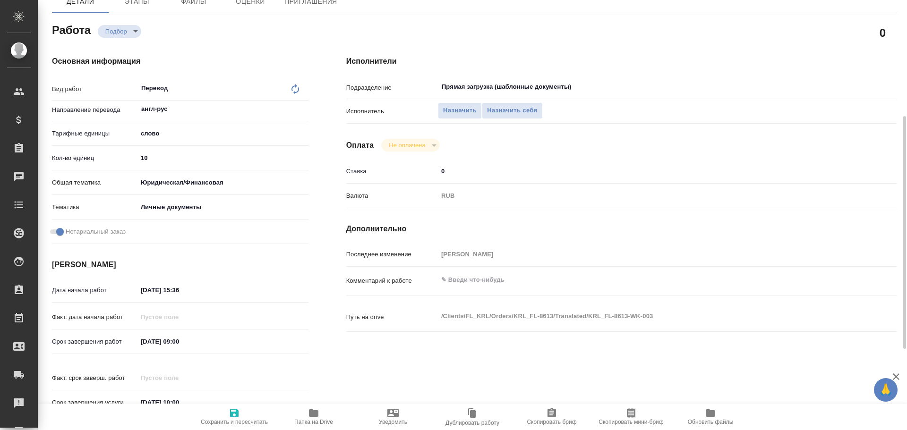
scroll to position [34, 0]
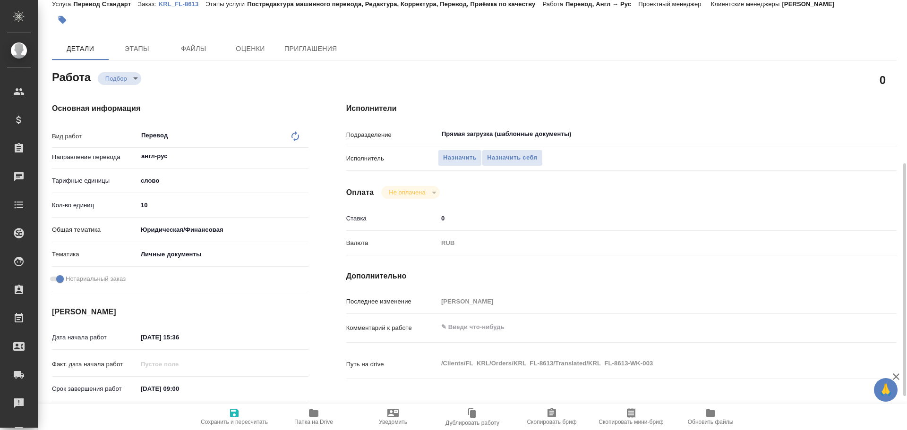
type textarea "x"
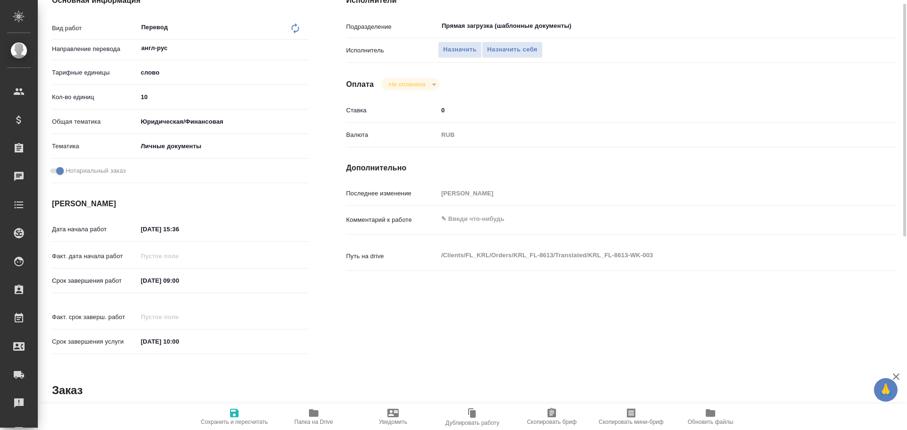
scroll to position [189, 0]
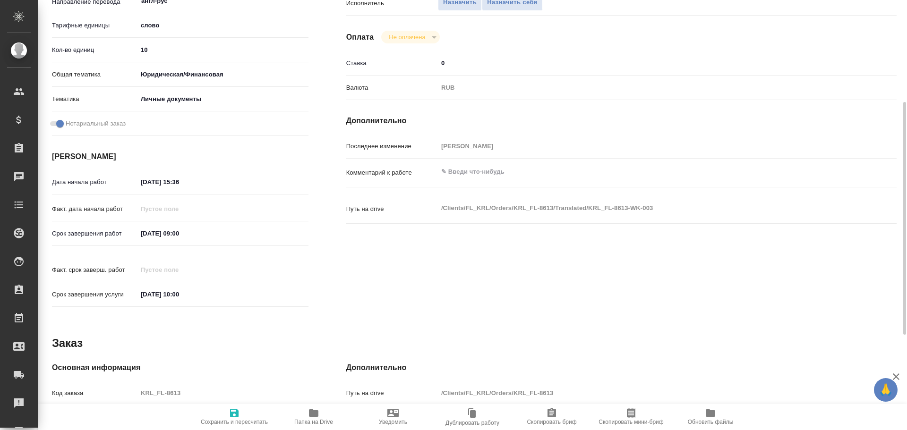
type textarea "x"
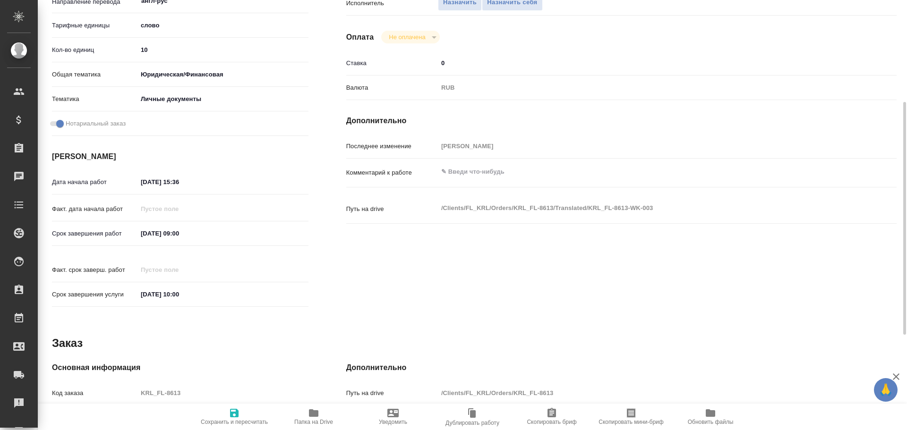
click at [312, 415] on icon "button" at bounding box center [313, 413] width 9 height 8
click at [318, 412] on icon "button" at bounding box center [313, 413] width 9 height 8
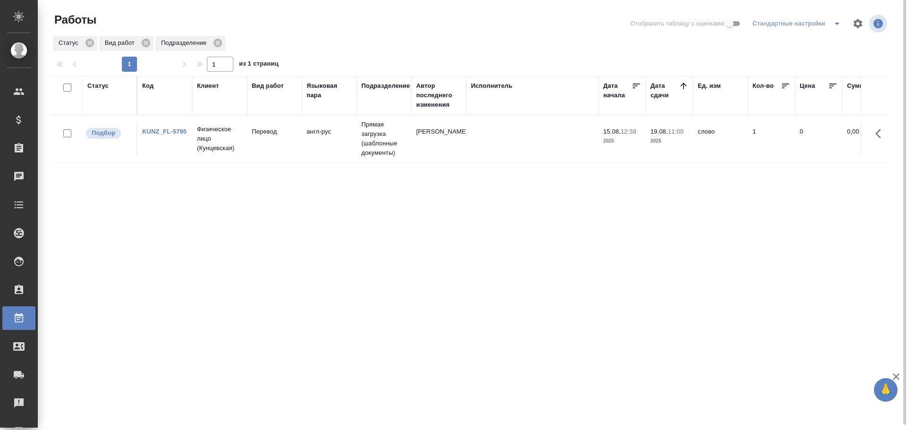
click at [838, 27] on icon "split button" at bounding box center [836, 23] width 11 height 11
click at [798, 45] on li "Мои, в работе" at bounding box center [798, 42] width 96 height 15
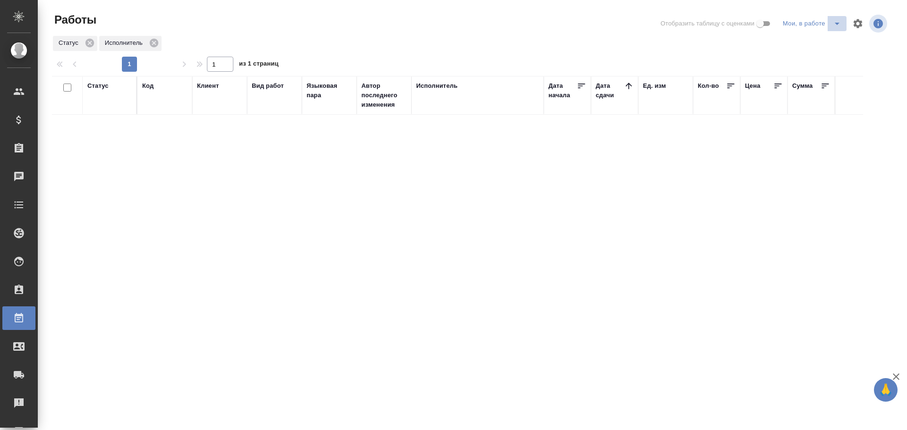
click at [842, 24] on span "split button" at bounding box center [837, 23] width 14 height 11
click at [804, 41] on li "Стандартные настройки" at bounding box center [813, 42] width 91 height 15
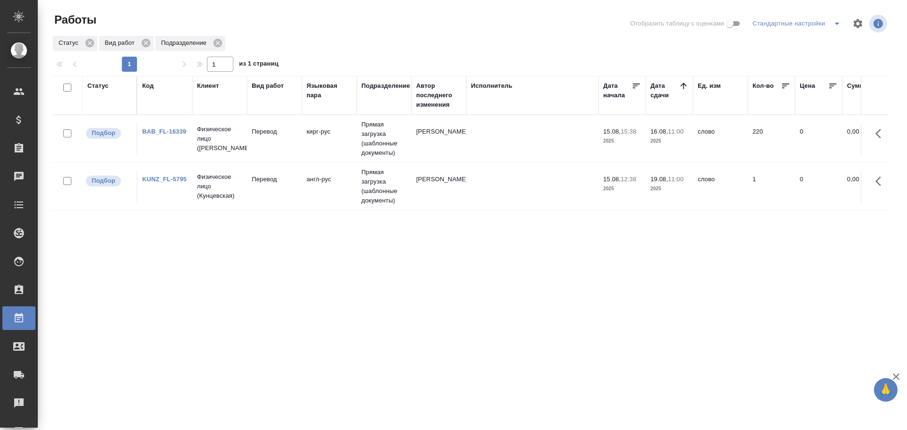
click at [248, 149] on td "Перевод" at bounding box center [274, 138] width 55 height 33
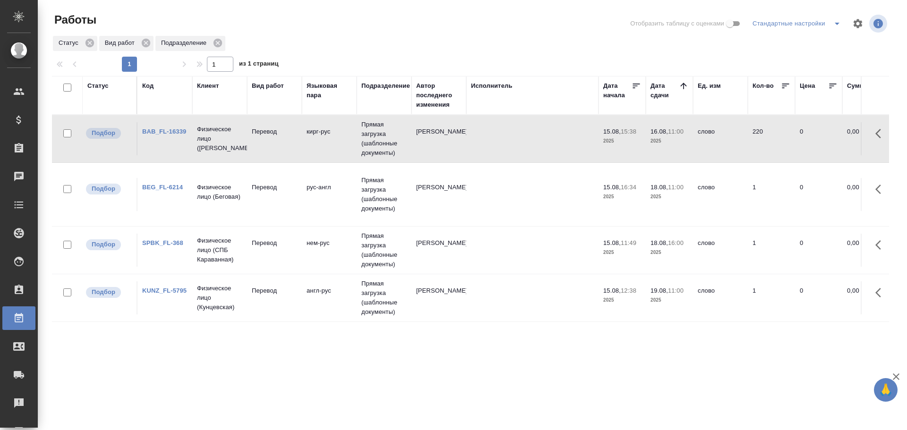
click at [269, 155] on td "Перевод" at bounding box center [274, 138] width 55 height 33
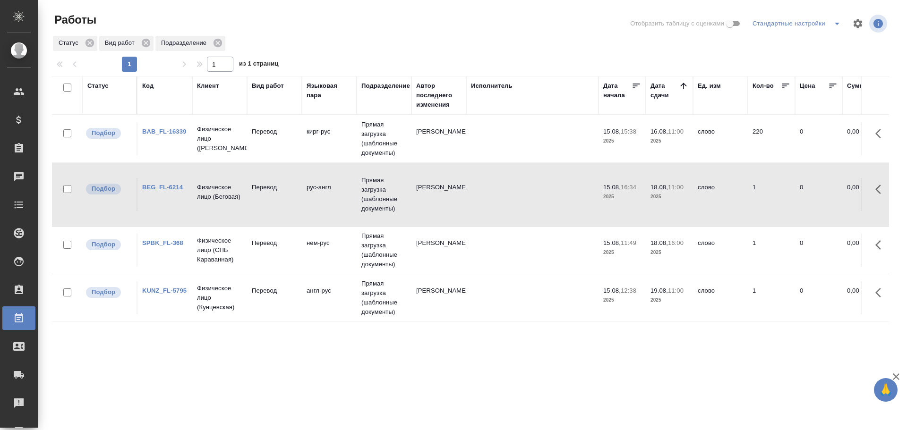
click at [284, 155] on td "Перевод" at bounding box center [274, 138] width 55 height 33
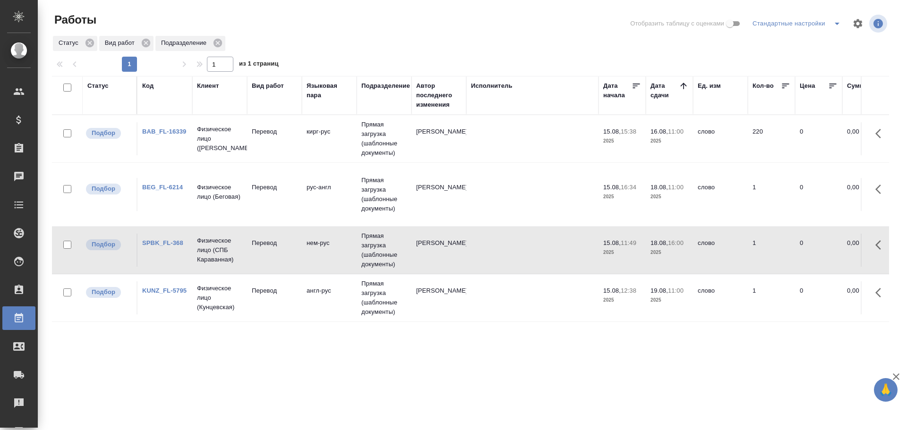
click at [284, 155] on td "Перевод" at bounding box center [274, 138] width 55 height 33
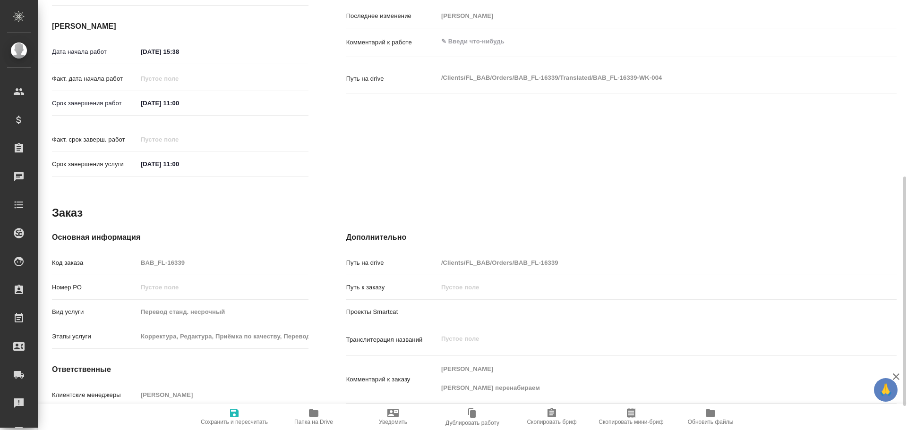
type textarea "x"
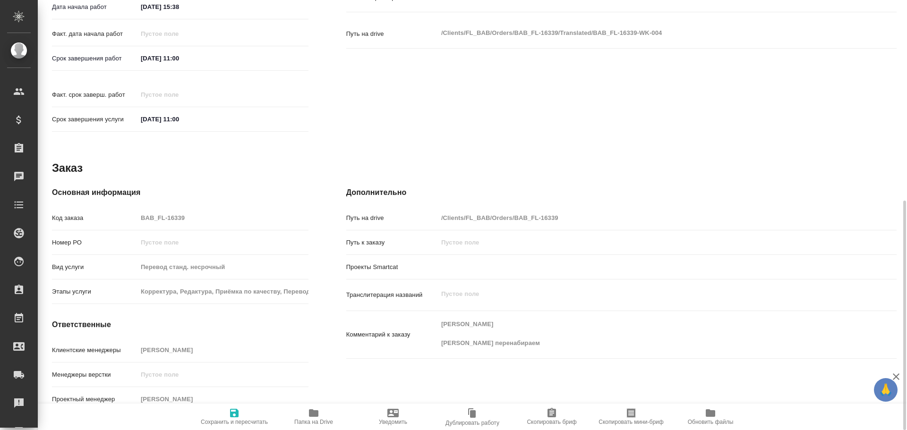
type textarea "x"
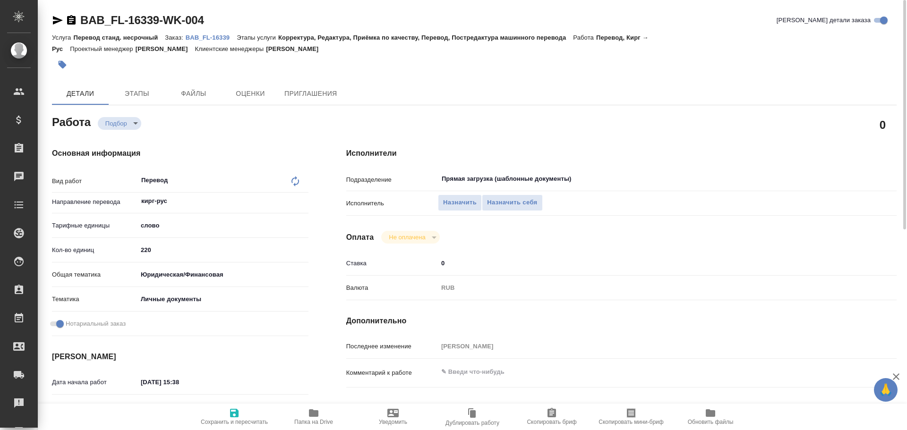
type textarea "x"
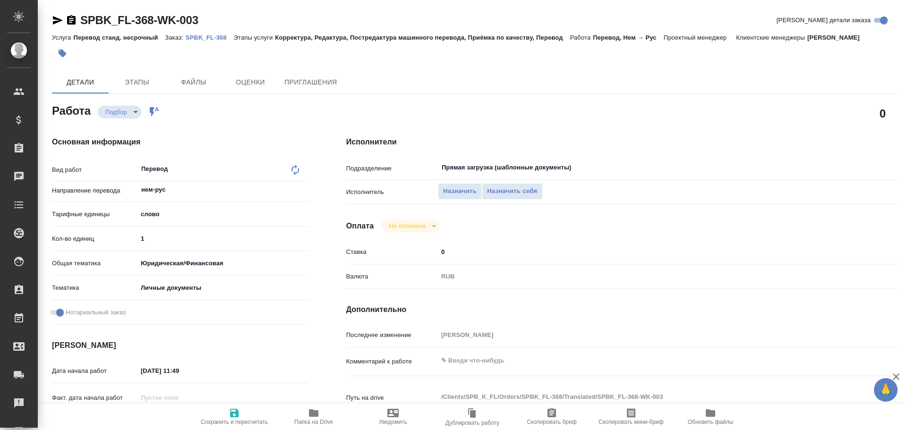
type textarea "x"
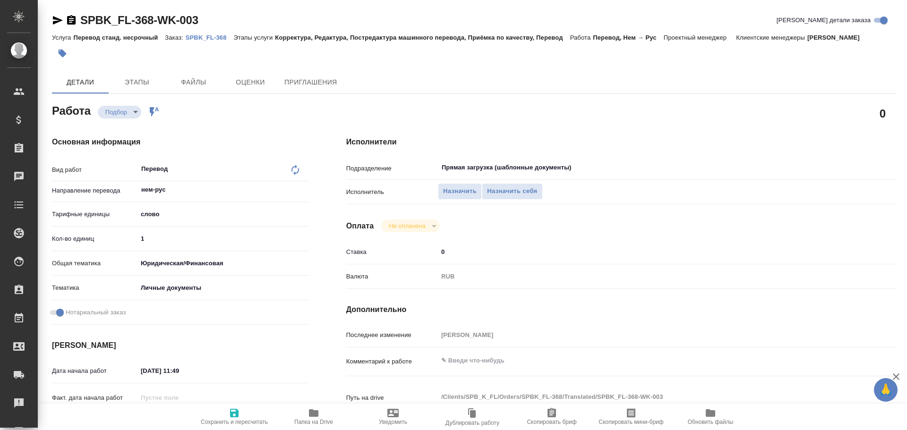
type textarea "x"
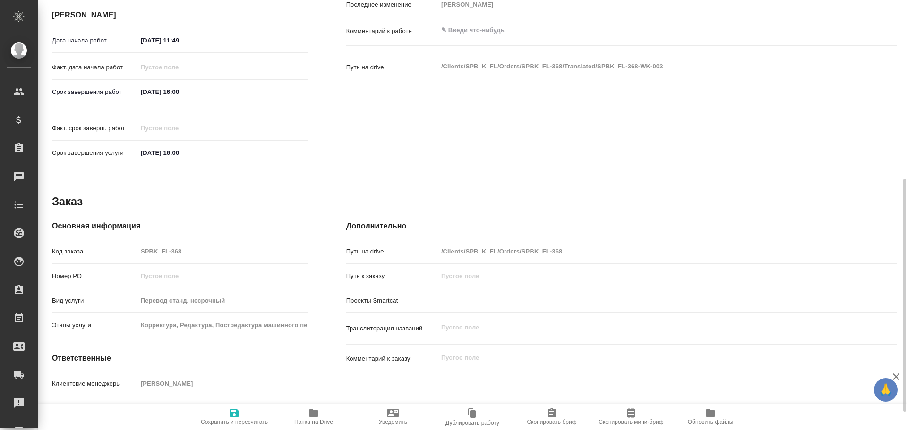
type textarea "x"
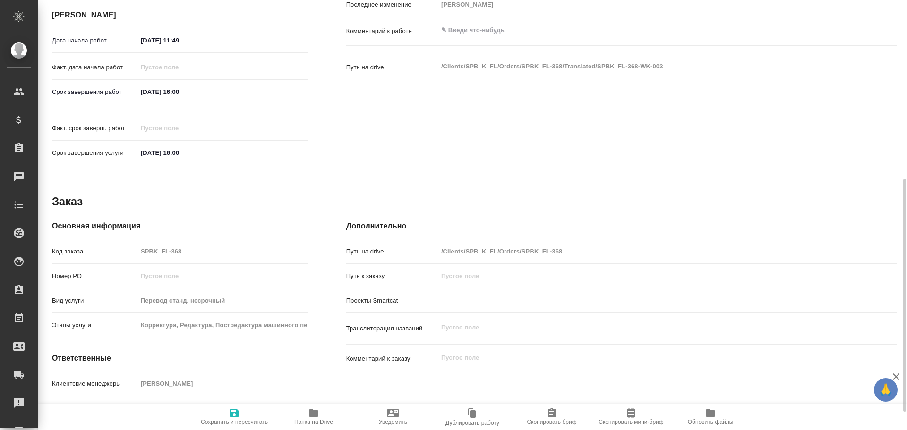
scroll to position [364, 0]
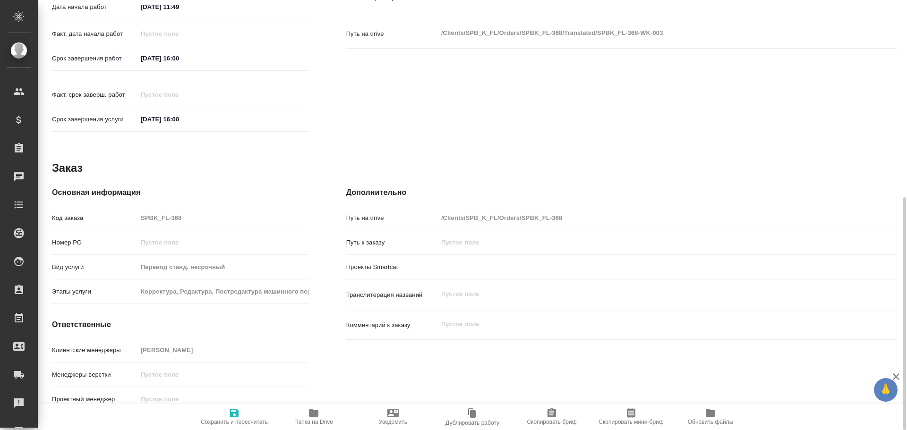
type textarea "x"
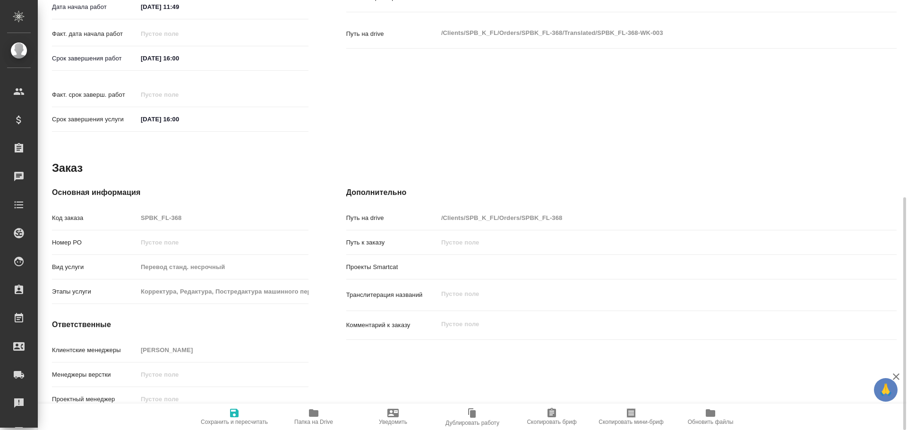
click at [302, 417] on span "Папка на Drive" at bounding box center [314, 416] width 68 height 18
type textarea "x"
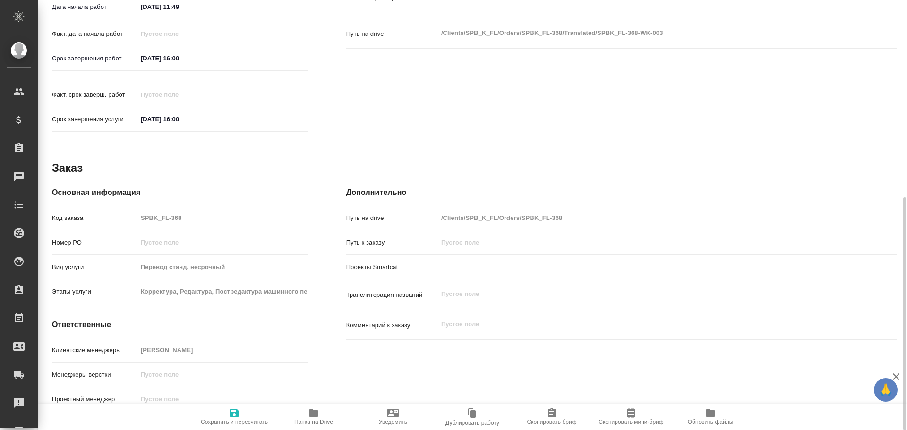
type textarea "x"
